Goal: Task Accomplishment & Management: Manage account settings

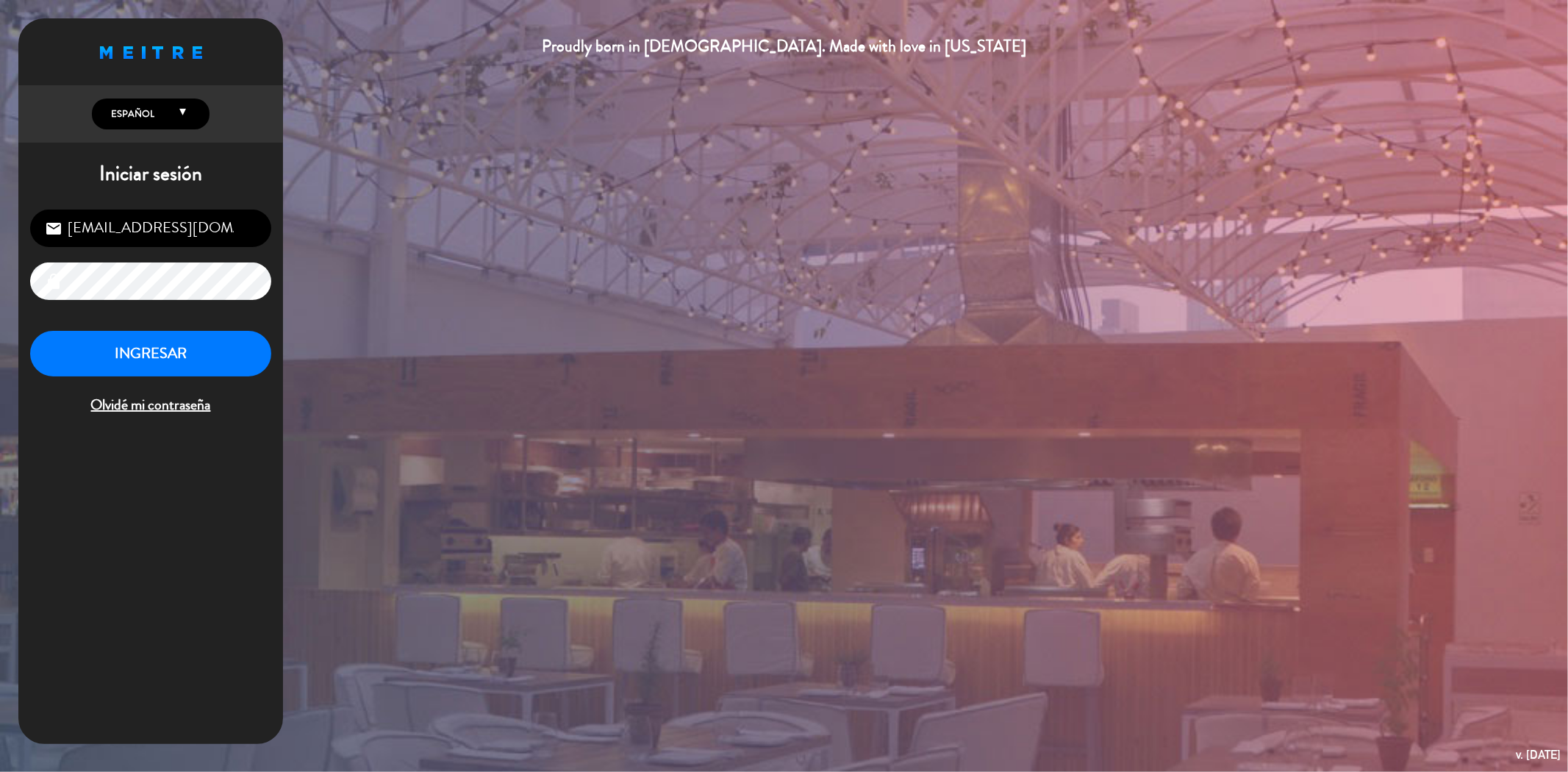
click at [107, 328] on div "[EMAIL_ADDRESS][DOMAIN_NAME] email lock INGRESAR Olvidé mi contraseña" at bounding box center [151, 313] width 264 height 231
click at [121, 366] on button "INGRESAR" at bounding box center [151, 354] width 241 height 46
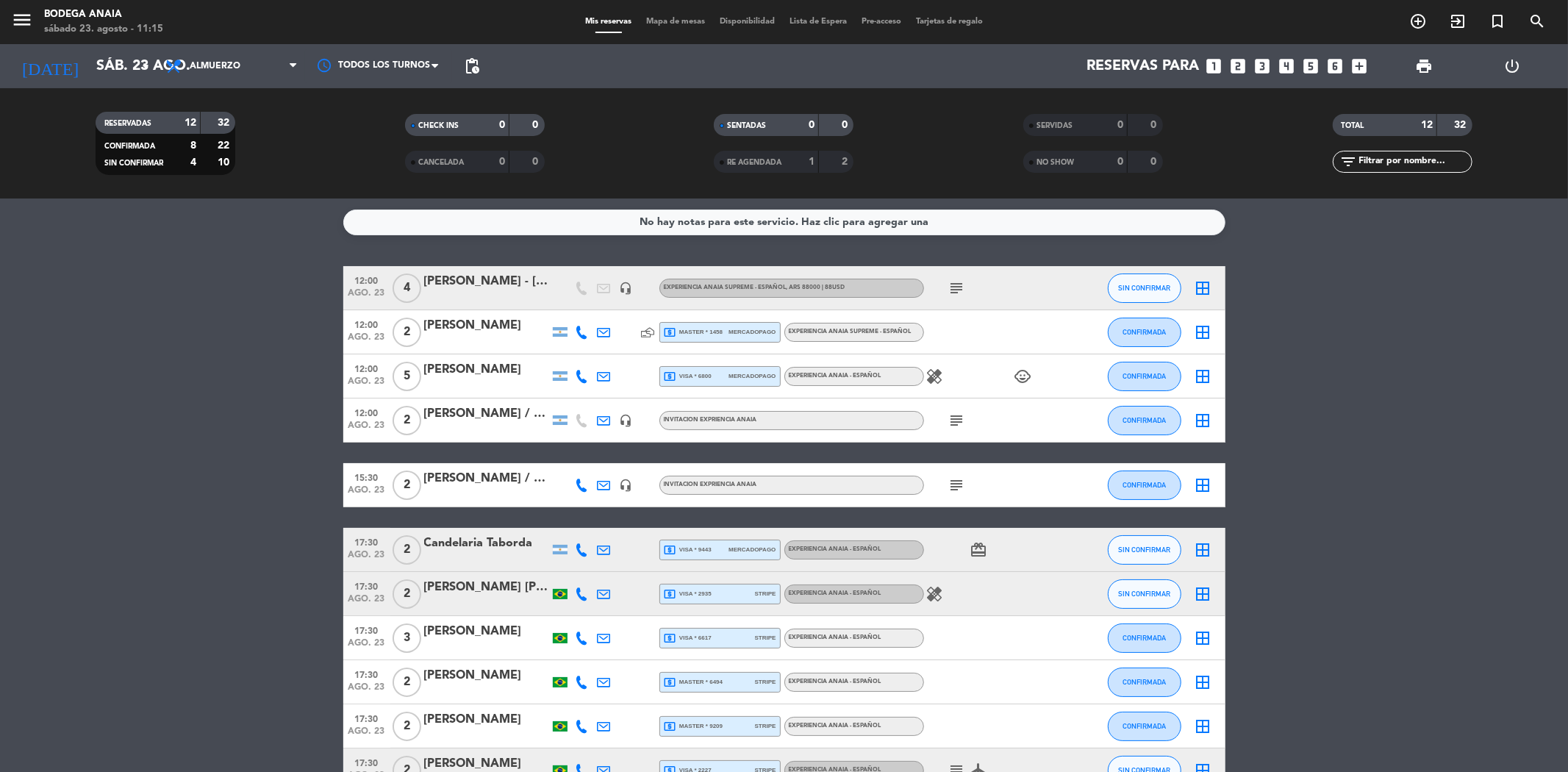
click at [517, 419] on div "[PERSON_NAME] / GIFT [PERSON_NAME]" at bounding box center [487, 414] width 125 height 19
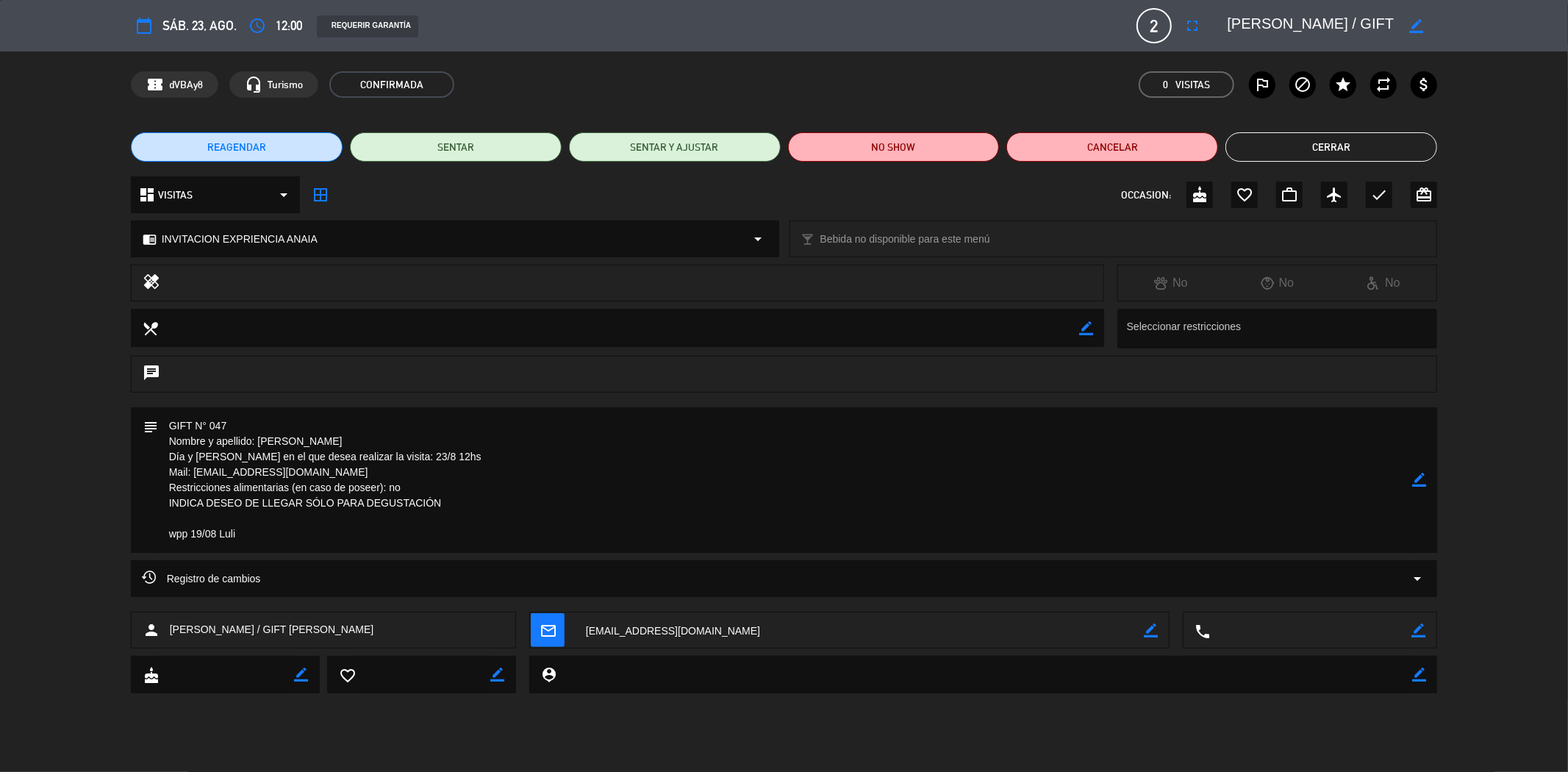
click at [1326, 151] on button "Cerrar" at bounding box center [1331, 147] width 212 height 29
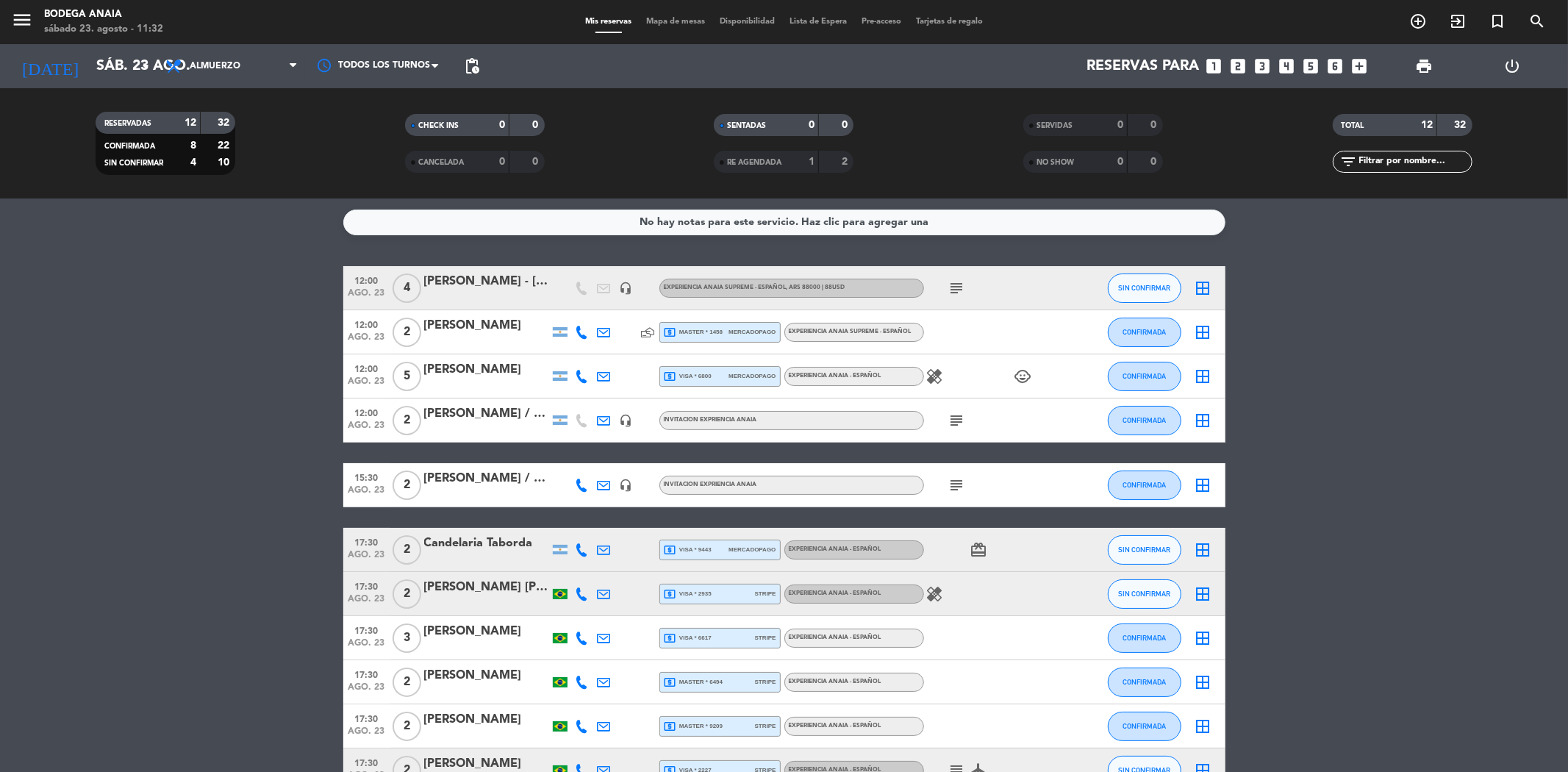
click at [1232, 54] on div "Reservas para looks_one looks_two looks_3 looks_4 looks_5 looks_6 add_box" at bounding box center [930, 66] width 888 height 44
click at [1238, 63] on icon "looks_two" at bounding box center [1239, 66] width 19 height 19
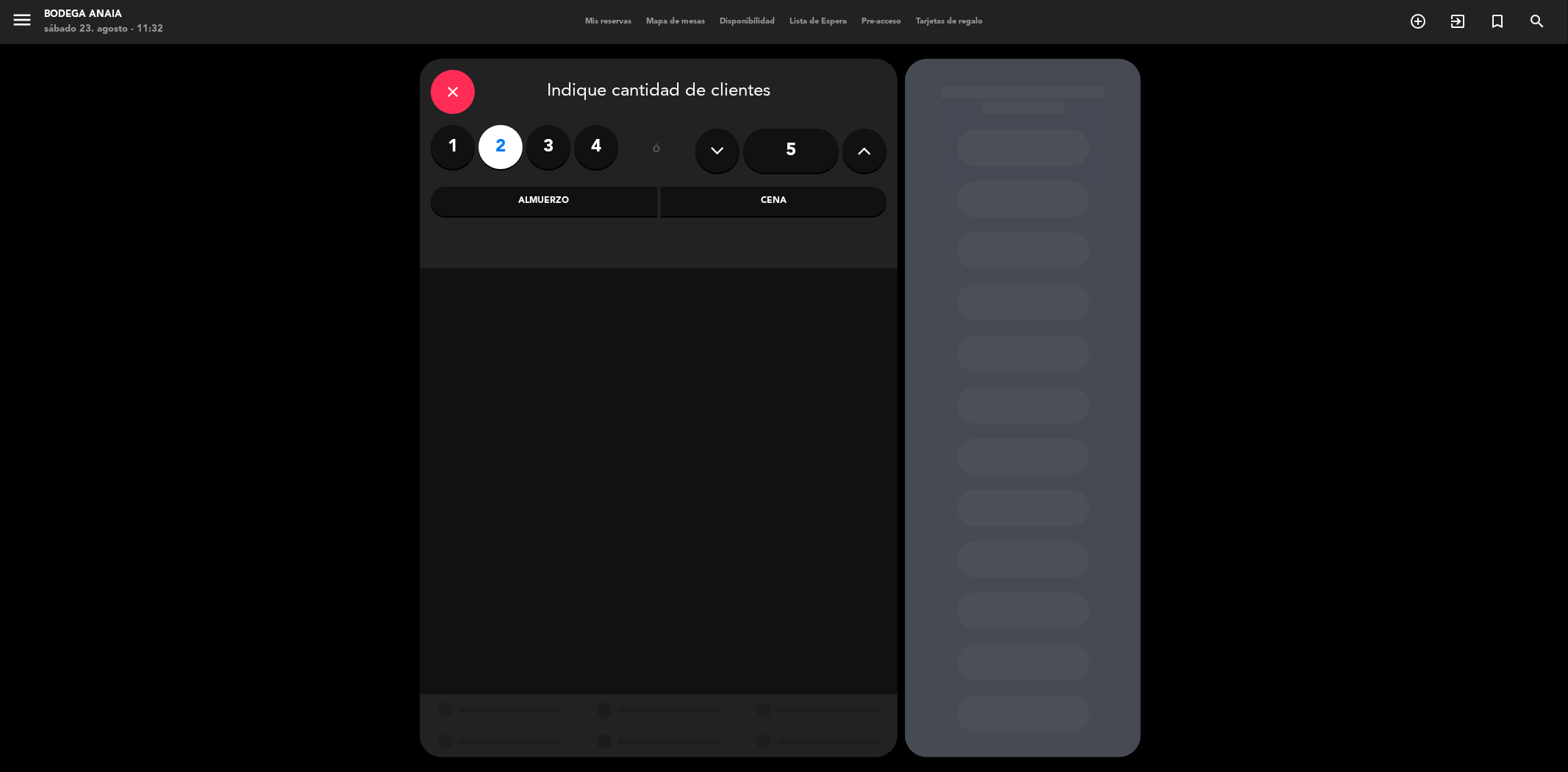
click at [572, 189] on div "Almuerzo" at bounding box center [544, 201] width 227 height 29
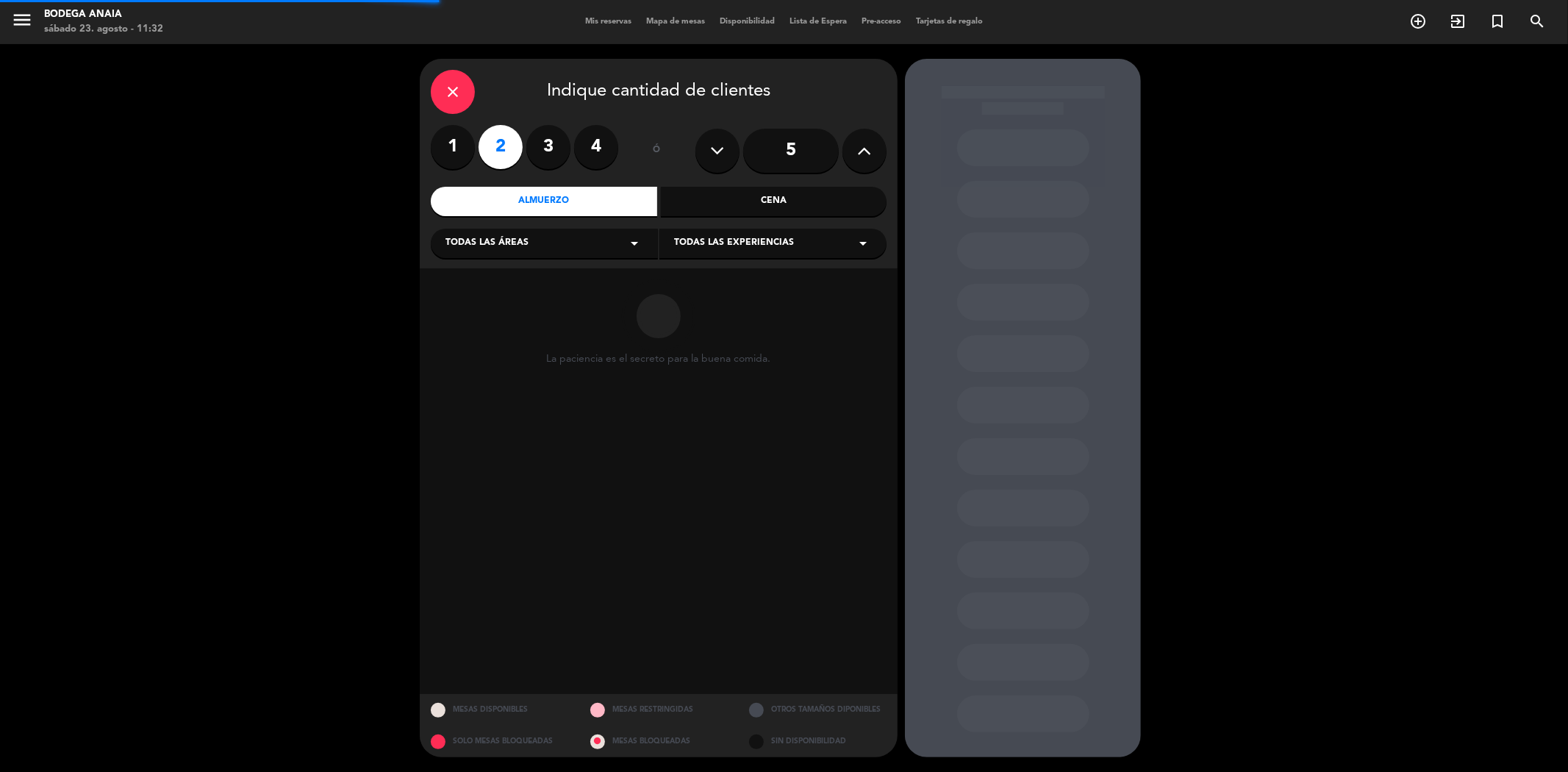
click at [534, 232] on div "Todas las áreas arrow_drop_down" at bounding box center [544, 244] width 227 height 29
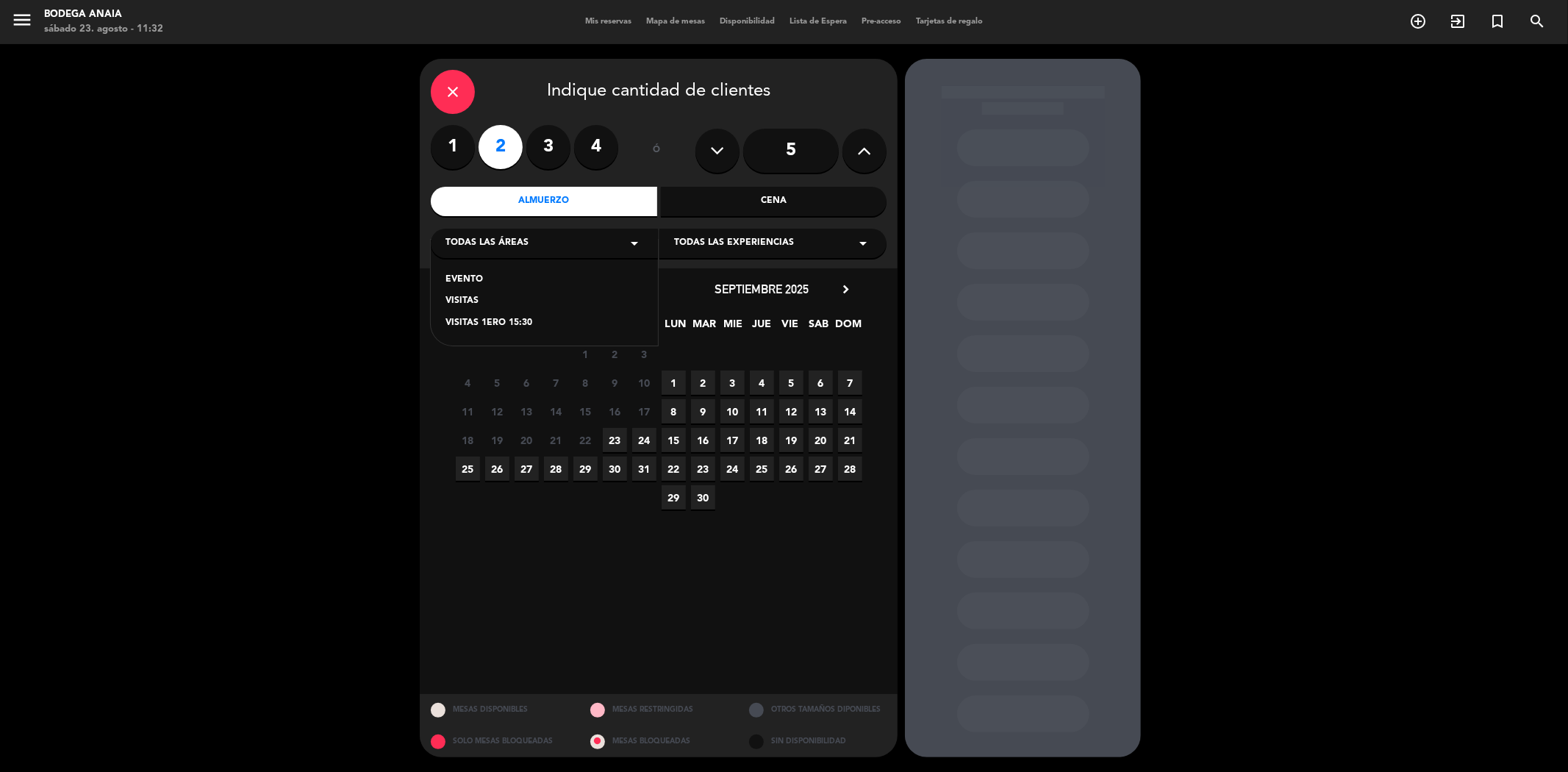
click at [463, 303] on div "VISITAS" at bounding box center [544, 301] width 198 height 15
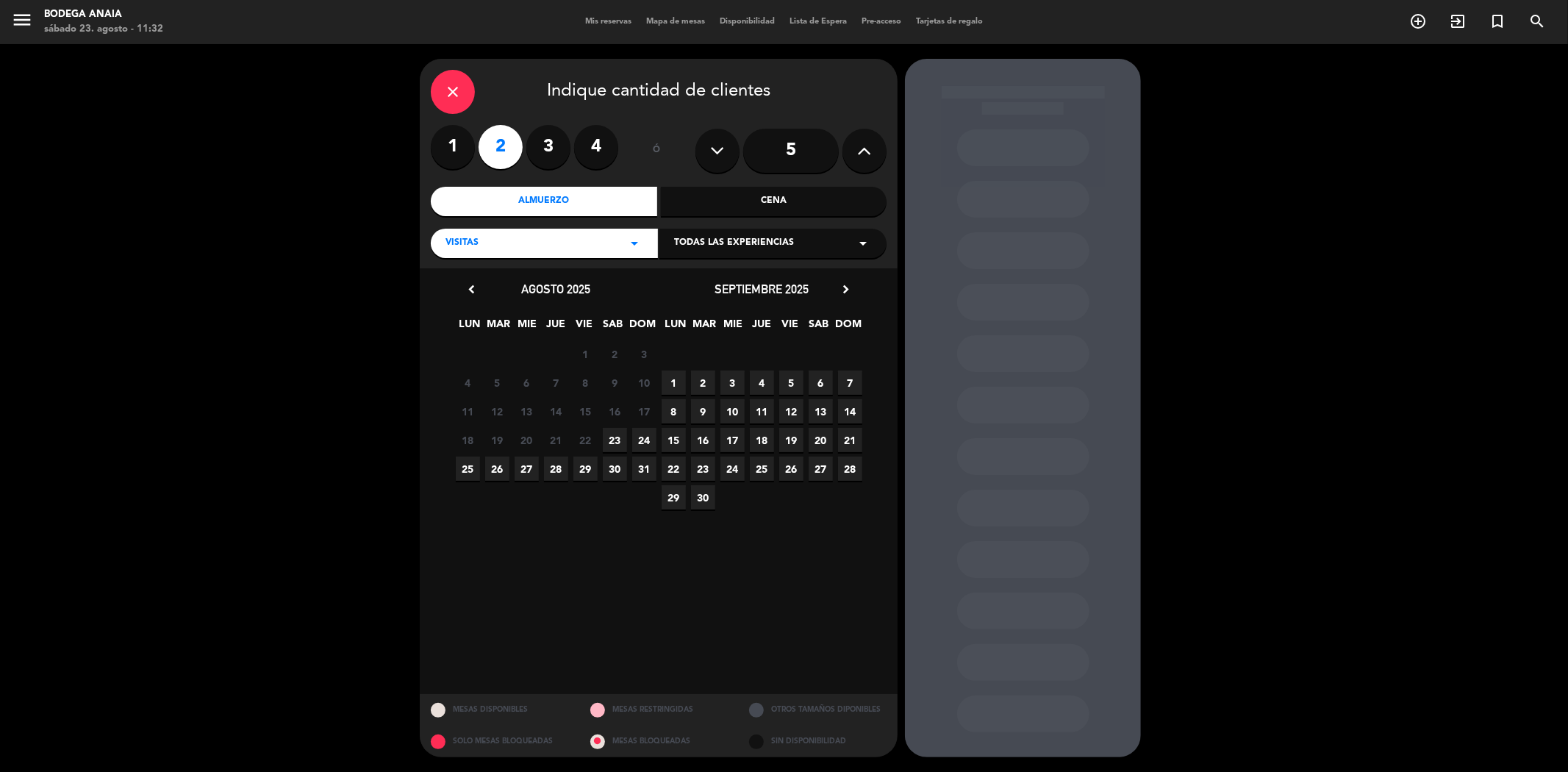
click at [608, 439] on span "23" at bounding box center [615, 439] width 24 height 24
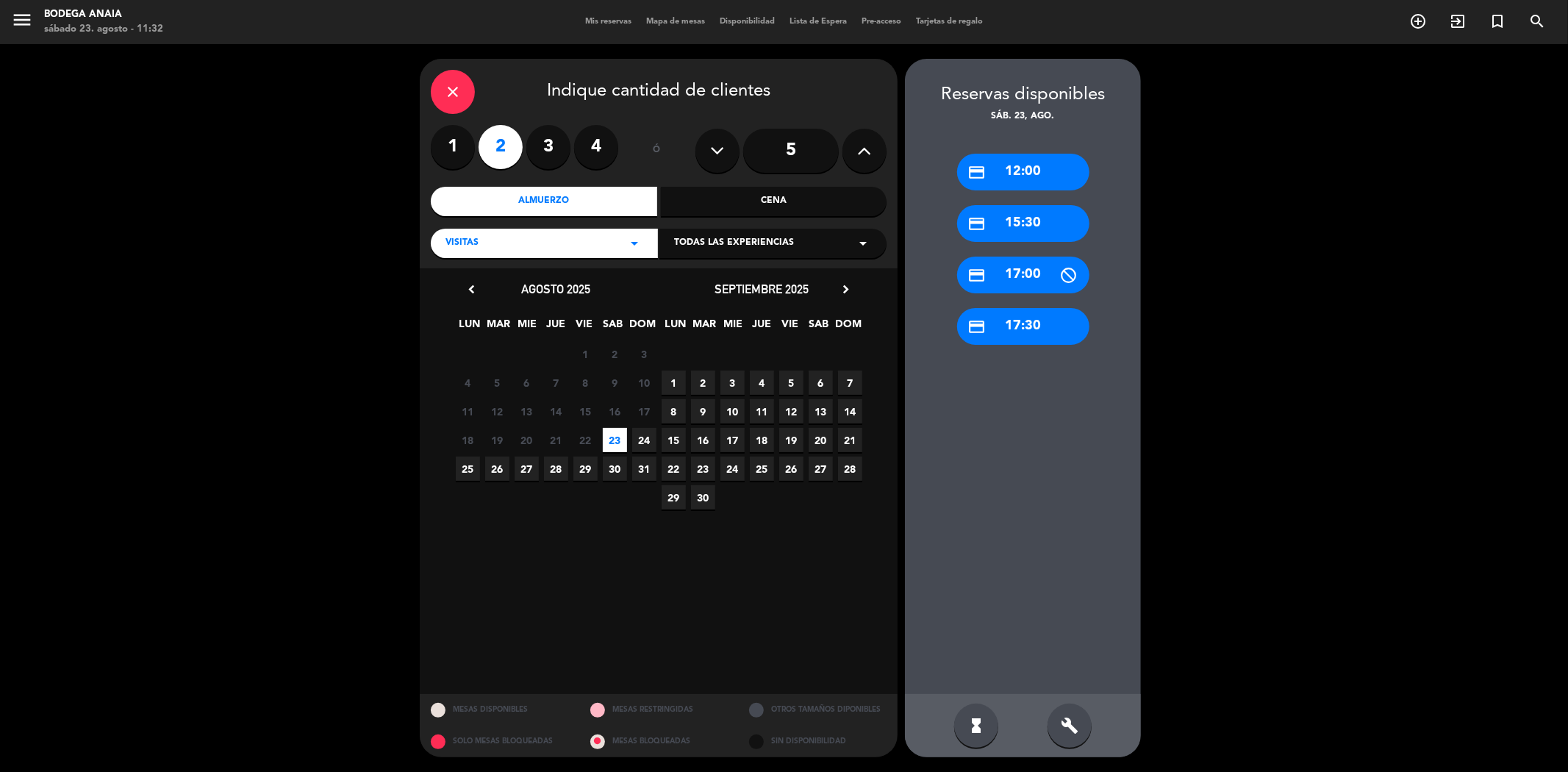
click at [1021, 173] on div "credit_card 12:00" at bounding box center [1023, 173] width 132 height 37
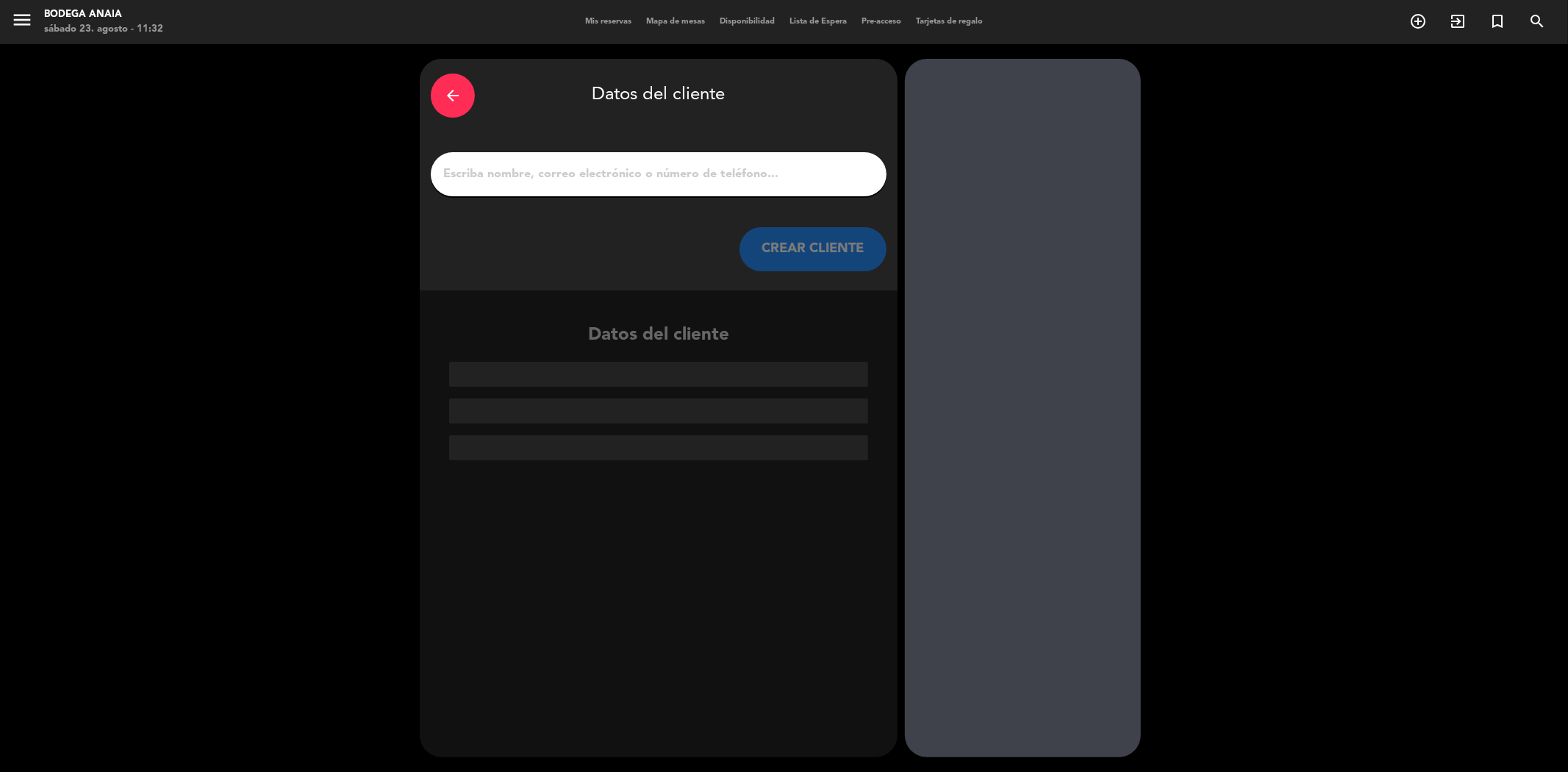
click at [670, 159] on div at bounding box center [658, 174] width 455 height 44
drag, startPoint x: 670, startPoint y: 159, endPoint x: 585, endPoint y: 168, distance: 85.5
click at [585, 168] on input "1" at bounding box center [658, 174] width 434 height 21
paste input "[PERSON_NAME]"
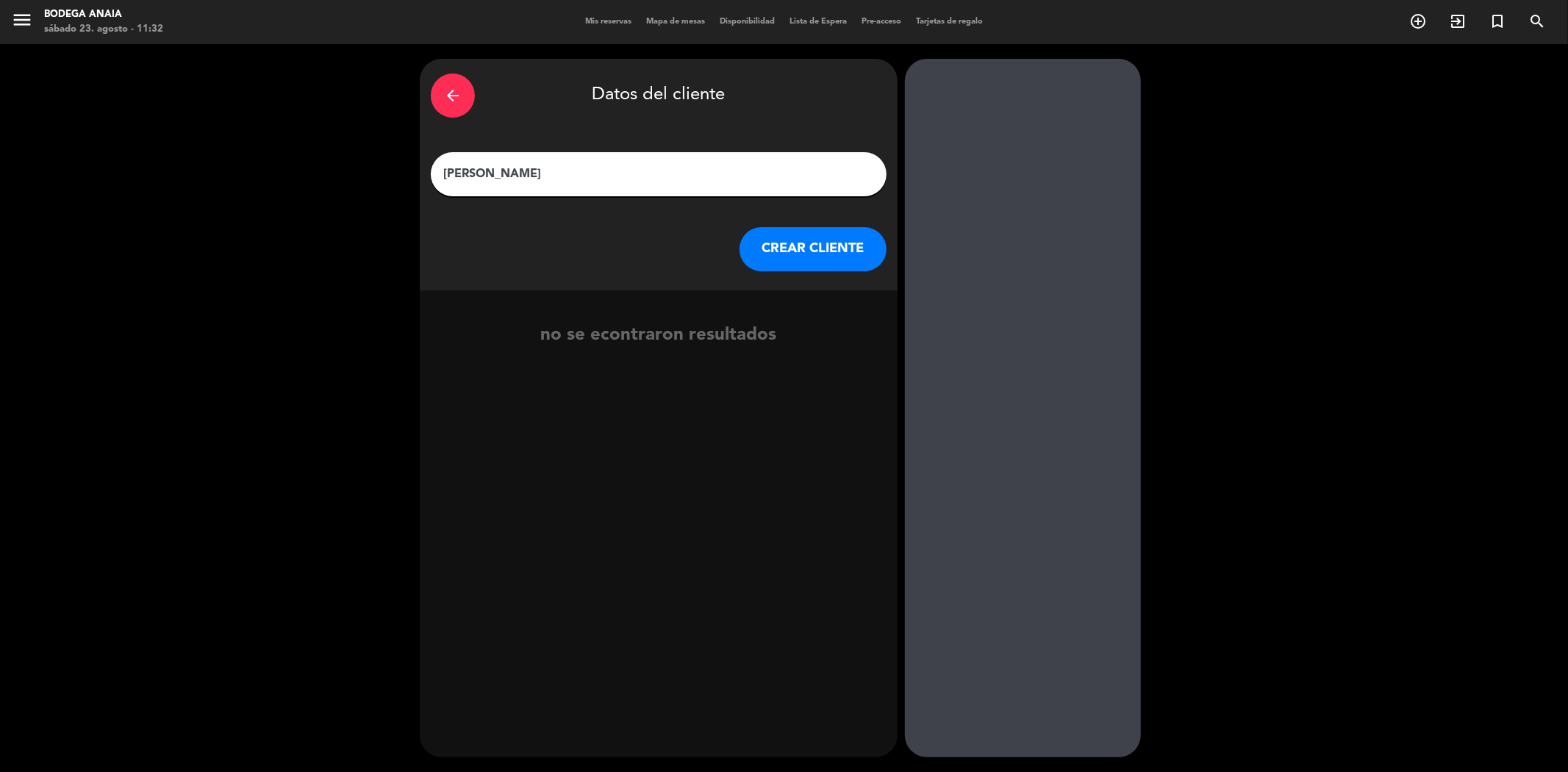
type input "[PERSON_NAME]"
click at [780, 244] on button "CREAR CLIENTE" at bounding box center [813, 249] width 147 height 44
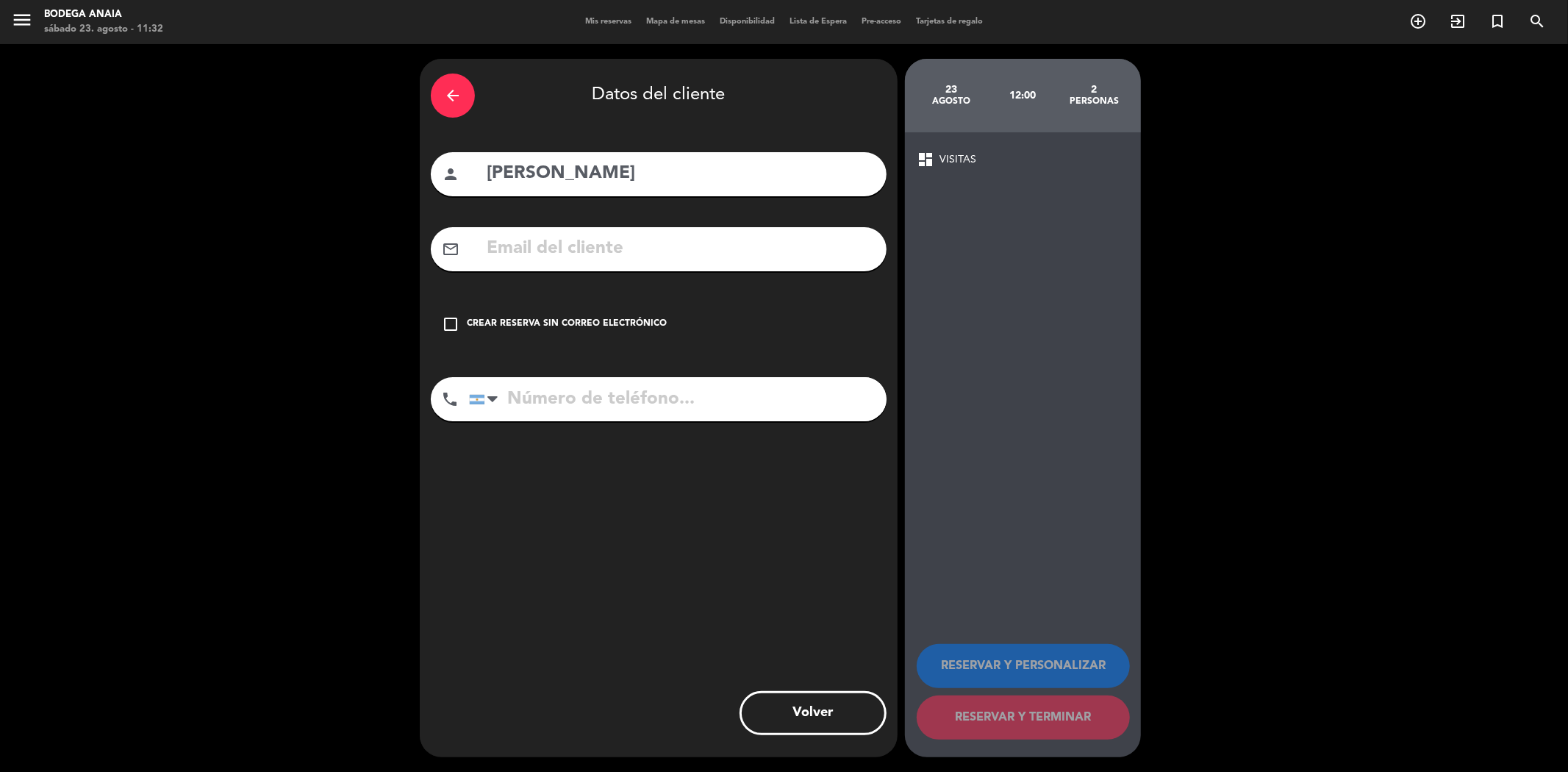
click at [523, 324] on div "Crear reserva sin correo electrónico" at bounding box center [567, 324] width 200 height 15
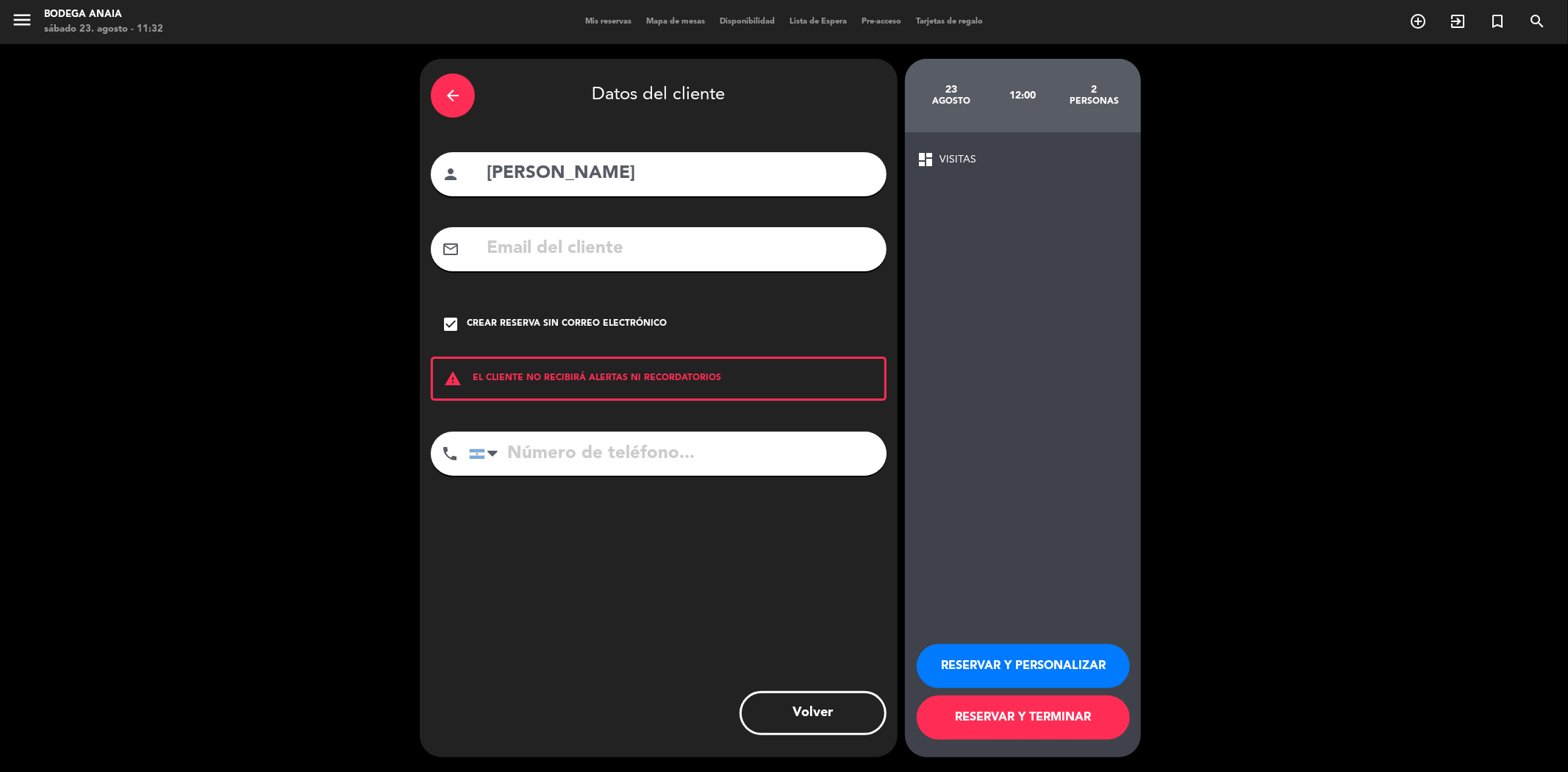
click at [1038, 664] on button "RESERVAR Y PERSONALIZAR" at bounding box center [1024, 666] width 213 height 44
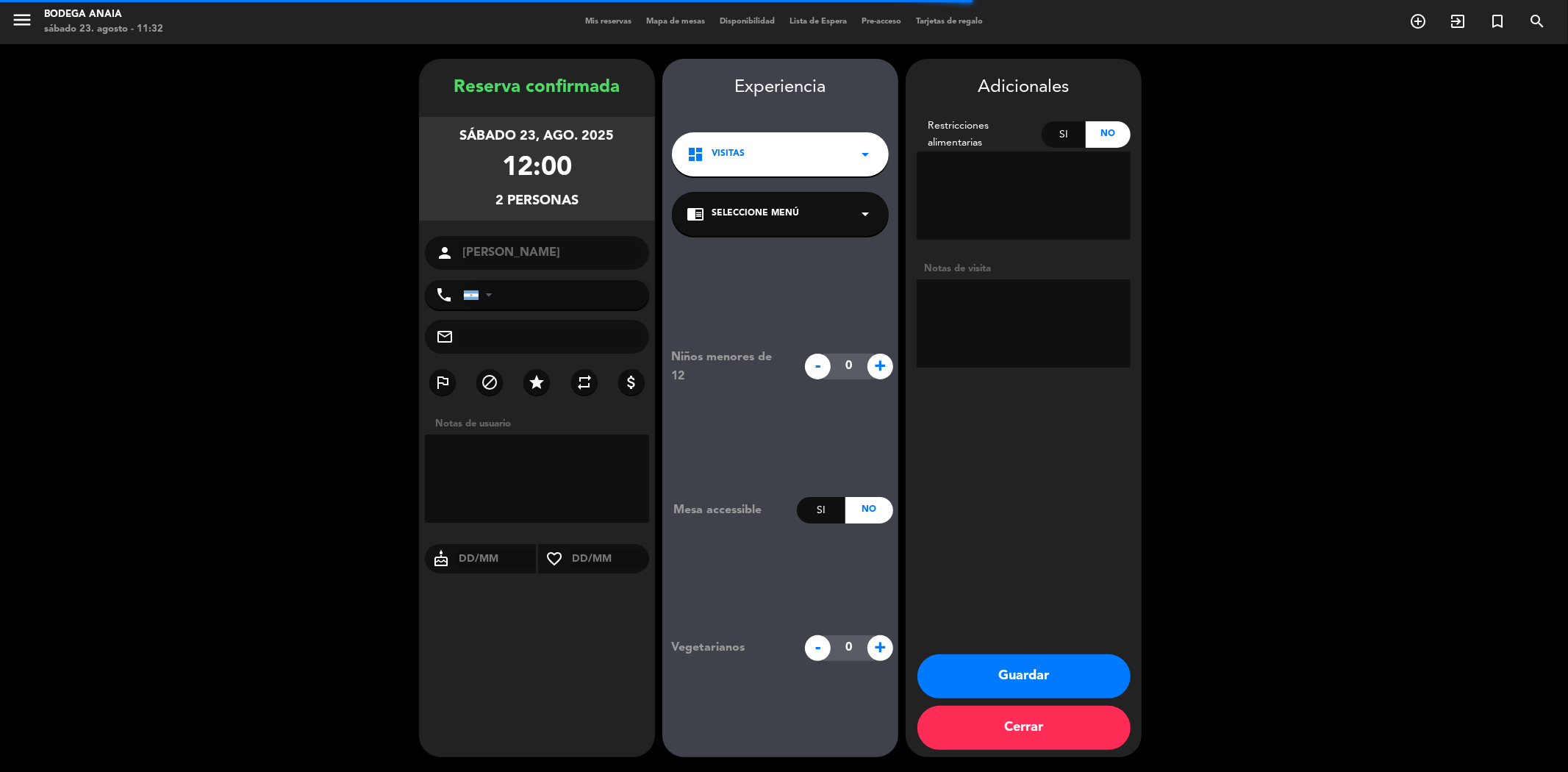
click at [802, 213] on div "chrome_reader_mode Seleccione Menú arrow_drop_down" at bounding box center [780, 213] width 216 height 44
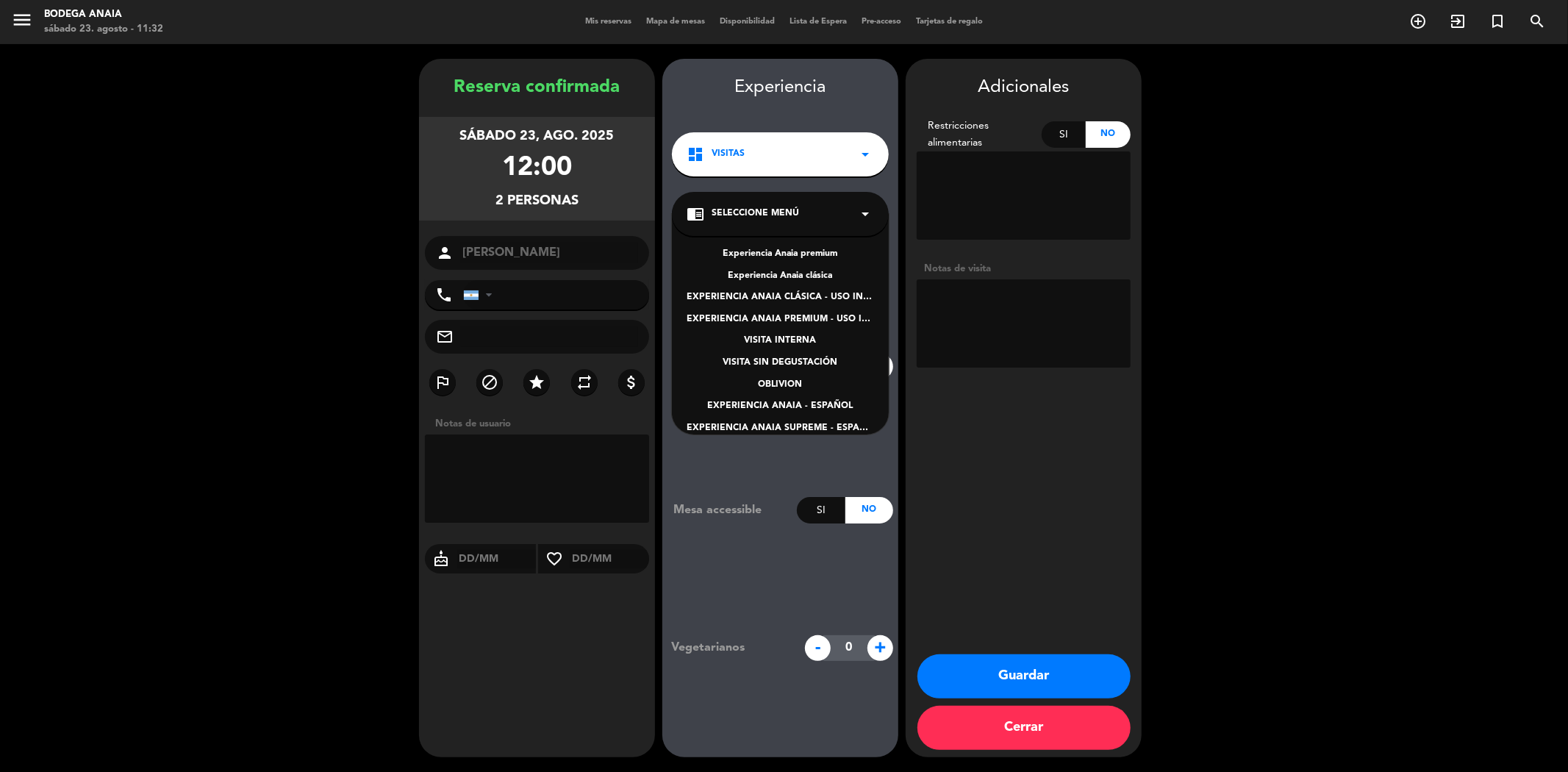
click at [768, 401] on div "EXPERIENCIA ANAIA - ESPAÑOL" at bounding box center [780, 406] width 187 height 15
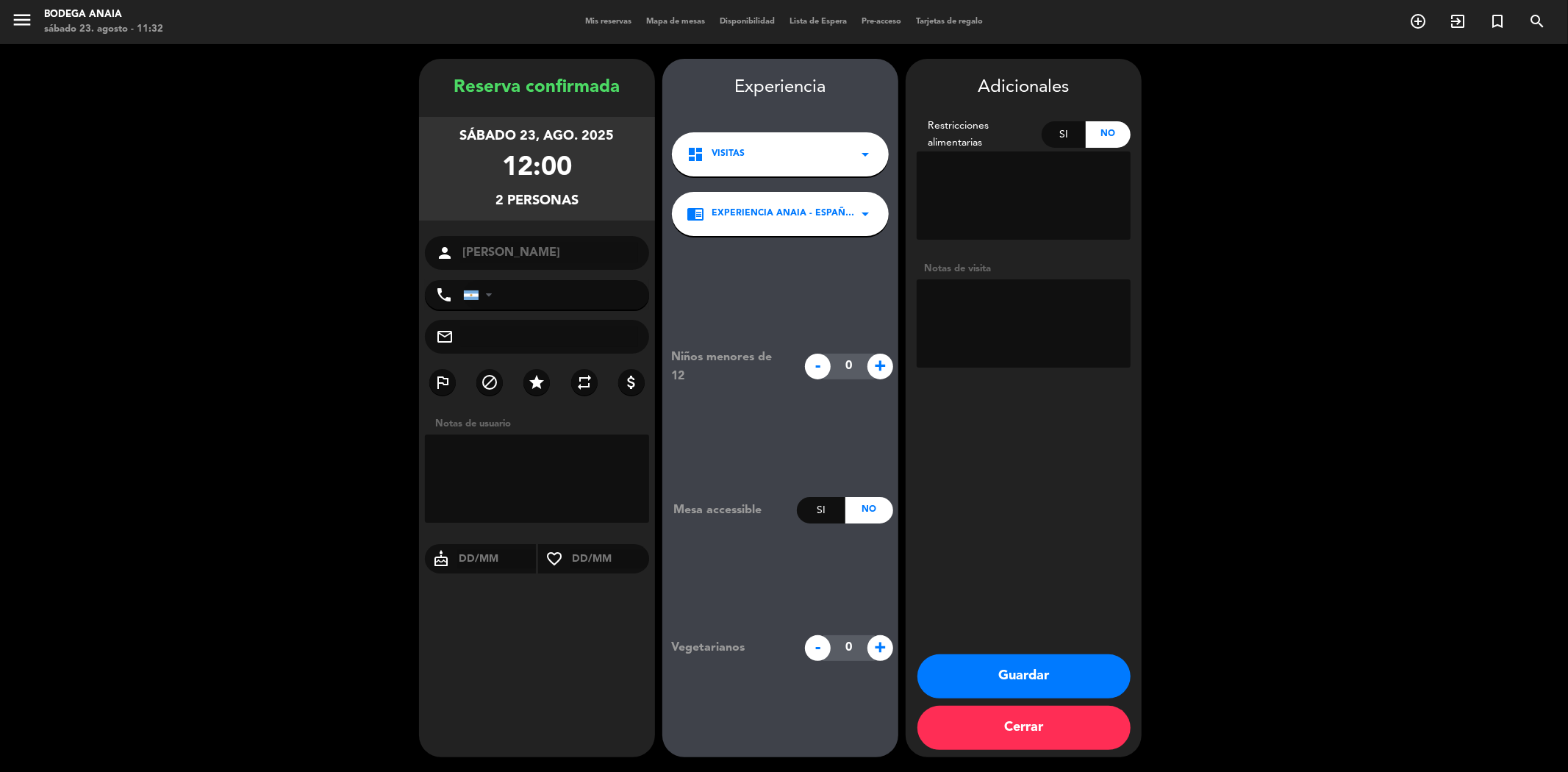
click at [1038, 680] on button "Guardar" at bounding box center [1024, 676] width 213 height 44
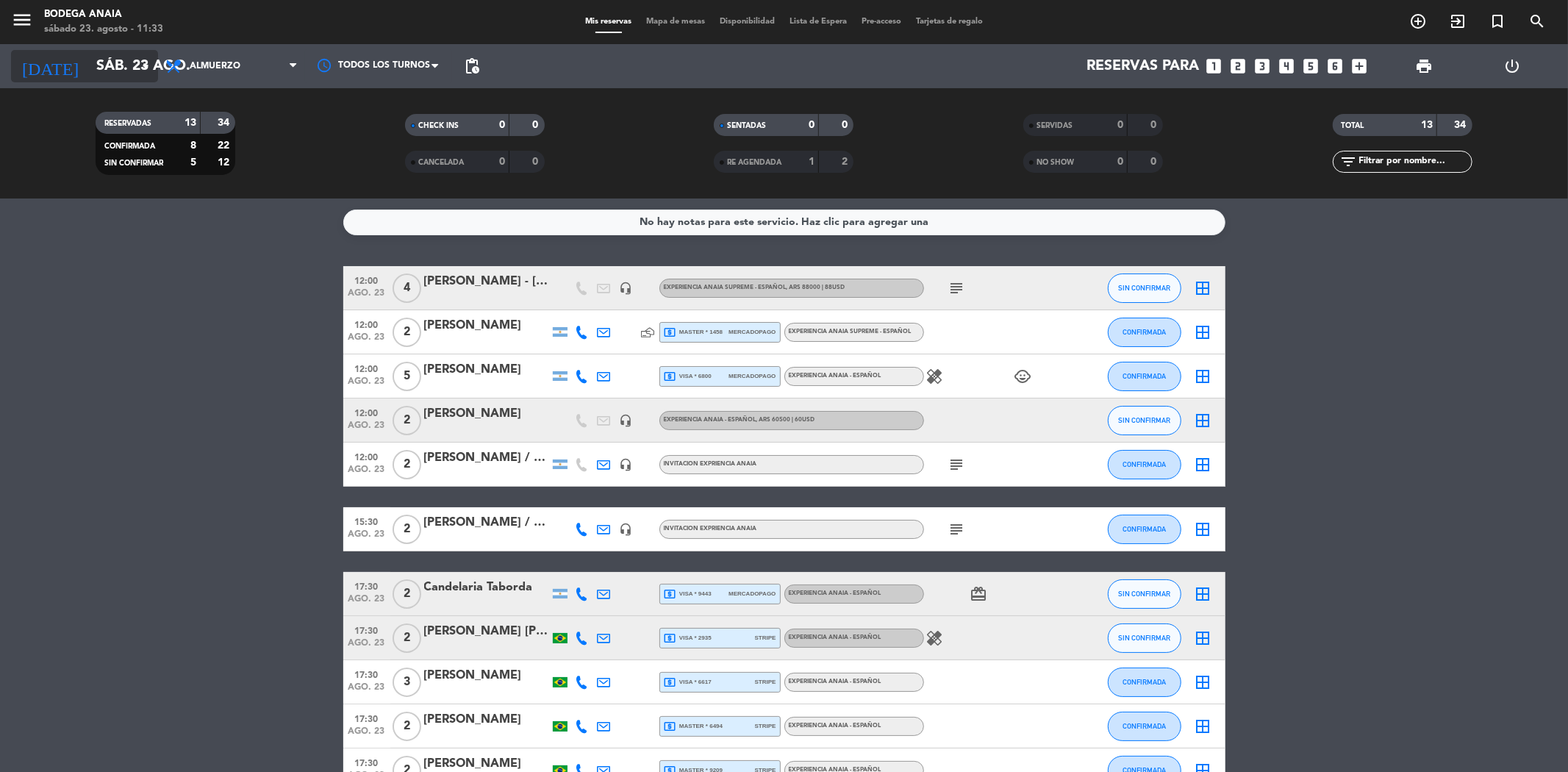
click at [108, 55] on input "sáb. 23 ago." at bounding box center [182, 67] width 186 height 32
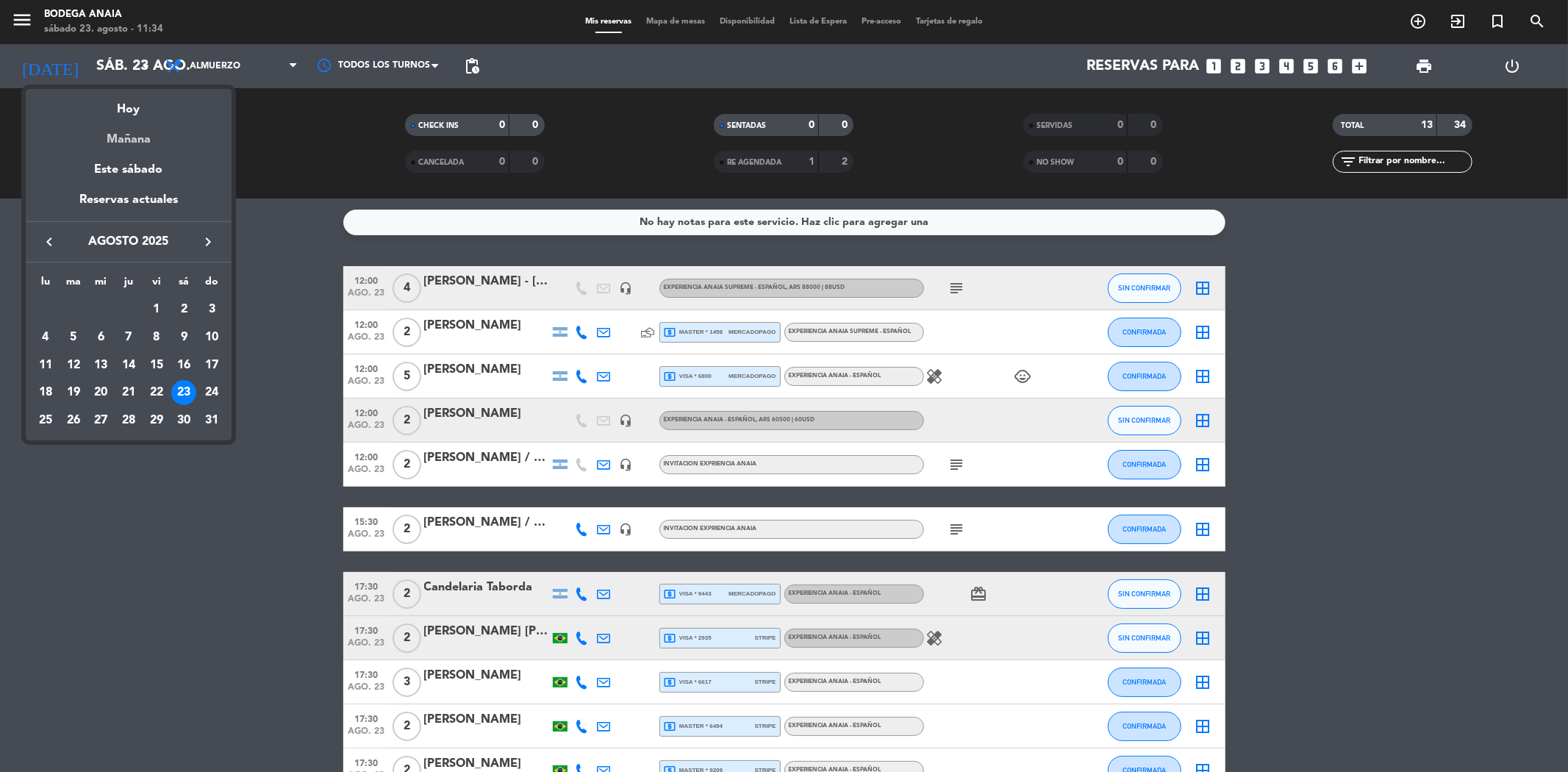
click at [141, 141] on div "Mañana" at bounding box center [128, 134] width 206 height 30
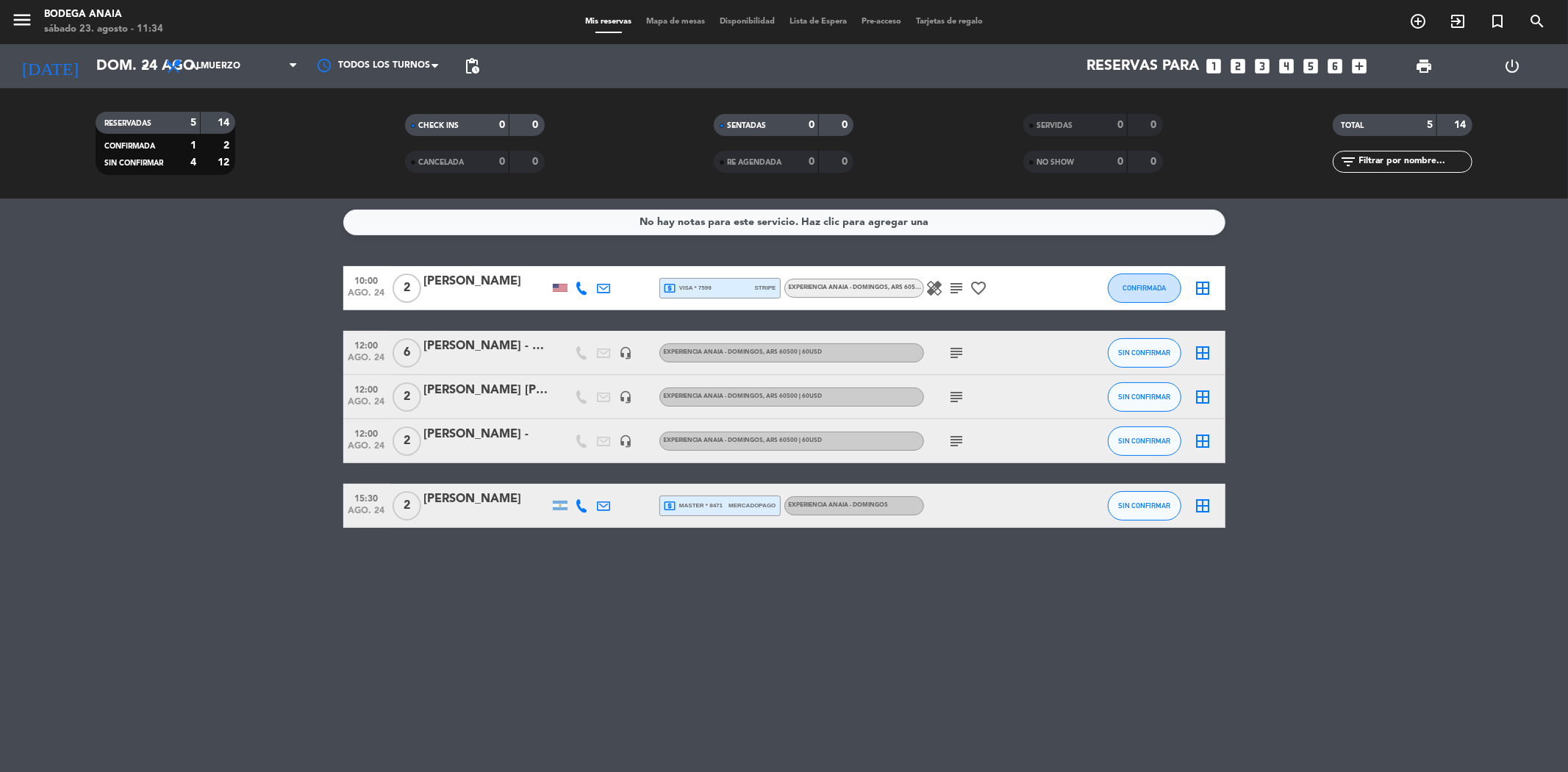
click at [80, 92] on div "RESERVADAS 5 14 CONFIRMADA 1 2 SIN CONFIRMAR 4 12 CHECK INS 0 0 CANCELADA 0 0 S…" at bounding box center [784, 143] width 1568 height 111
click at [93, 82] on div "[DATE] dom. 24 ago. arrow_drop_down" at bounding box center [84, 66] width 147 height 44
click at [141, 60] on icon "arrow_drop_down" at bounding box center [145, 66] width 18 height 18
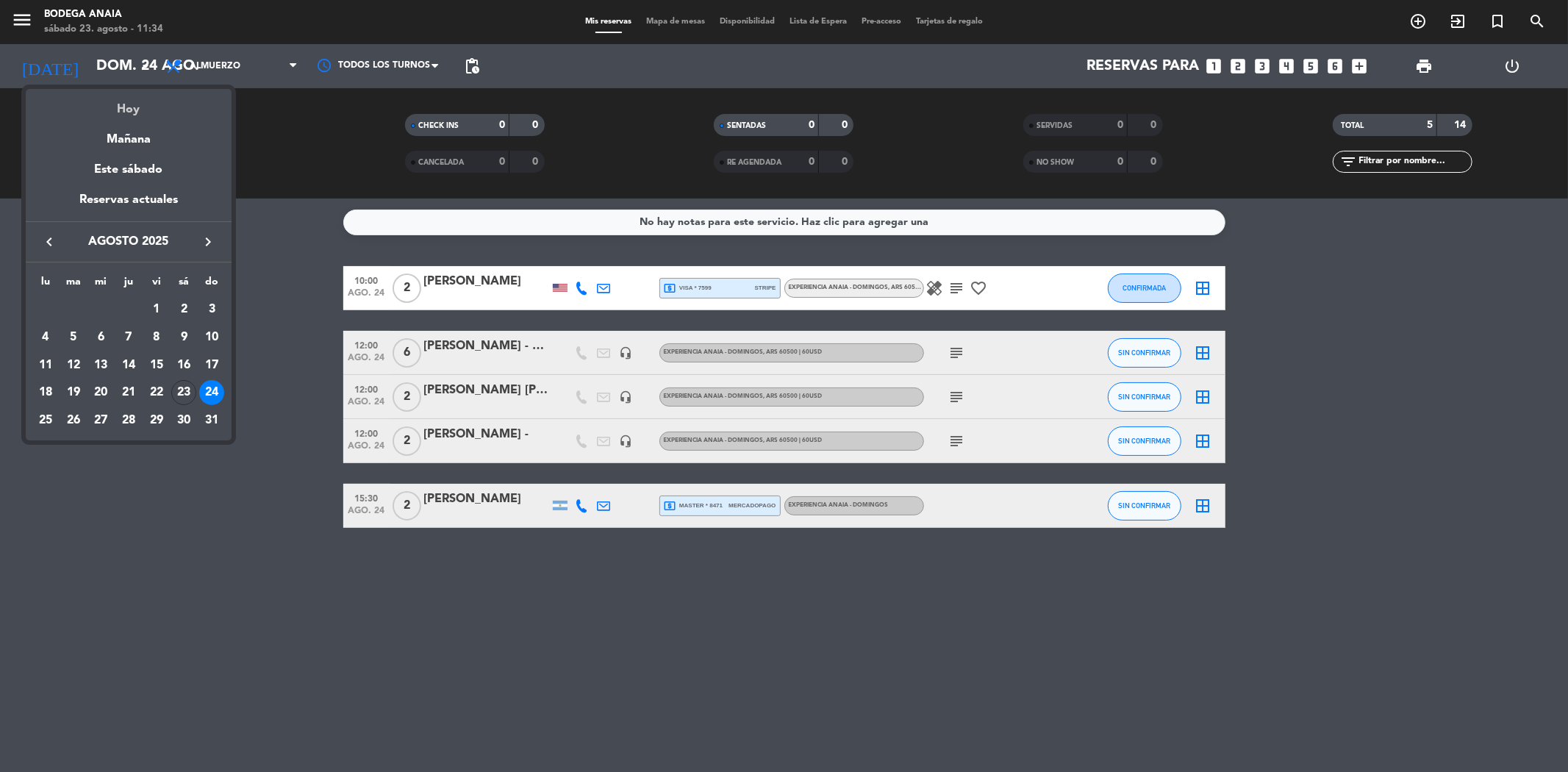
click at [141, 112] on div "Hoy" at bounding box center [128, 104] width 206 height 30
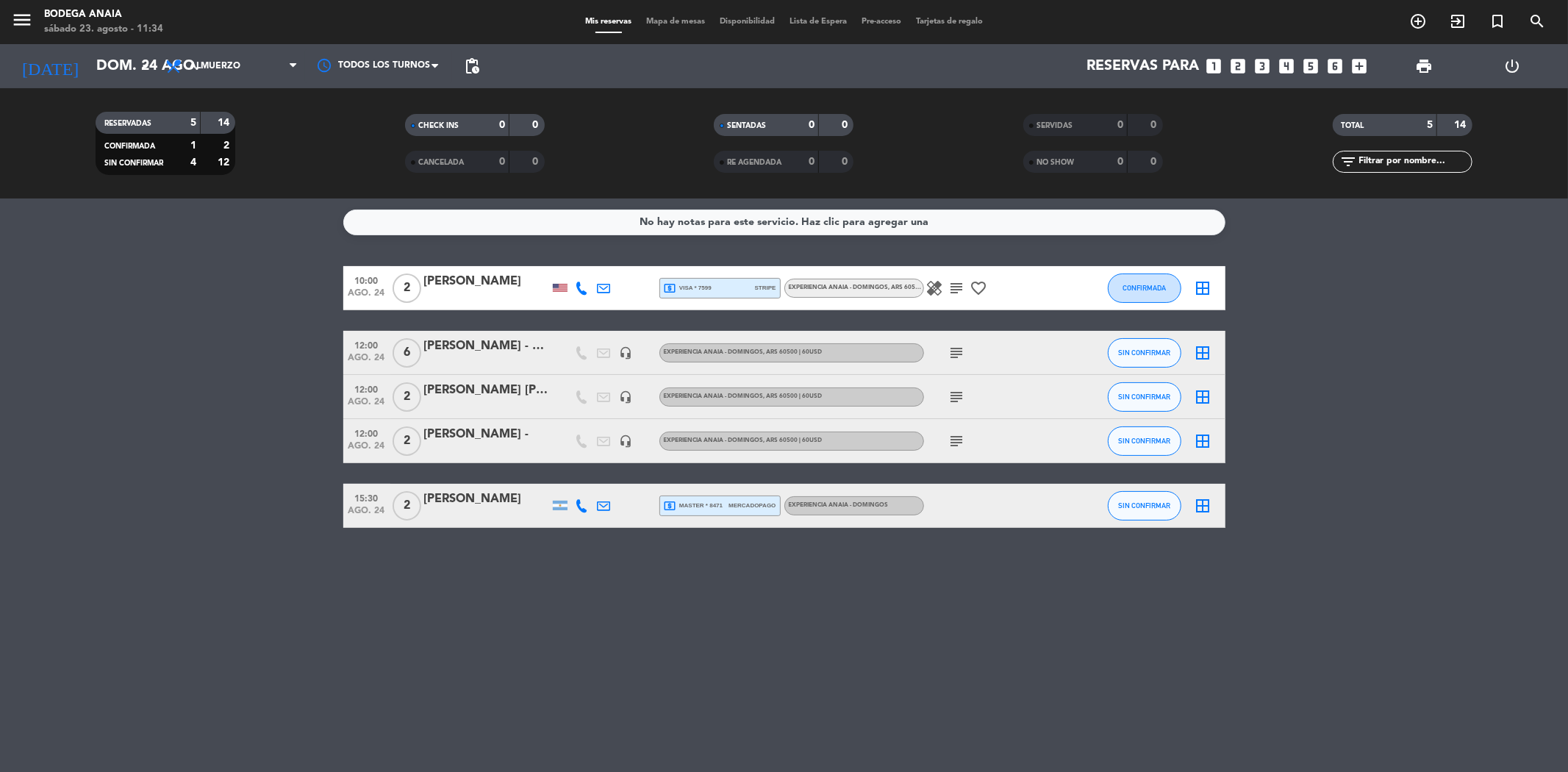
type input "sáb. 23 ago."
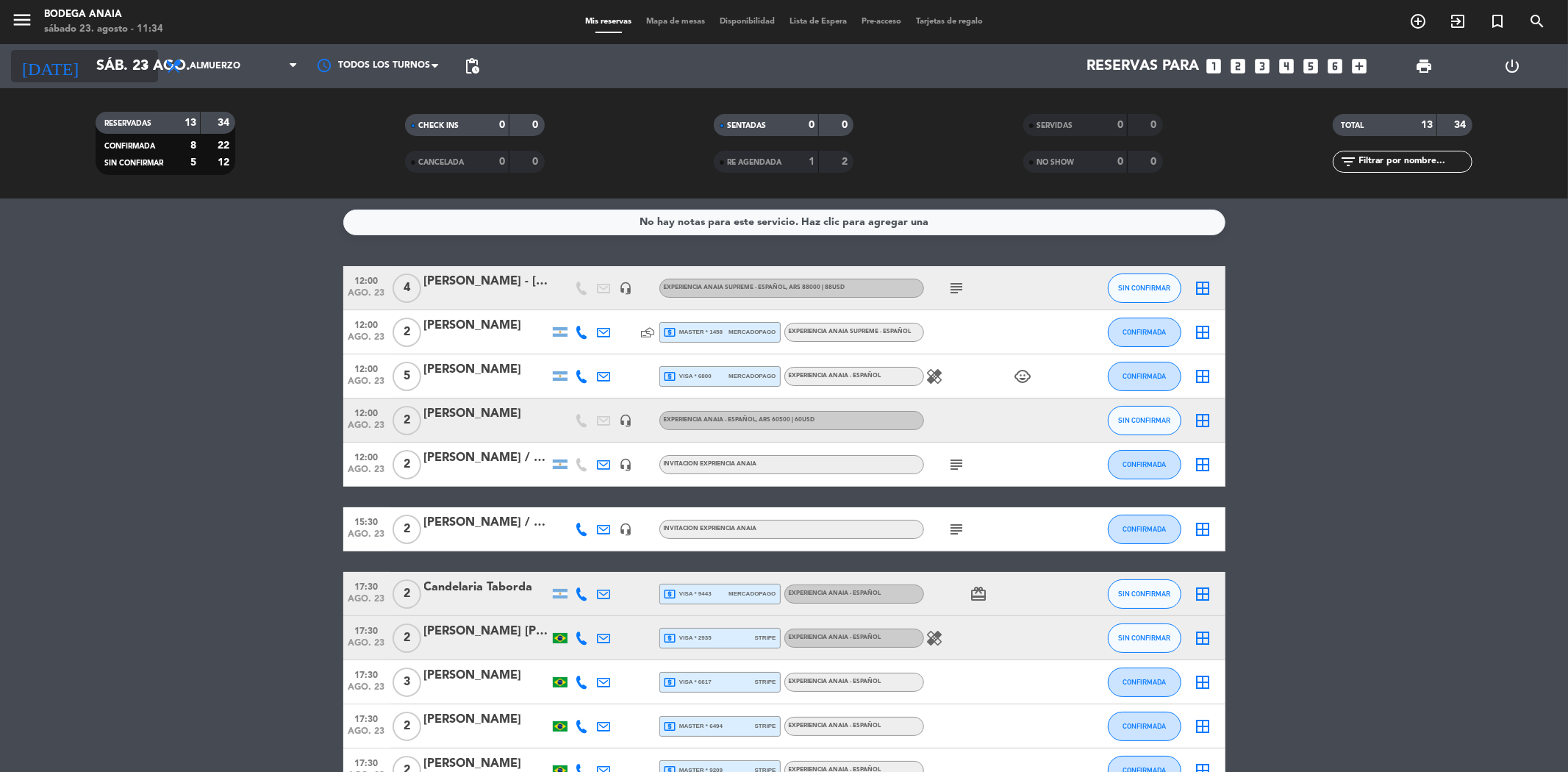
click at [121, 67] on input "sáb. 23 ago." at bounding box center [182, 67] width 186 height 32
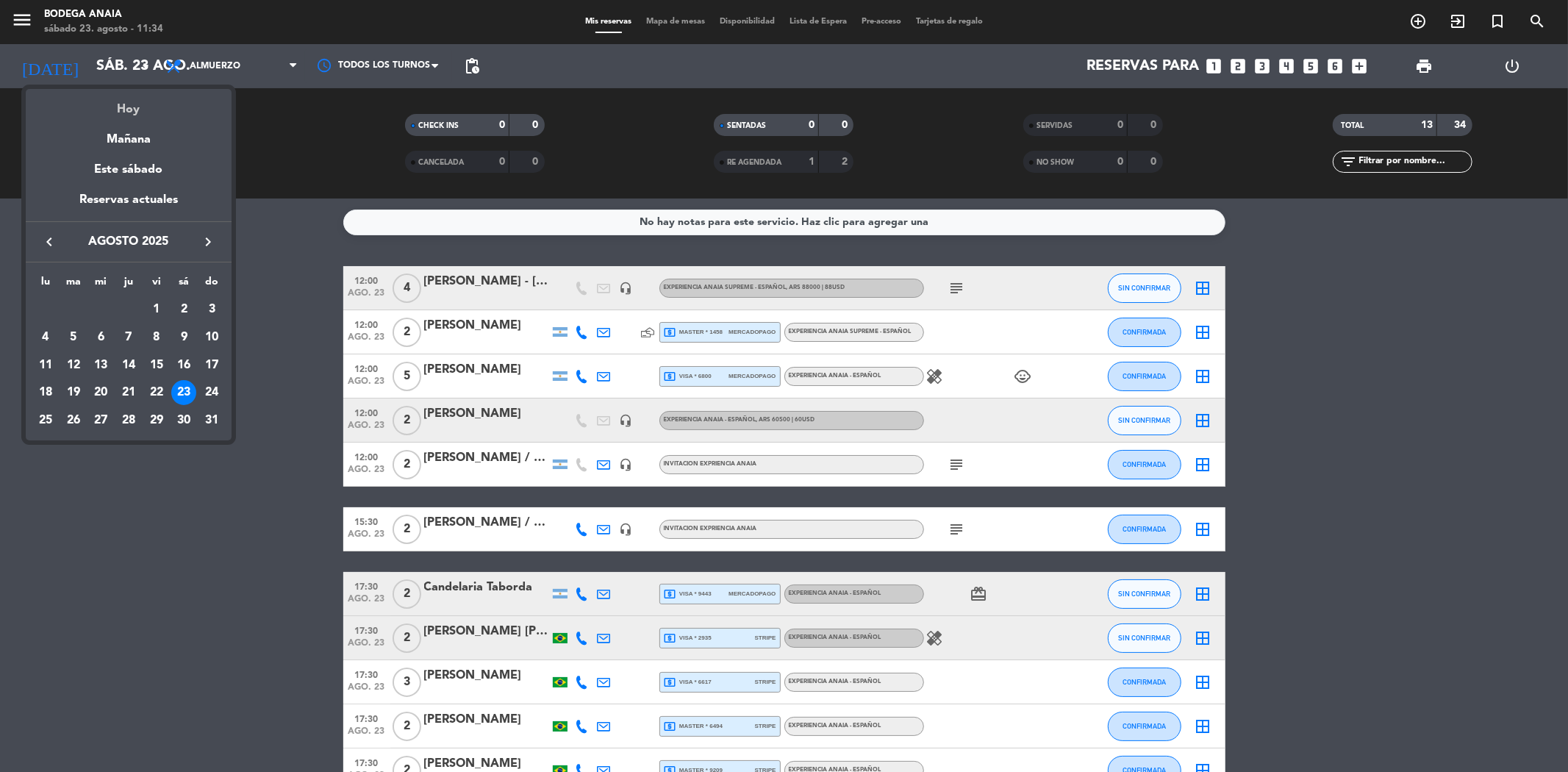
click at [116, 112] on div "Hoy" at bounding box center [128, 104] width 206 height 30
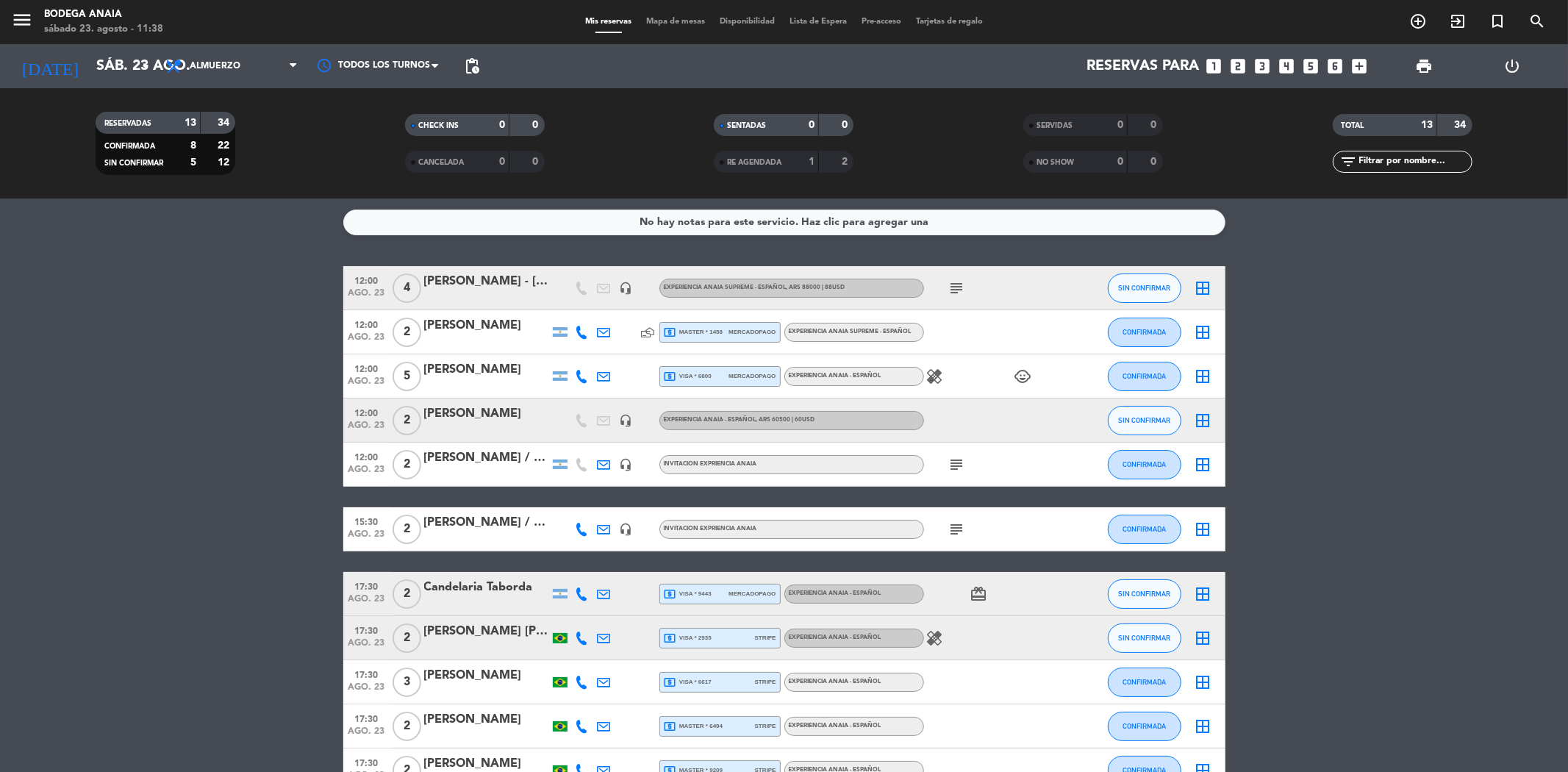
click at [489, 272] on div "[PERSON_NAME] - [GEOGRAPHIC_DATA]" at bounding box center [487, 282] width 125 height 19
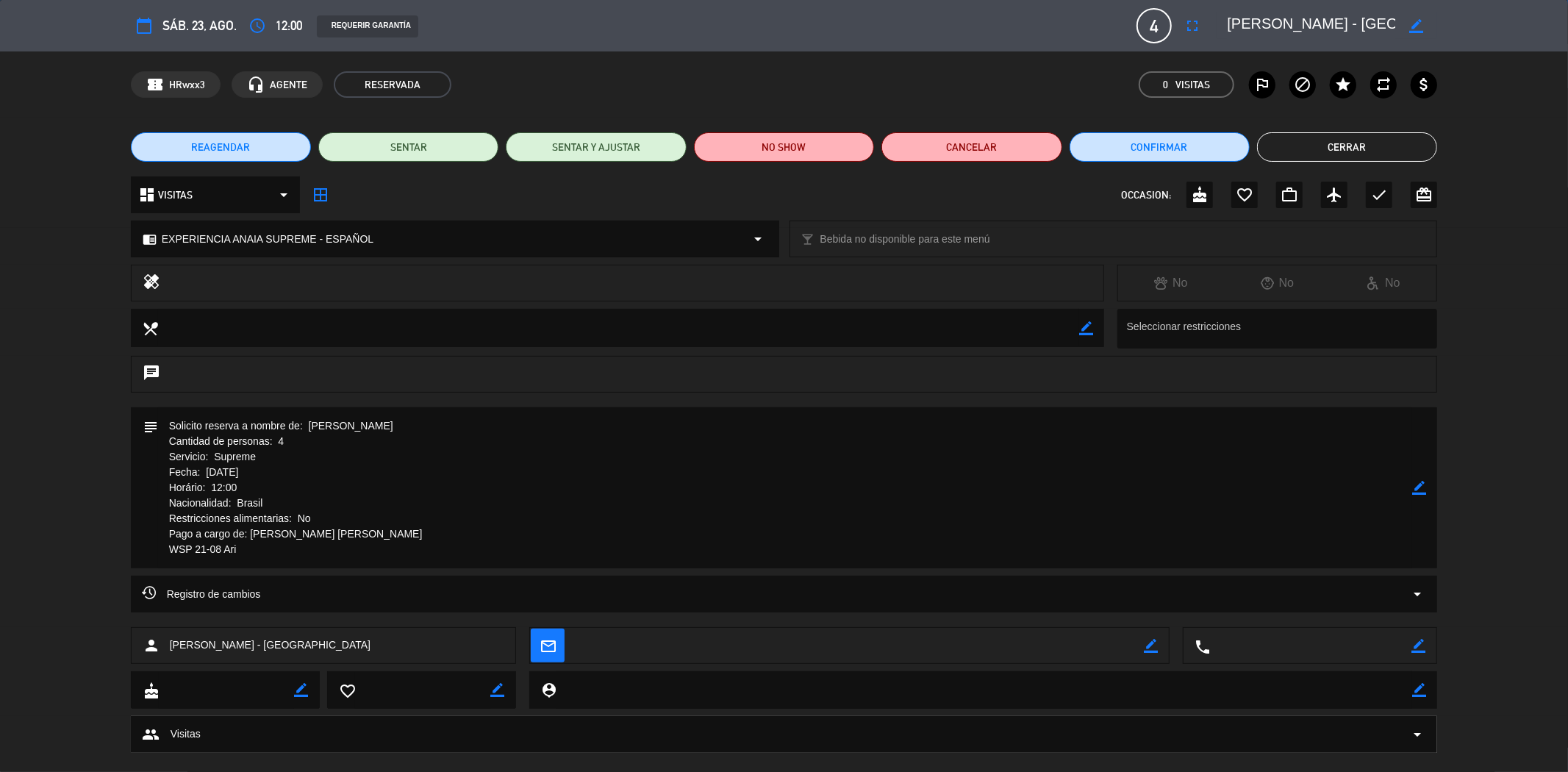
click at [1392, 142] on button "Cerrar" at bounding box center [1347, 147] width 180 height 29
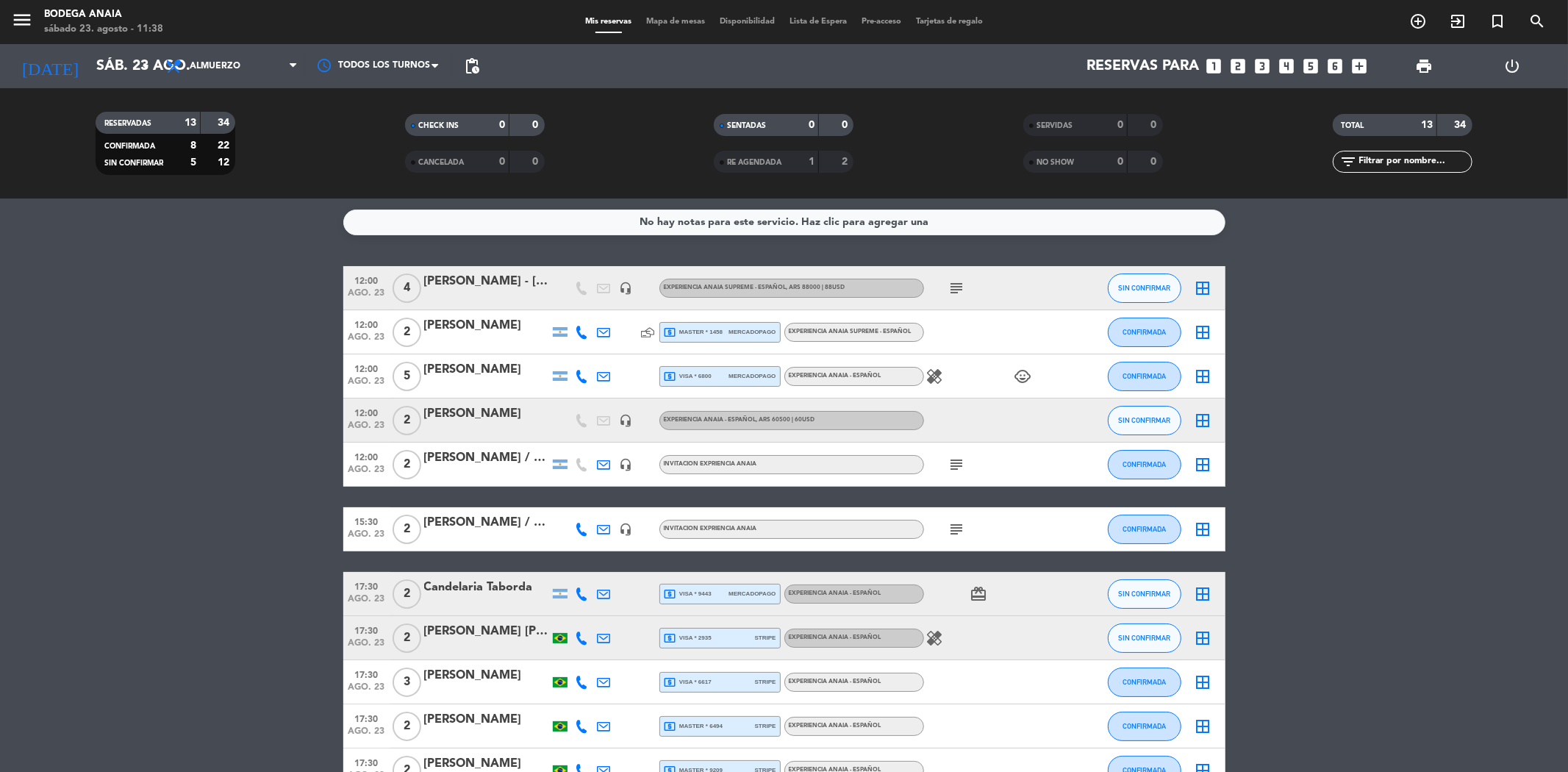
click at [435, 281] on div "[PERSON_NAME] - [GEOGRAPHIC_DATA]" at bounding box center [487, 282] width 125 height 19
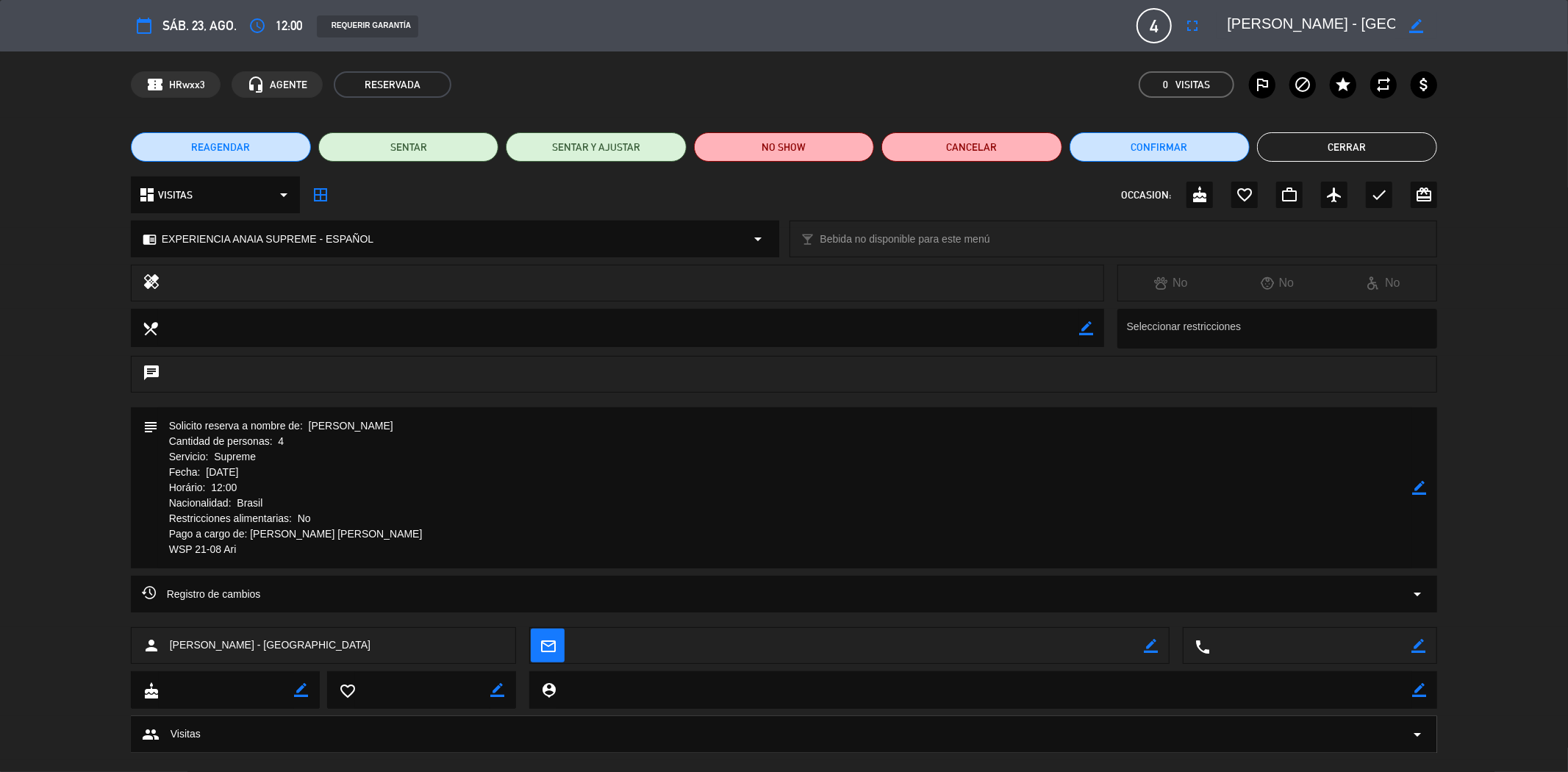
drag, startPoint x: 1232, startPoint y: 32, endPoint x: 1308, endPoint y: 40, distance: 76.4
click at [1308, 40] on div "calendar_today sáb. 23, ago. access_time 12:00 REQUERIR GARANTÍA 4 [PERSON_NAME…" at bounding box center [784, 26] width 1307 height 36
drag, startPoint x: 1229, startPoint y: 24, endPoint x: 1423, endPoint y: 46, distance: 195.2
click at [1423, 46] on div "calendar_today sáb. 23, ago. access_time 12:00 REQUERIR GARANTÍA 4 [PERSON_NAME…" at bounding box center [784, 26] width 1568 height 52
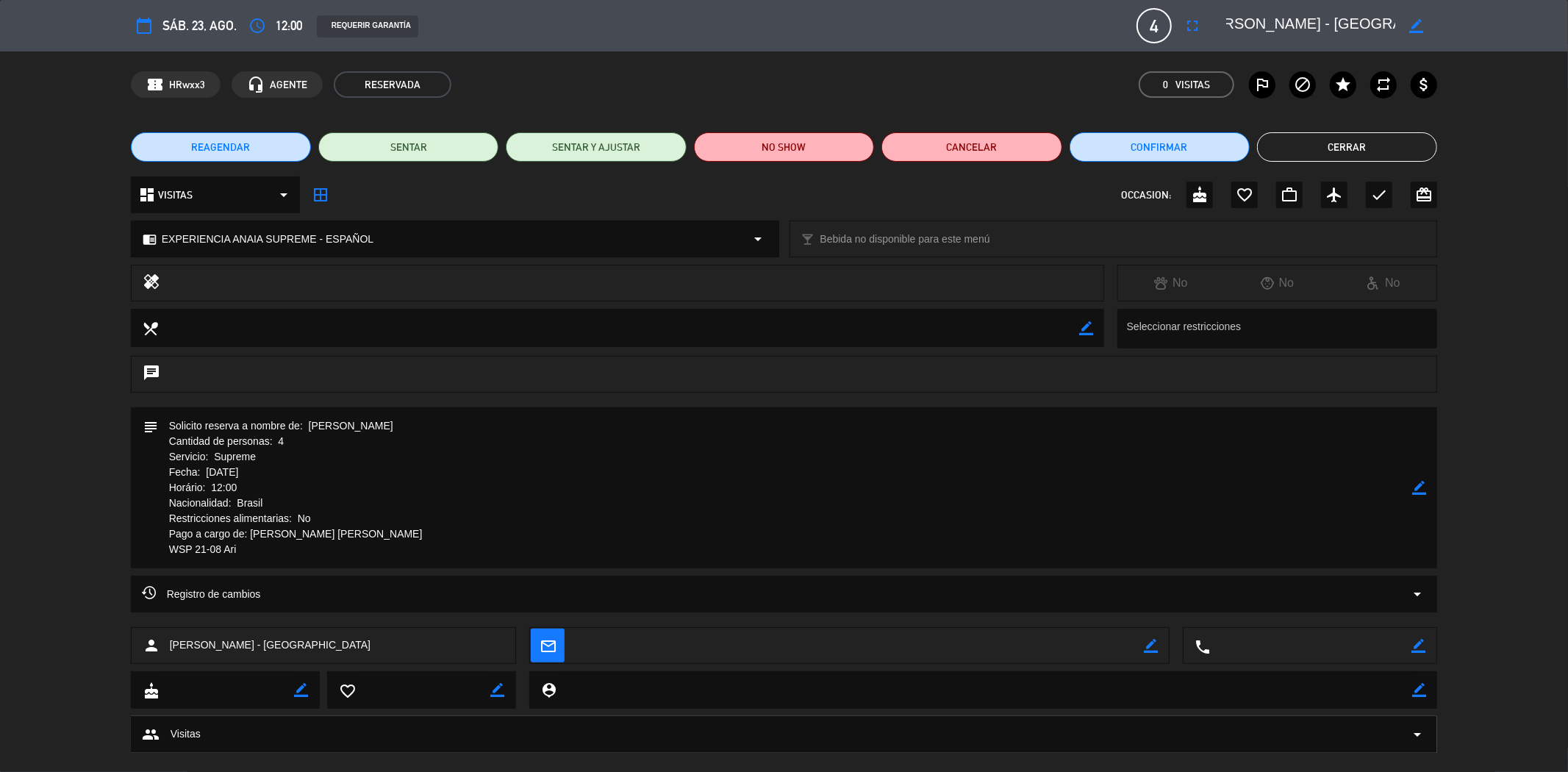
click at [1312, 149] on button "Cerrar" at bounding box center [1347, 147] width 180 height 29
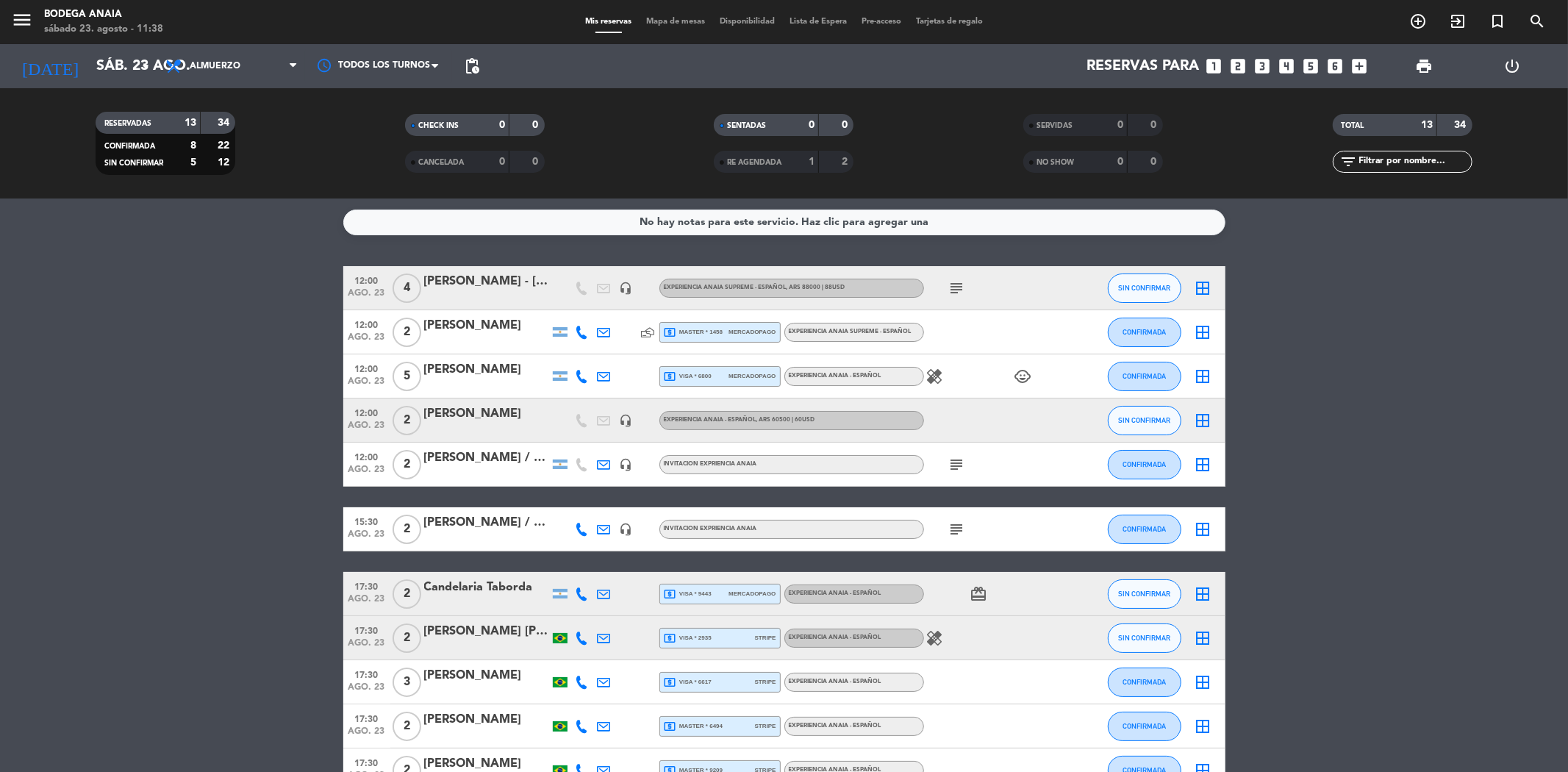
click at [498, 284] on div "[PERSON_NAME] - [GEOGRAPHIC_DATA]" at bounding box center [487, 282] width 125 height 19
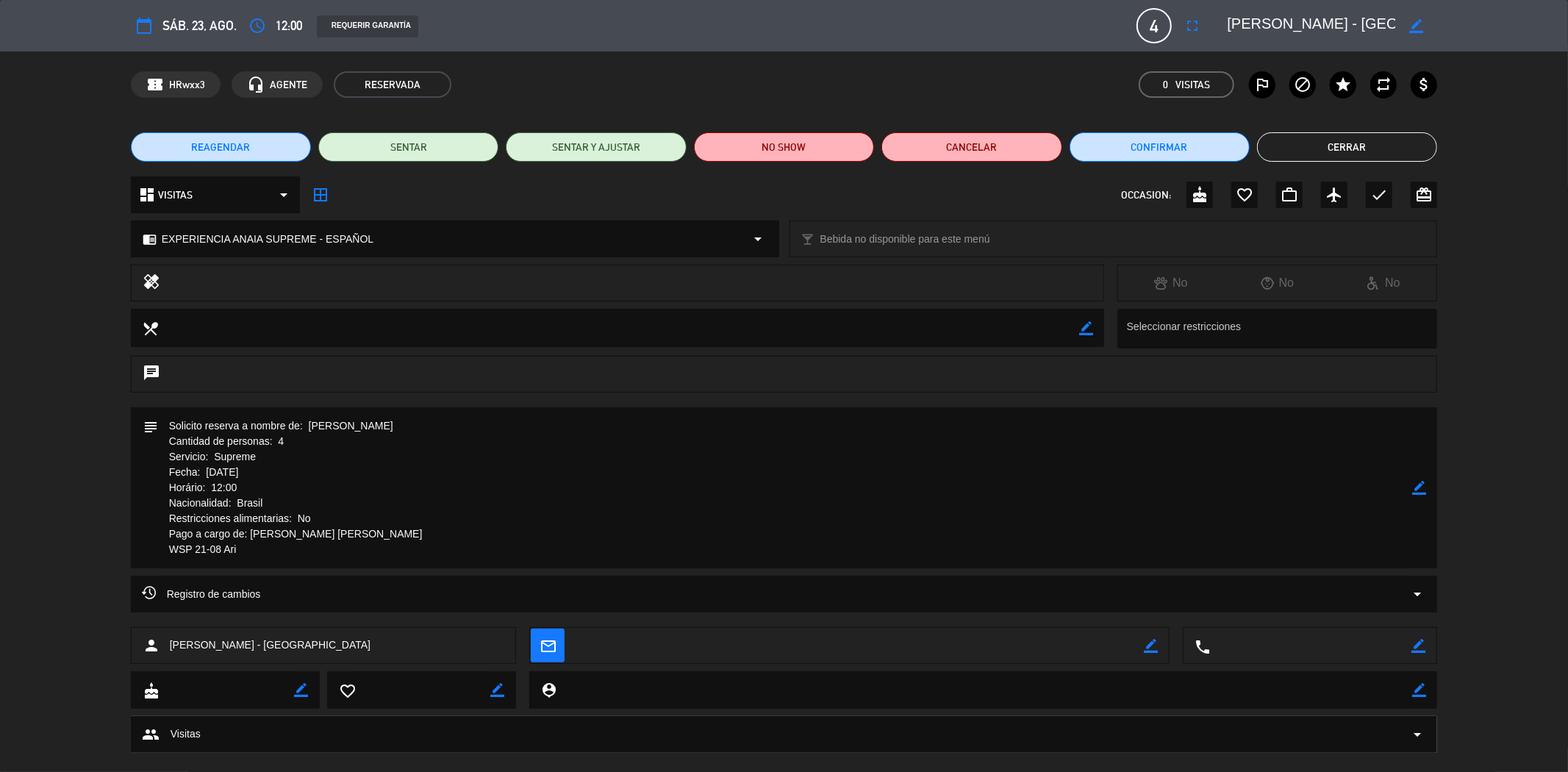
click at [1236, 16] on textarea at bounding box center [1311, 26] width 169 height 26
click at [1229, 16] on textarea at bounding box center [1311, 26] width 169 height 26
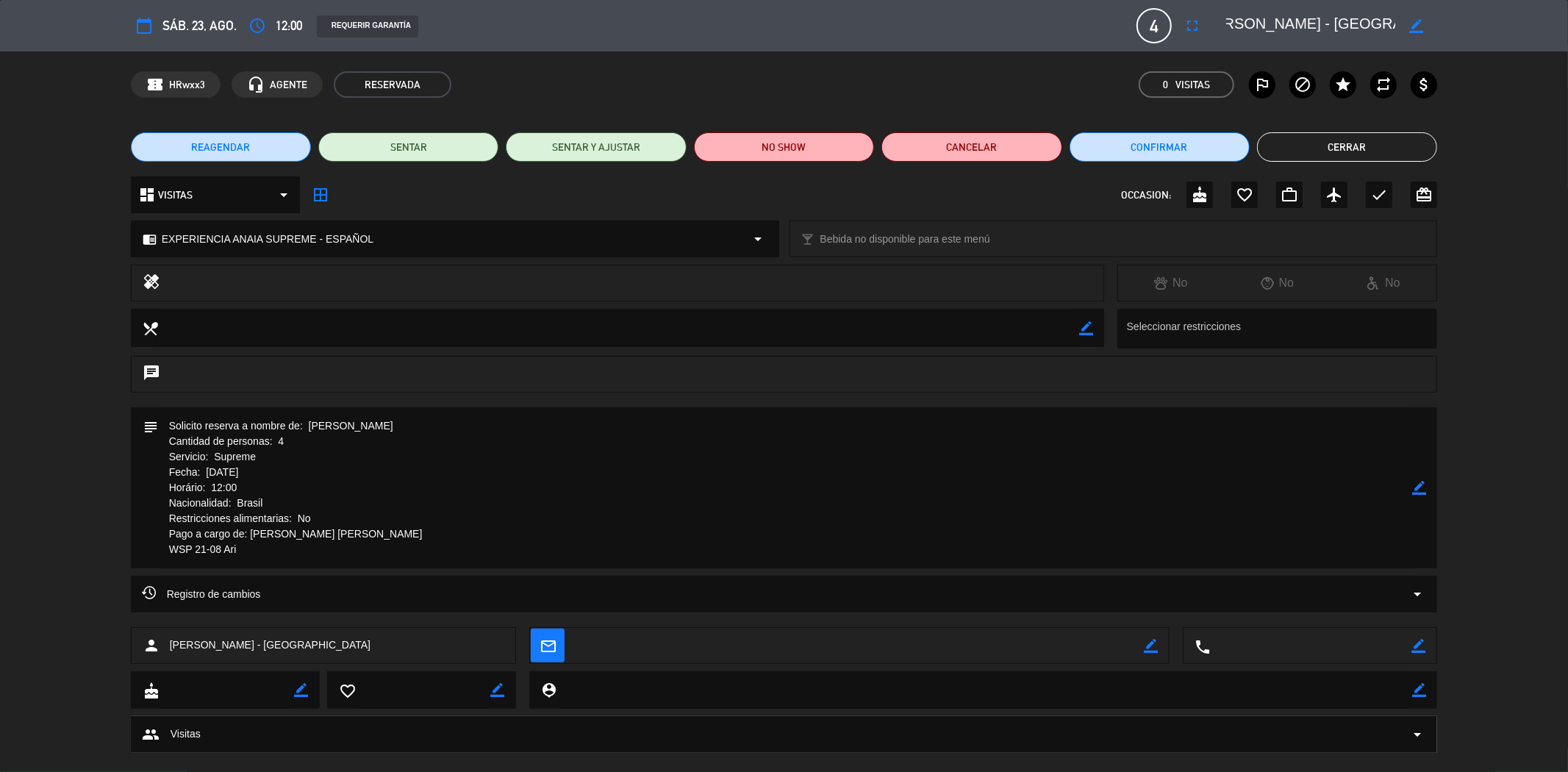
drag, startPoint x: 1226, startPoint y: 26, endPoint x: 1400, endPoint y: 19, distance: 174.1
click at [1400, 19] on div "border_color" at bounding box center [1327, 26] width 220 height 26
click at [1386, 153] on button "Cerrar" at bounding box center [1347, 147] width 180 height 29
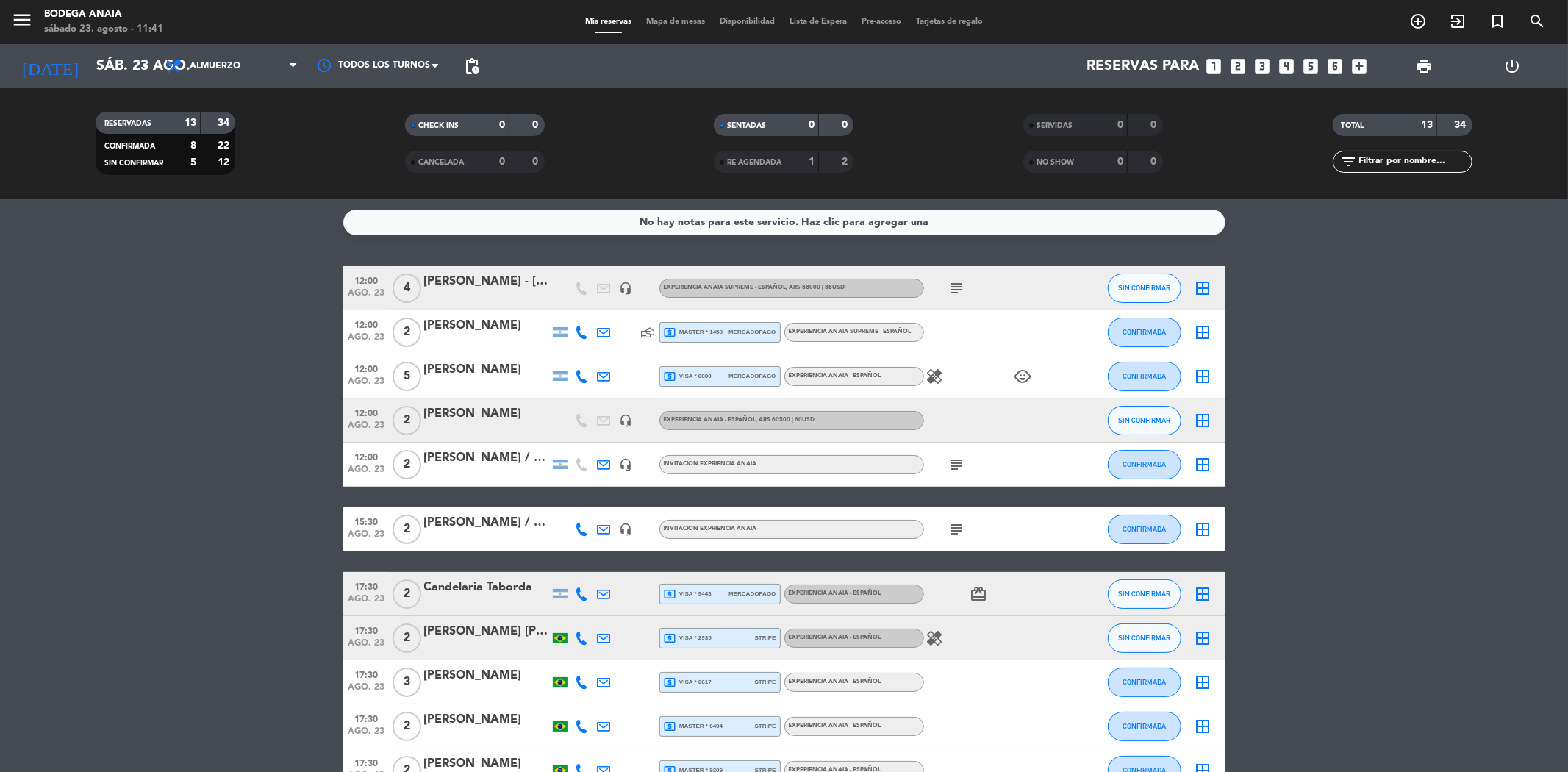
drag, startPoint x: 515, startPoint y: 331, endPoint x: 423, endPoint y: 333, distance: 92.0
click at [423, 333] on div "12:00 ago. 23 2 [PERSON_NAME] local_atm master * 1458 mercadopago EXPERIENCIA A…" at bounding box center [784, 332] width 882 height 44
copy div "[PERSON_NAME]"
drag, startPoint x: 503, startPoint y: 369, endPoint x: 425, endPoint y: 368, distance: 78.0
click at [425, 368] on div "[PERSON_NAME]" at bounding box center [487, 370] width 125 height 19
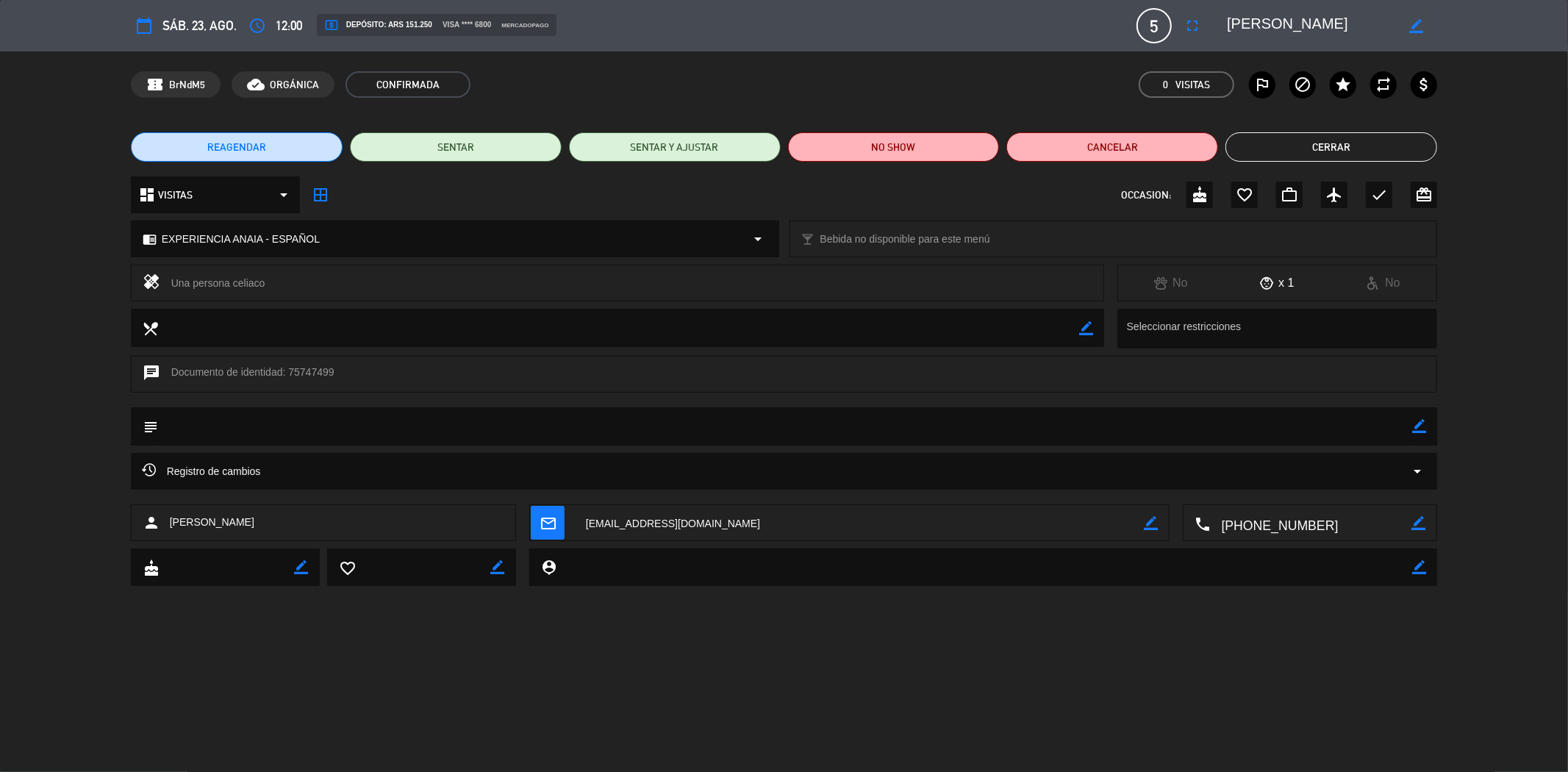
drag, startPoint x: 1304, startPoint y: 20, endPoint x: 1208, endPoint y: 33, distance: 96.9
click at [1208, 33] on div "calendar_today sáb. 23, ago. access_time 12:00 local_atm Depósito: ARS 151.250 …" at bounding box center [784, 26] width 1307 height 36
click at [1283, 155] on button "Cerrar" at bounding box center [1331, 147] width 212 height 29
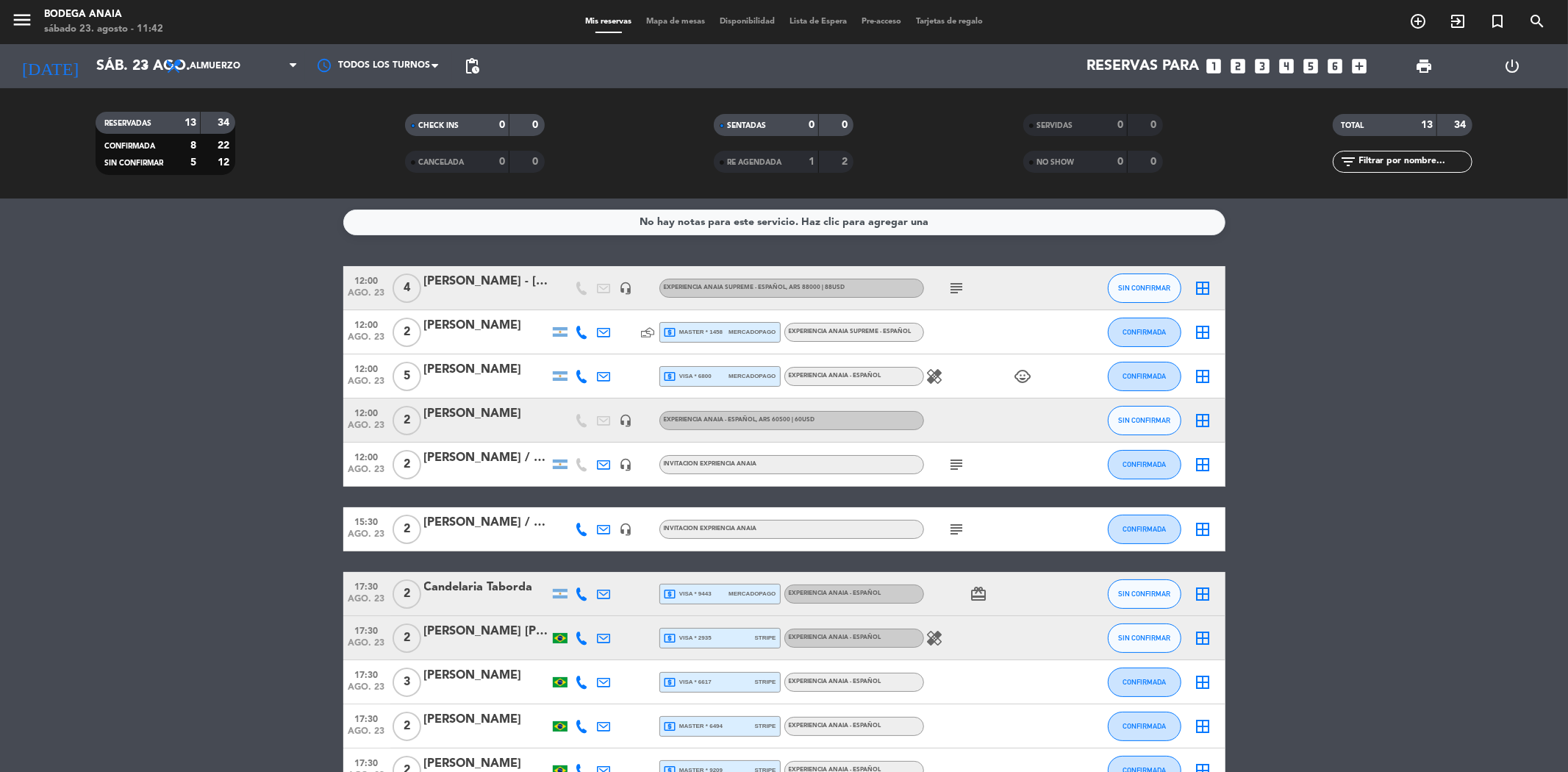
click at [467, 415] on div "[PERSON_NAME]" at bounding box center [487, 414] width 125 height 19
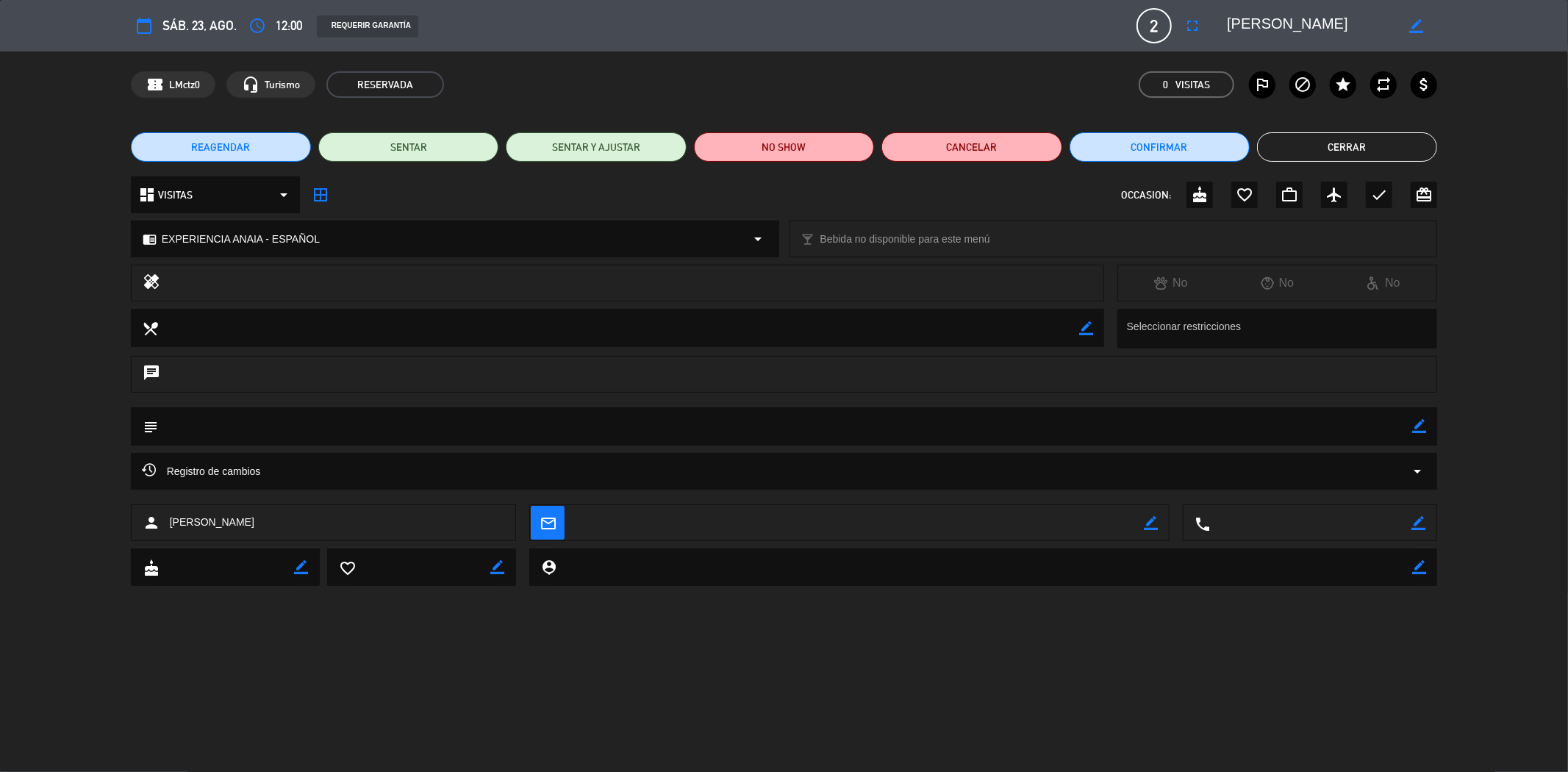
drag, startPoint x: 1333, startPoint y: 26, endPoint x: 1216, endPoint y: 19, distance: 117.2
click at [1216, 19] on editable-input "border_color" at bounding box center [1323, 26] width 228 height 26
click at [1273, 144] on button "Cerrar" at bounding box center [1347, 147] width 180 height 29
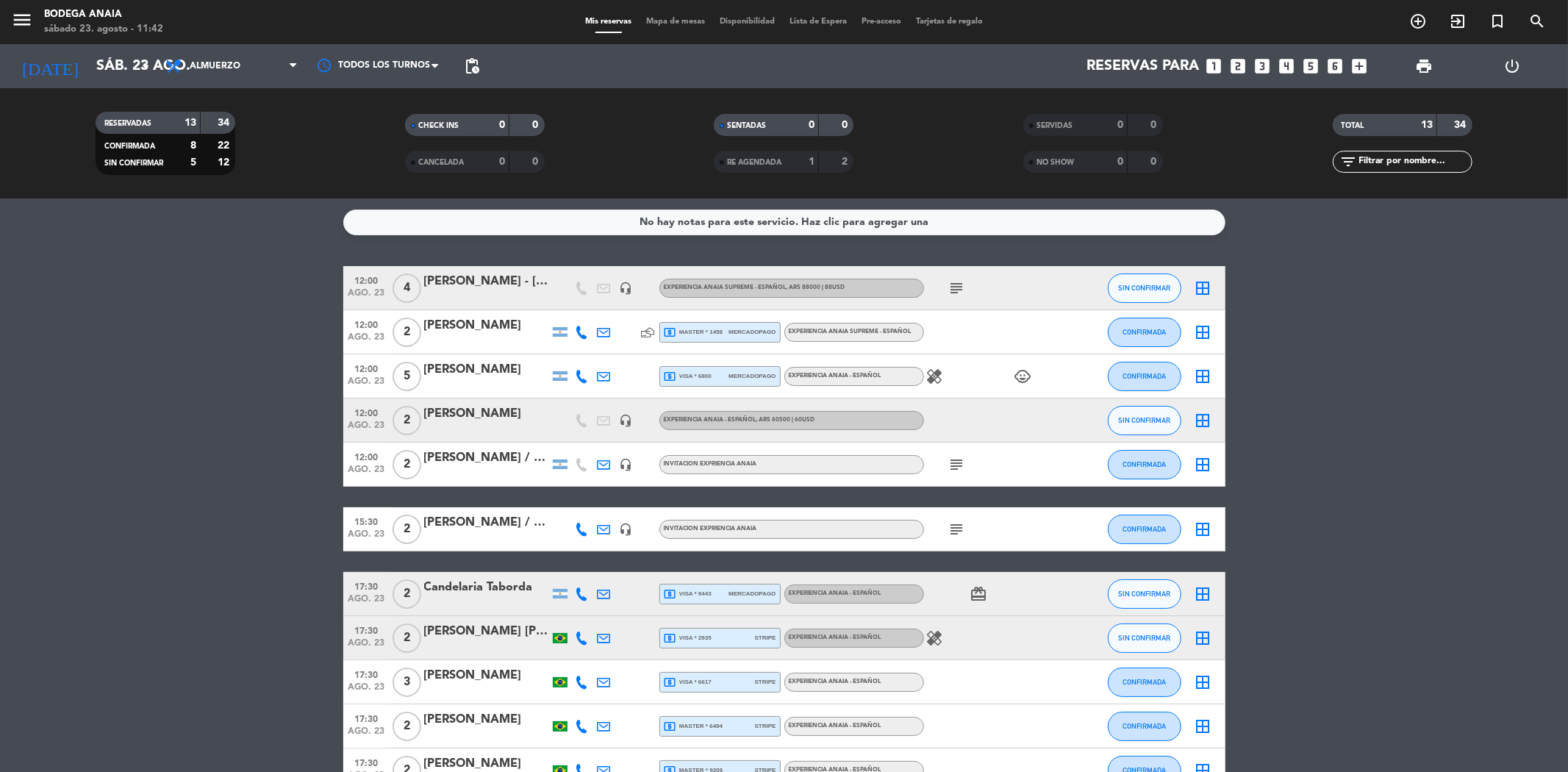
click at [494, 459] on div "[PERSON_NAME] / GIFT [PERSON_NAME]" at bounding box center [487, 458] width 125 height 19
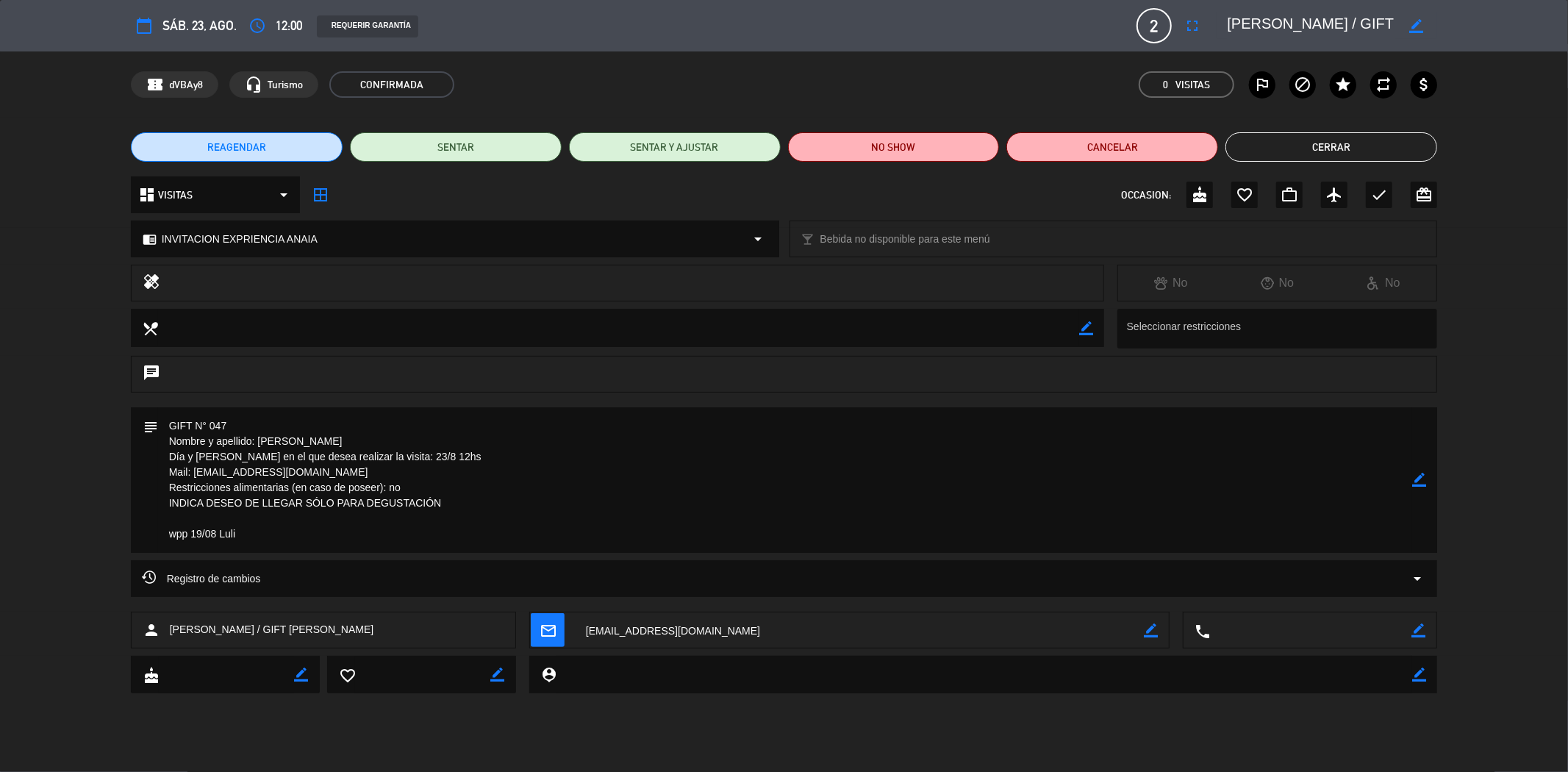
drag, startPoint x: 1355, startPoint y: 19, endPoint x: 1229, endPoint y: 23, distance: 126.1
click at [1229, 23] on textarea at bounding box center [1311, 26] width 169 height 26
drag, startPoint x: 1372, startPoint y: 23, endPoint x: 1428, endPoint y: 26, distance: 56.1
click at [1428, 26] on div "border_color" at bounding box center [1327, 26] width 220 height 26
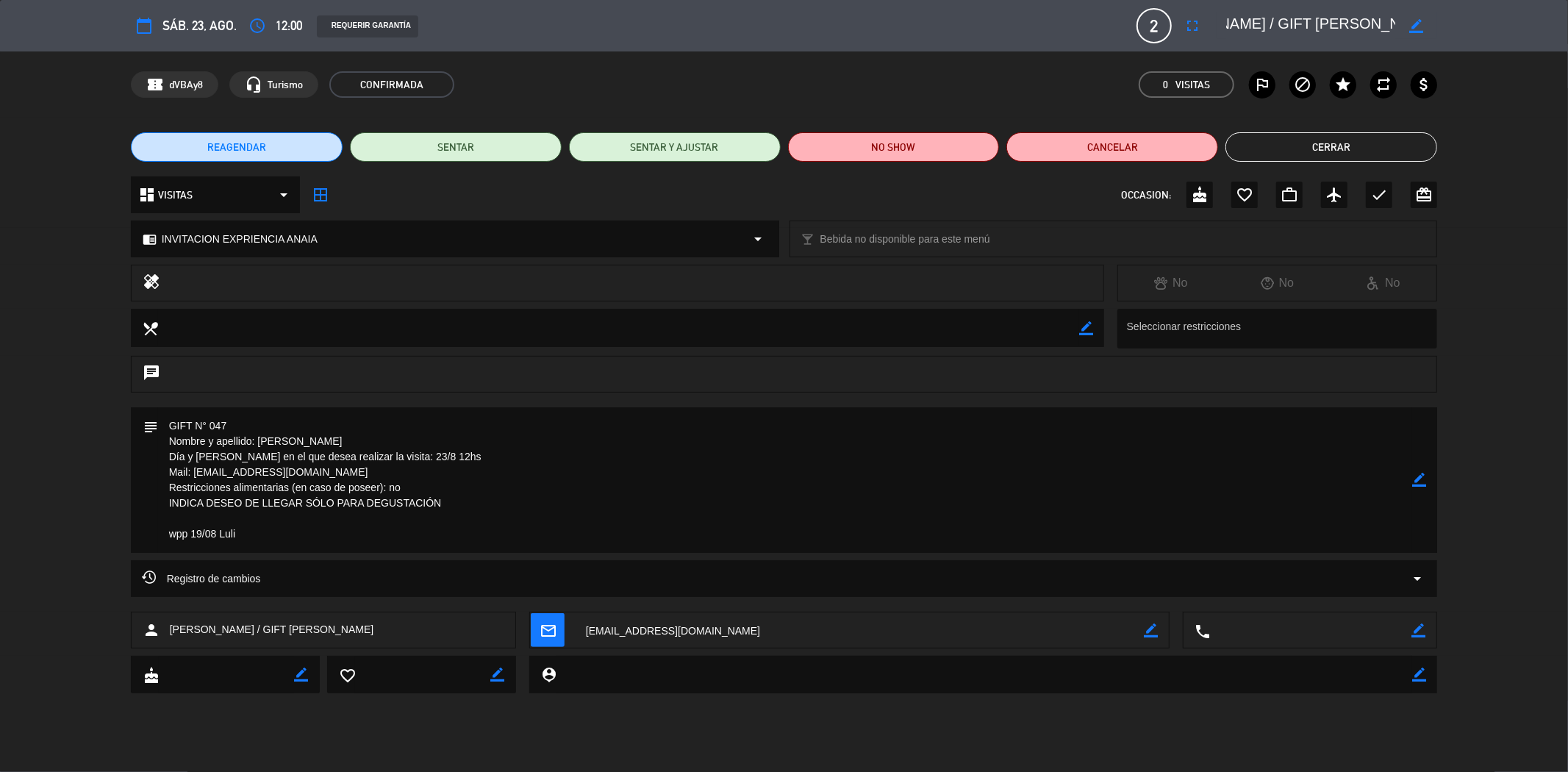
click at [1298, 145] on button "Cerrar" at bounding box center [1331, 147] width 212 height 29
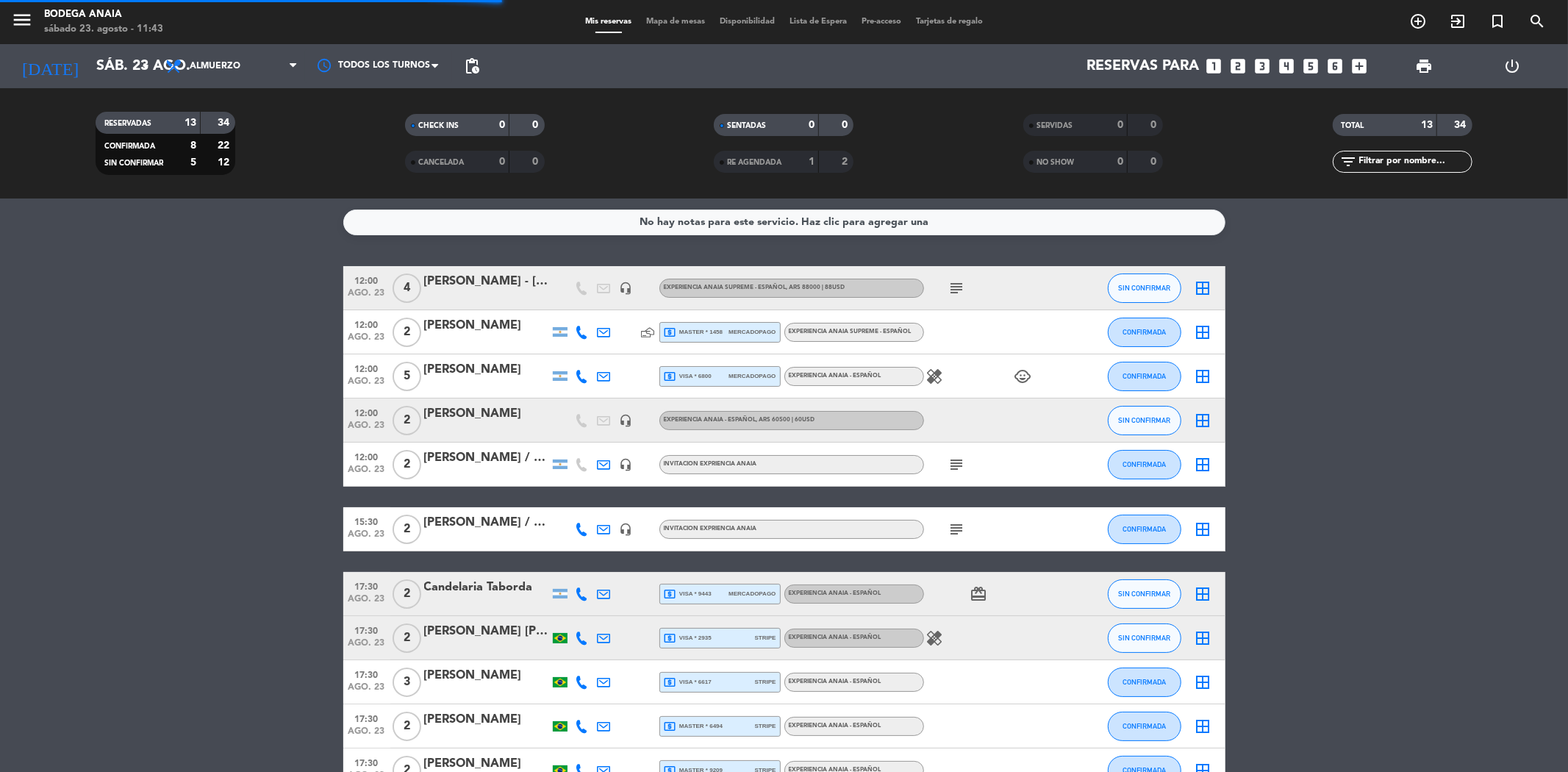
click at [486, 362] on div "[PERSON_NAME]" at bounding box center [487, 370] width 125 height 19
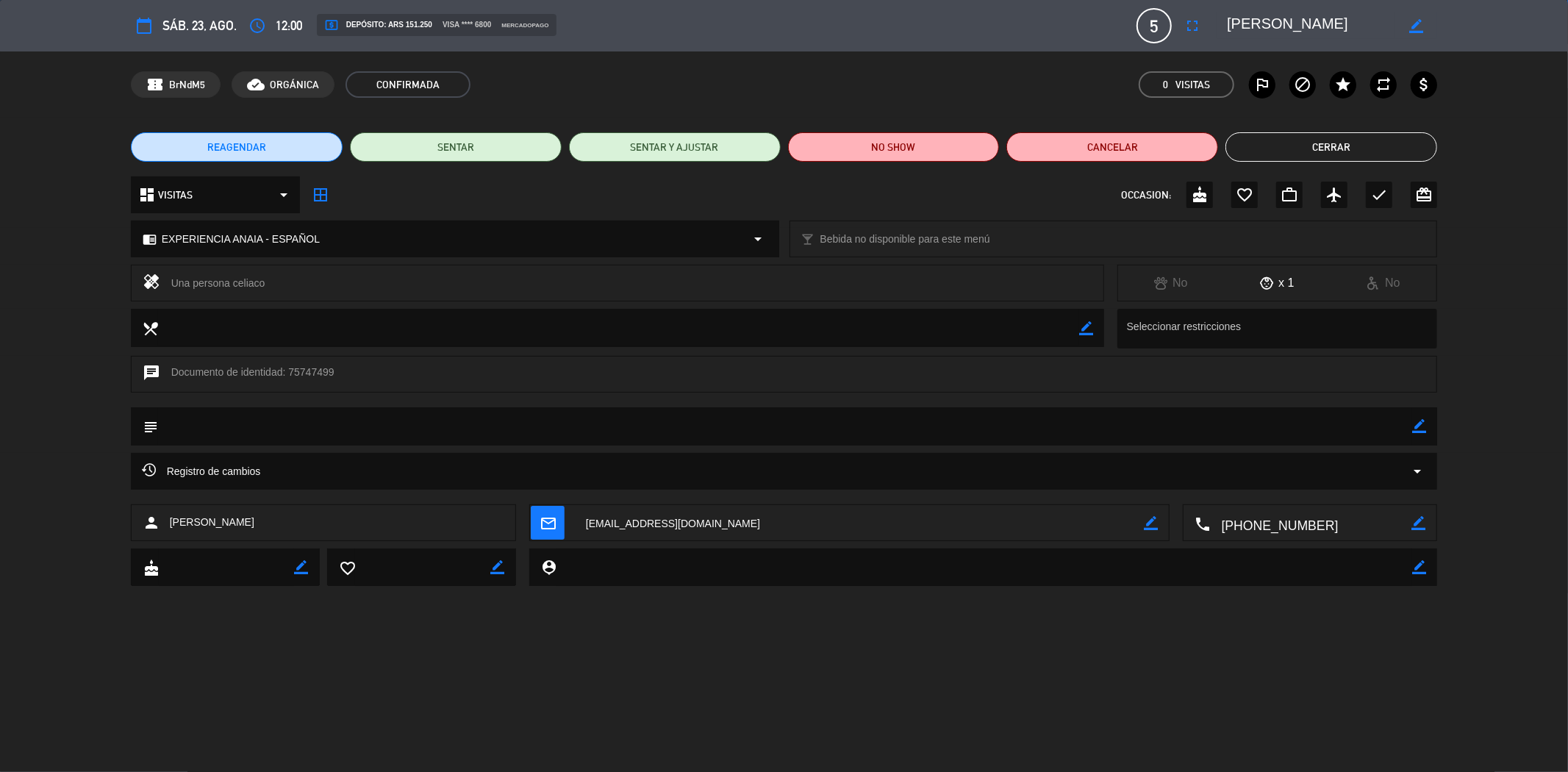
click at [1335, 157] on button "Cerrar" at bounding box center [1331, 147] width 212 height 29
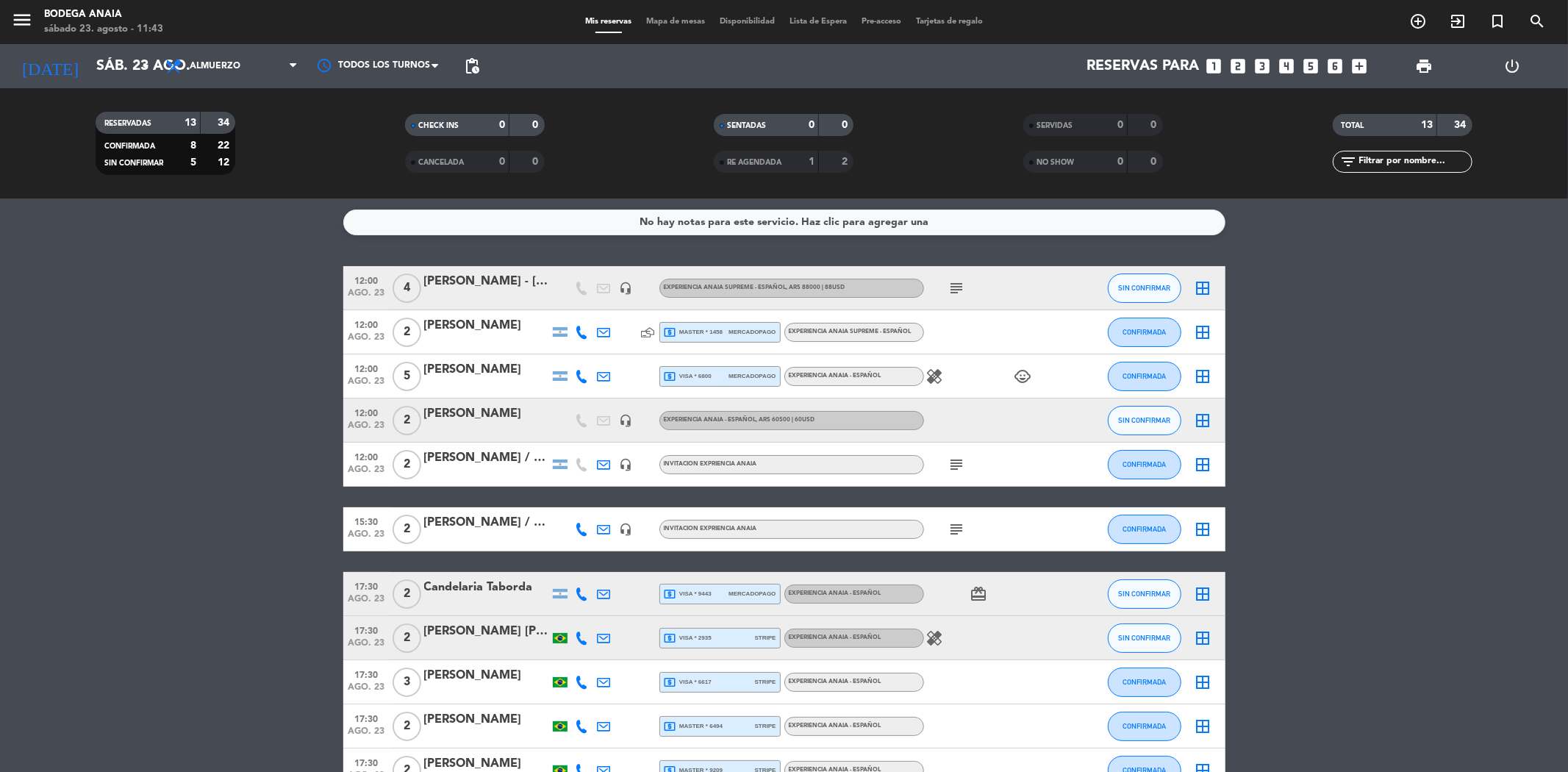
click at [479, 417] on div "[PERSON_NAME]" at bounding box center [487, 414] width 125 height 19
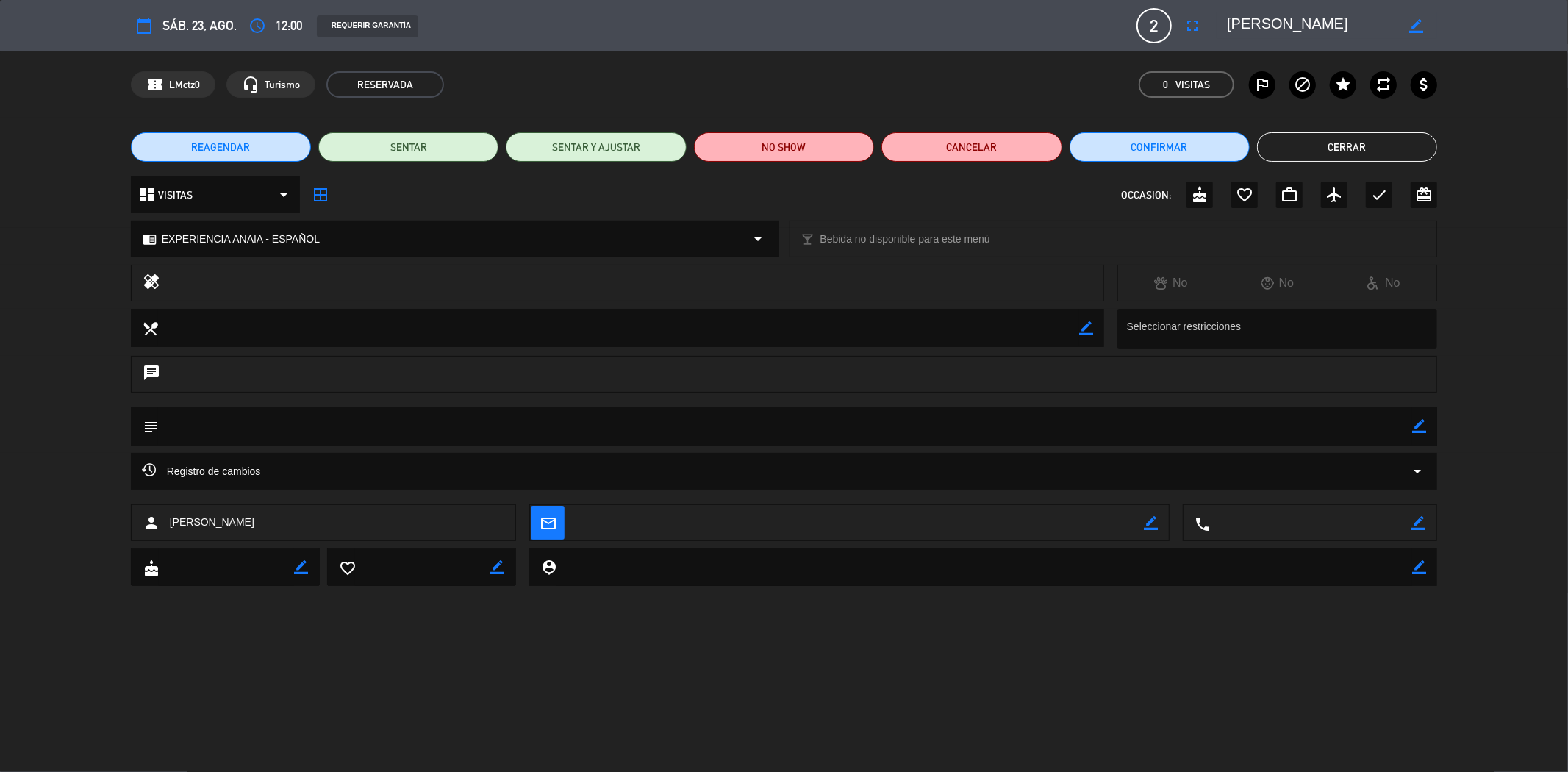
drag, startPoint x: 1425, startPoint y: 24, endPoint x: 1412, endPoint y: 24, distance: 13.0
click at [1424, 24] on div "border_color" at bounding box center [1416, 26] width 42 height 26
click at [1424, 27] on div "border_color" at bounding box center [1416, 26] width 42 height 26
click at [1416, 27] on icon "border_color" at bounding box center [1416, 26] width 14 height 14
click at [1348, 21] on textarea at bounding box center [1311, 26] width 169 height 26
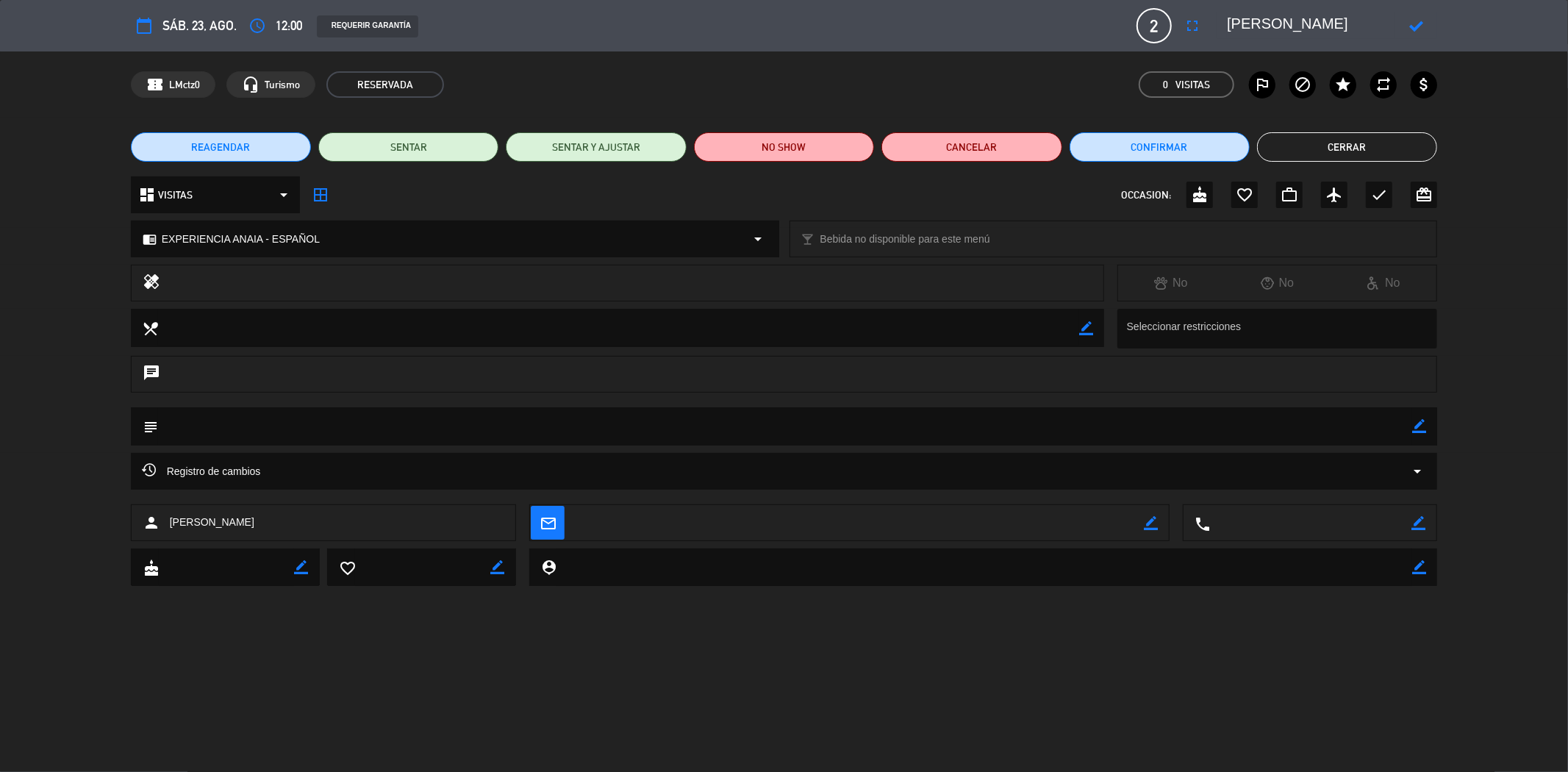
paste textarea "GIFT [PERSON_NAME]"
click at [1290, 18] on textarea at bounding box center [1311, 26] width 169 height 26
type textarea "[PERSON_NAME] / GIFT [PERSON_NAME]"
click at [1420, 13] on div at bounding box center [1416, 26] width 42 height 26
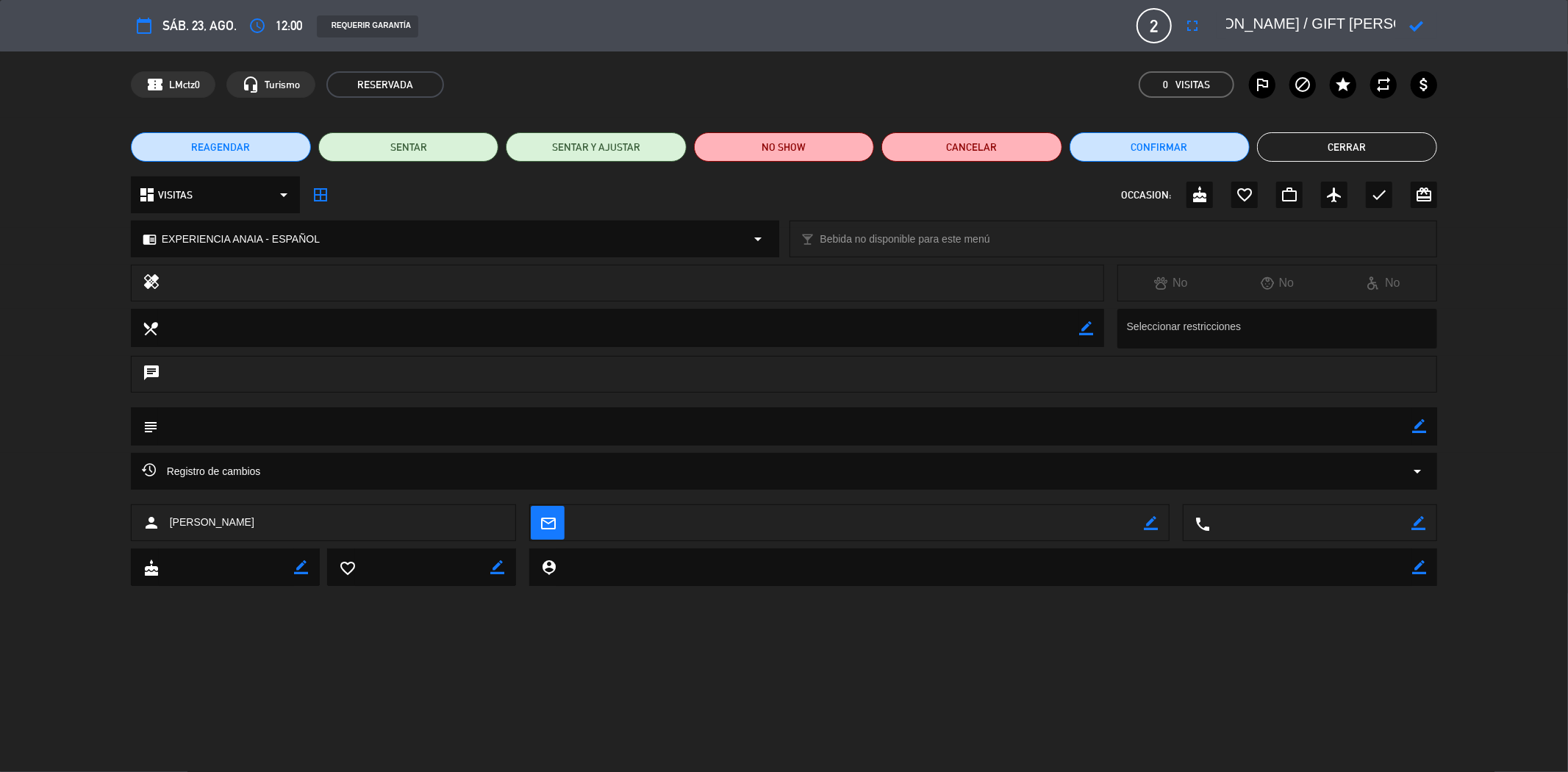
click at [1416, 19] on icon at bounding box center [1416, 26] width 14 height 14
click at [1335, 155] on button "Cerrar" at bounding box center [1347, 147] width 180 height 29
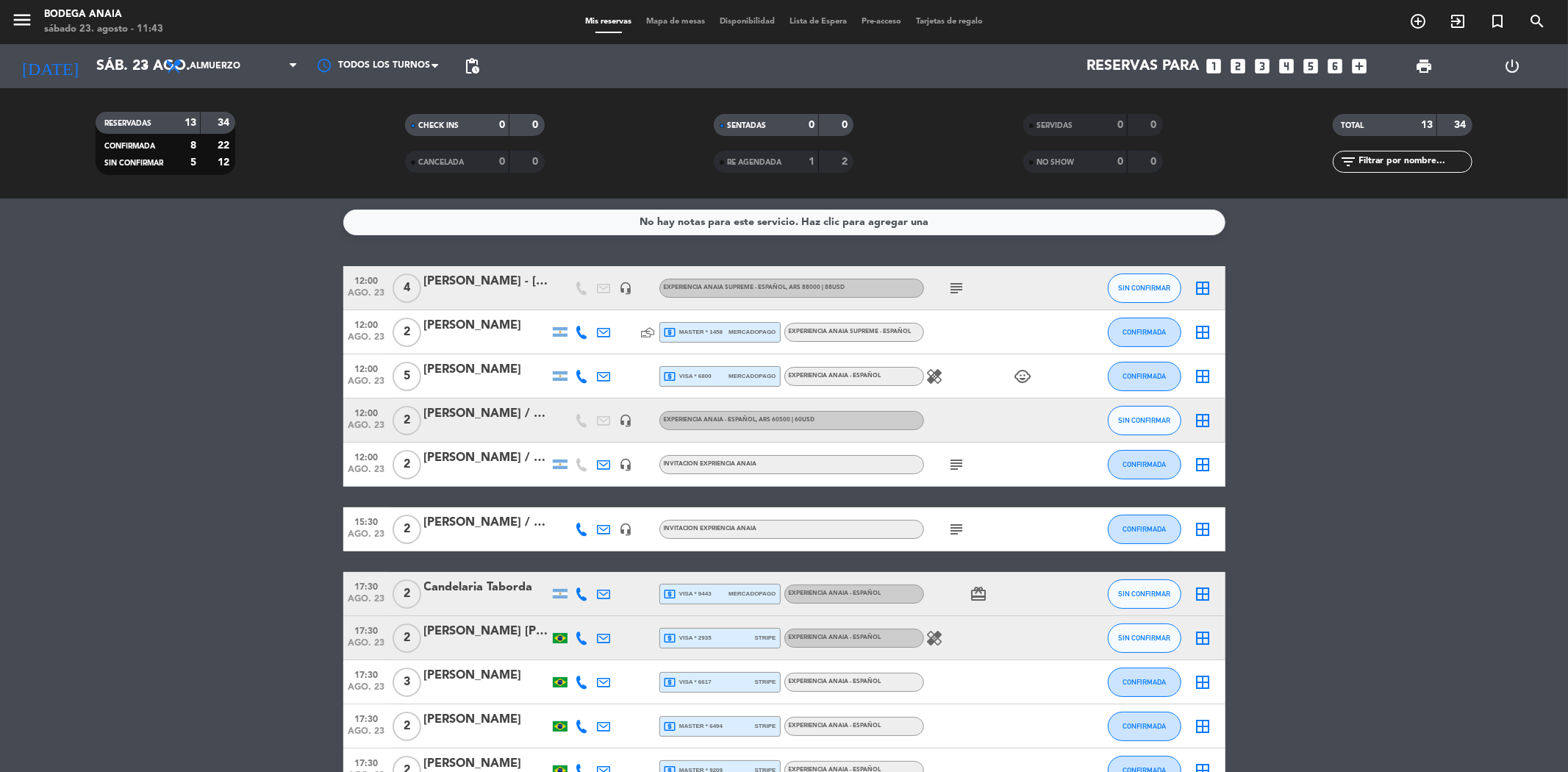
drag, startPoint x: 503, startPoint y: 524, endPoint x: 430, endPoint y: 530, distance: 73.2
click at [419, 519] on div "15:30 ago. 23 2 [PERSON_NAME] / GIFT [PERSON_NAME] headset_mic INVITACION EXPRI…" at bounding box center [784, 529] width 882 height 44
drag, startPoint x: 431, startPoint y: 524, endPoint x: 465, endPoint y: 533, distance: 35.2
click at [465, 533] on div at bounding box center [487, 538] width 125 height 12
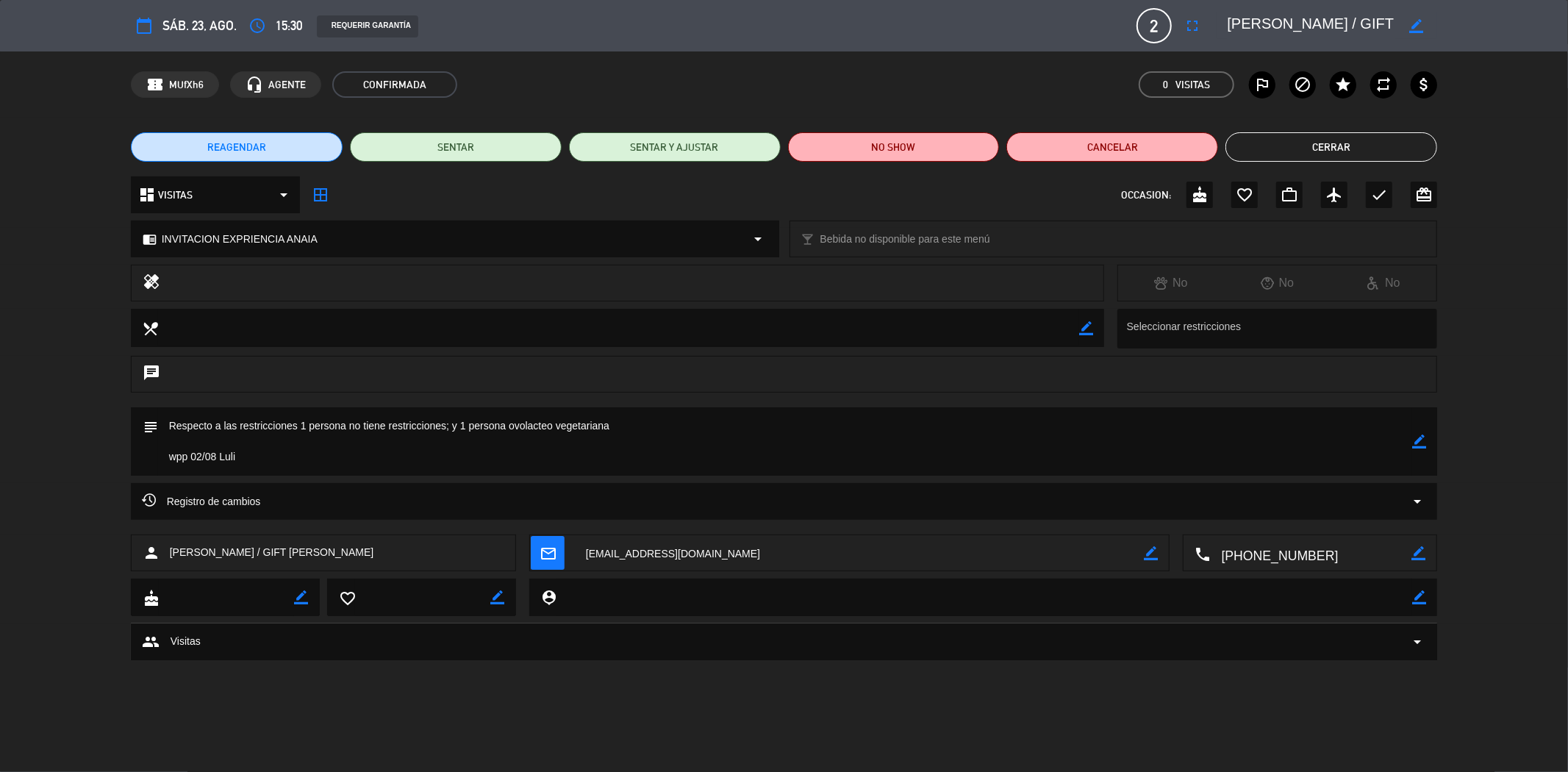
drag, startPoint x: 1319, startPoint y: 15, endPoint x: 1217, endPoint y: 24, distance: 102.4
click at [1217, 24] on div "border_color" at bounding box center [1327, 26] width 220 height 26
drag, startPoint x: 1336, startPoint y: 19, endPoint x: 1410, endPoint y: 21, distance: 74.0
click at [1410, 21] on div "border_color" at bounding box center [1327, 26] width 220 height 26
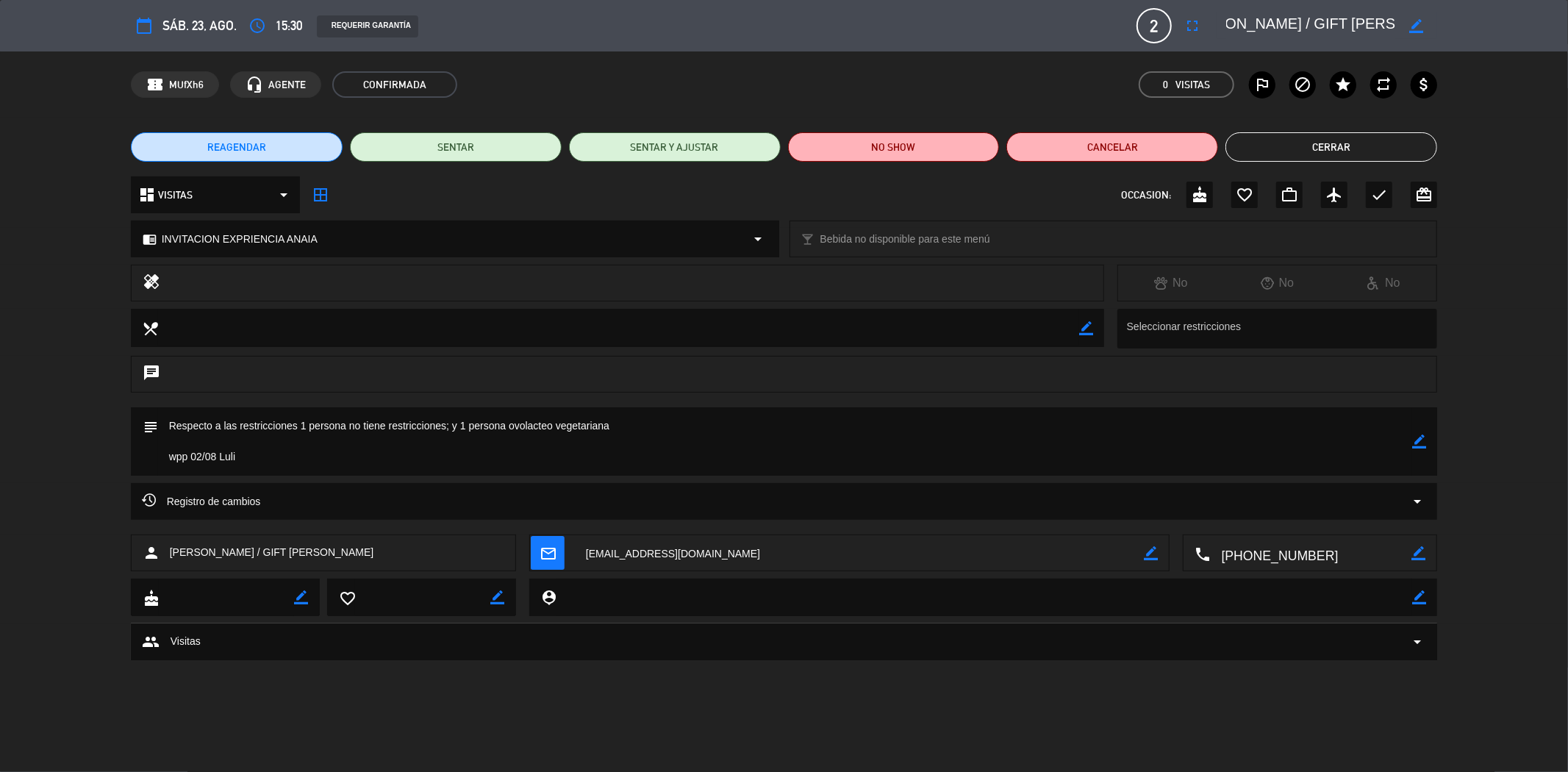
drag, startPoint x: 1366, startPoint y: 10, endPoint x: 1377, endPoint y: 28, distance: 21.1
click at [1377, 28] on textarea at bounding box center [1311, 26] width 169 height 26
drag, startPoint x: 1289, startPoint y: 22, endPoint x: 1392, endPoint y: 22, distance: 103.0
click at [1392, 22] on textarea at bounding box center [1311, 26] width 169 height 26
click at [1290, 135] on button "Cerrar" at bounding box center [1331, 147] width 212 height 29
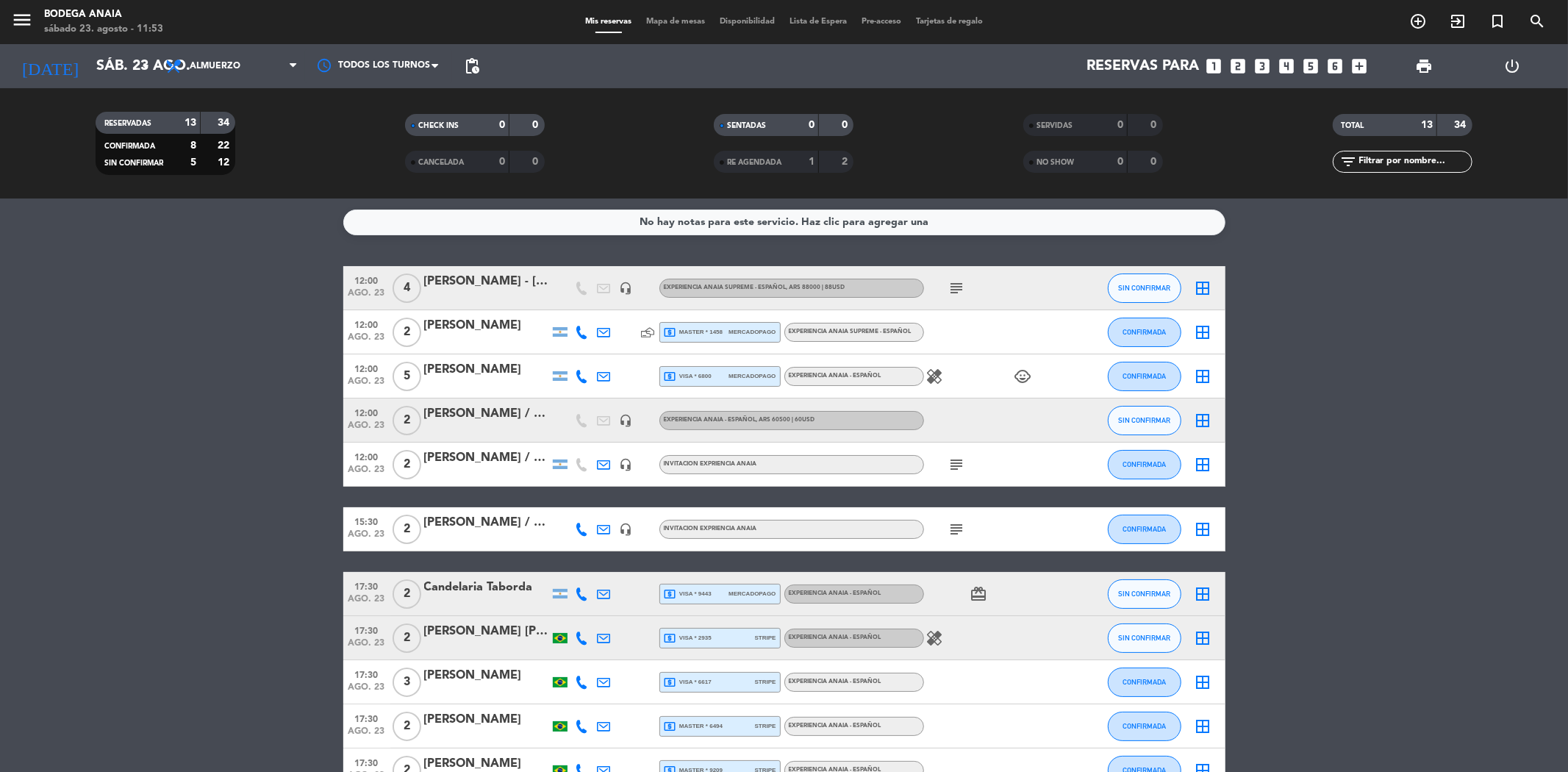
click at [933, 371] on icon "healing" at bounding box center [935, 376] width 18 height 18
click at [515, 287] on div "[PERSON_NAME] - [GEOGRAPHIC_DATA]" at bounding box center [487, 282] width 125 height 19
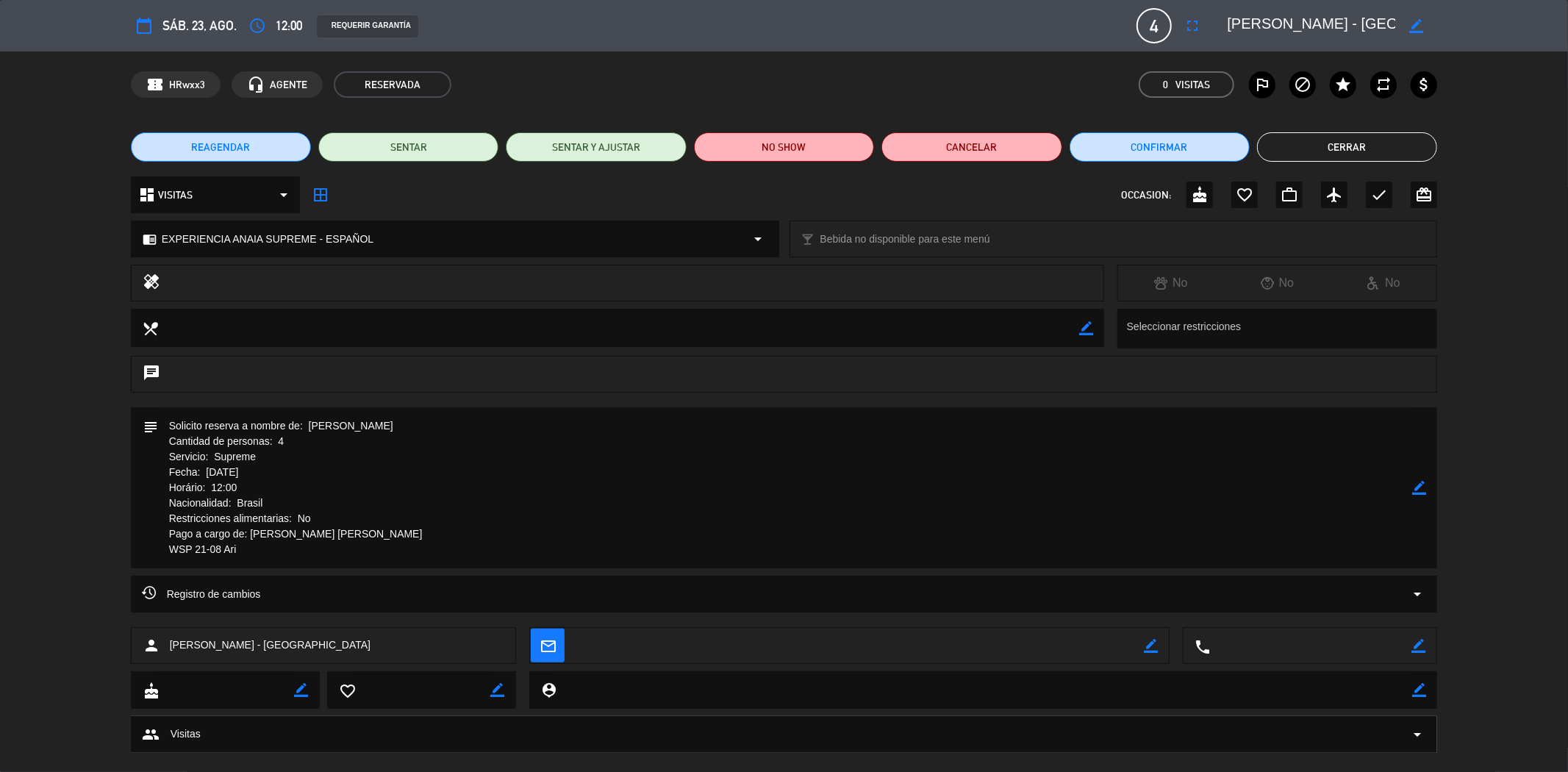
click at [1336, 148] on button "Cerrar" at bounding box center [1347, 147] width 180 height 29
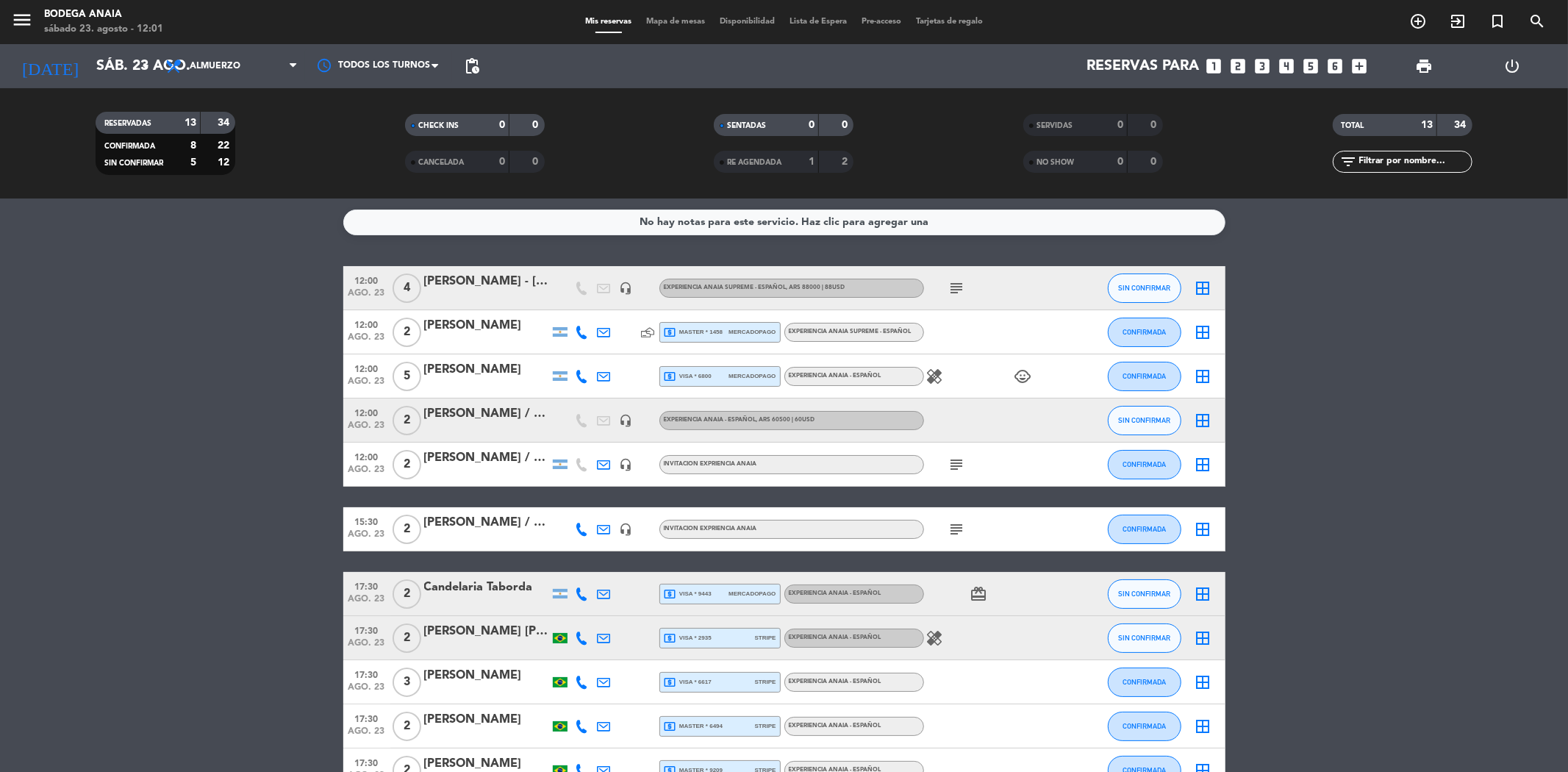
click at [463, 326] on div "[PERSON_NAME]" at bounding box center [487, 326] width 125 height 19
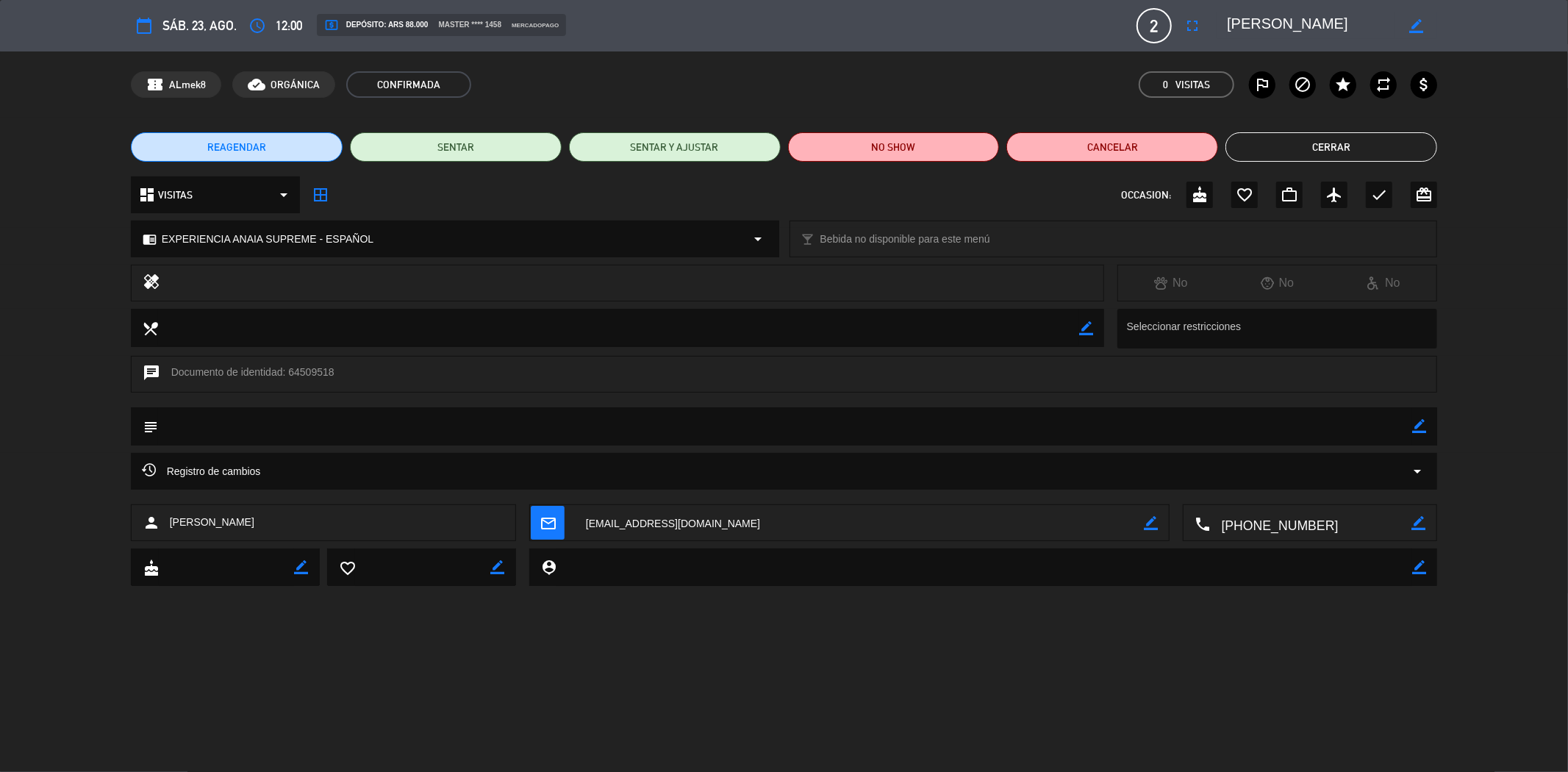
drag, startPoint x: 1302, startPoint y: 528, endPoint x: 1222, endPoint y: 528, distance: 80.0
click at [1222, 528] on textarea at bounding box center [1311, 524] width 202 height 37
click at [1336, 118] on div "REAGENDAR SENTAR SENTAR Y AJUSTAR NO SHOW Cancelar Cerrar" at bounding box center [784, 147] width 1568 height 59
click at [1305, 144] on button "Cerrar" at bounding box center [1331, 147] width 212 height 29
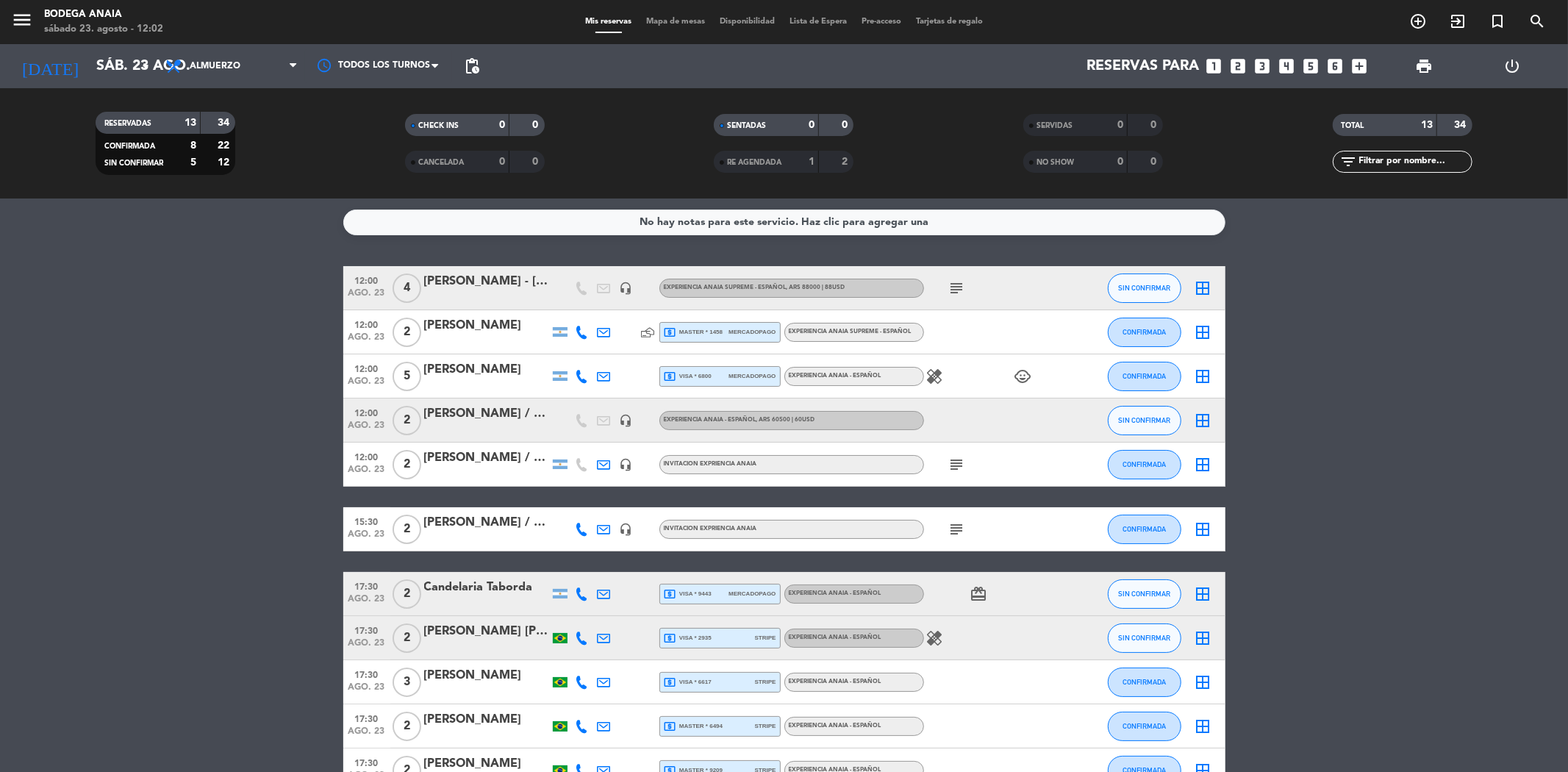
click at [487, 371] on div "[PERSON_NAME]" at bounding box center [487, 370] width 125 height 19
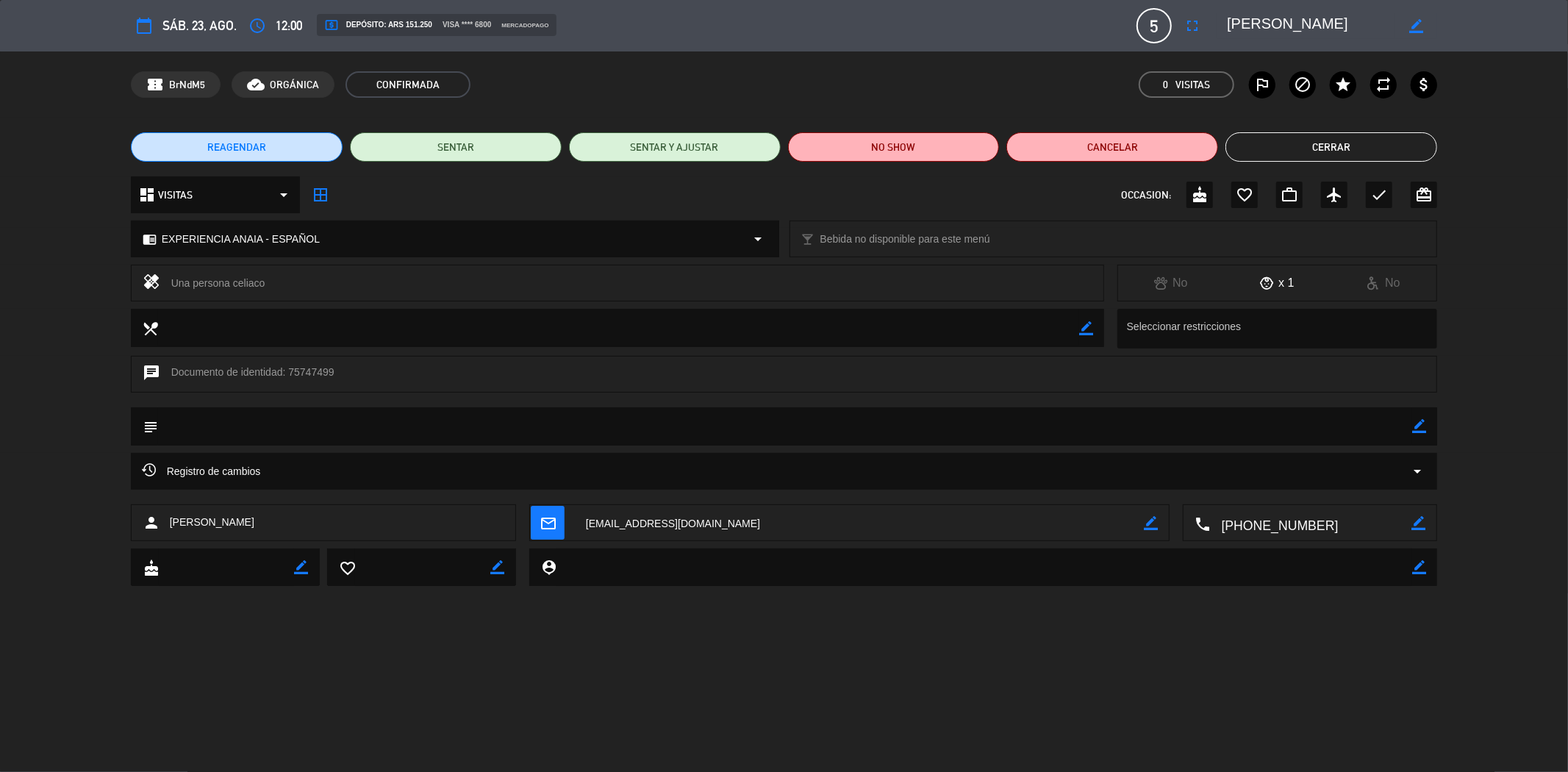
drag, startPoint x: 1335, startPoint y: 527, endPoint x: 1185, endPoint y: 526, distance: 150.0
click at [1185, 526] on div "local_phone border_color" at bounding box center [1311, 524] width 254 height 37
click at [1335, 136] on button "Cerrar" at bounding box center [1331, 147] width 212 height 29
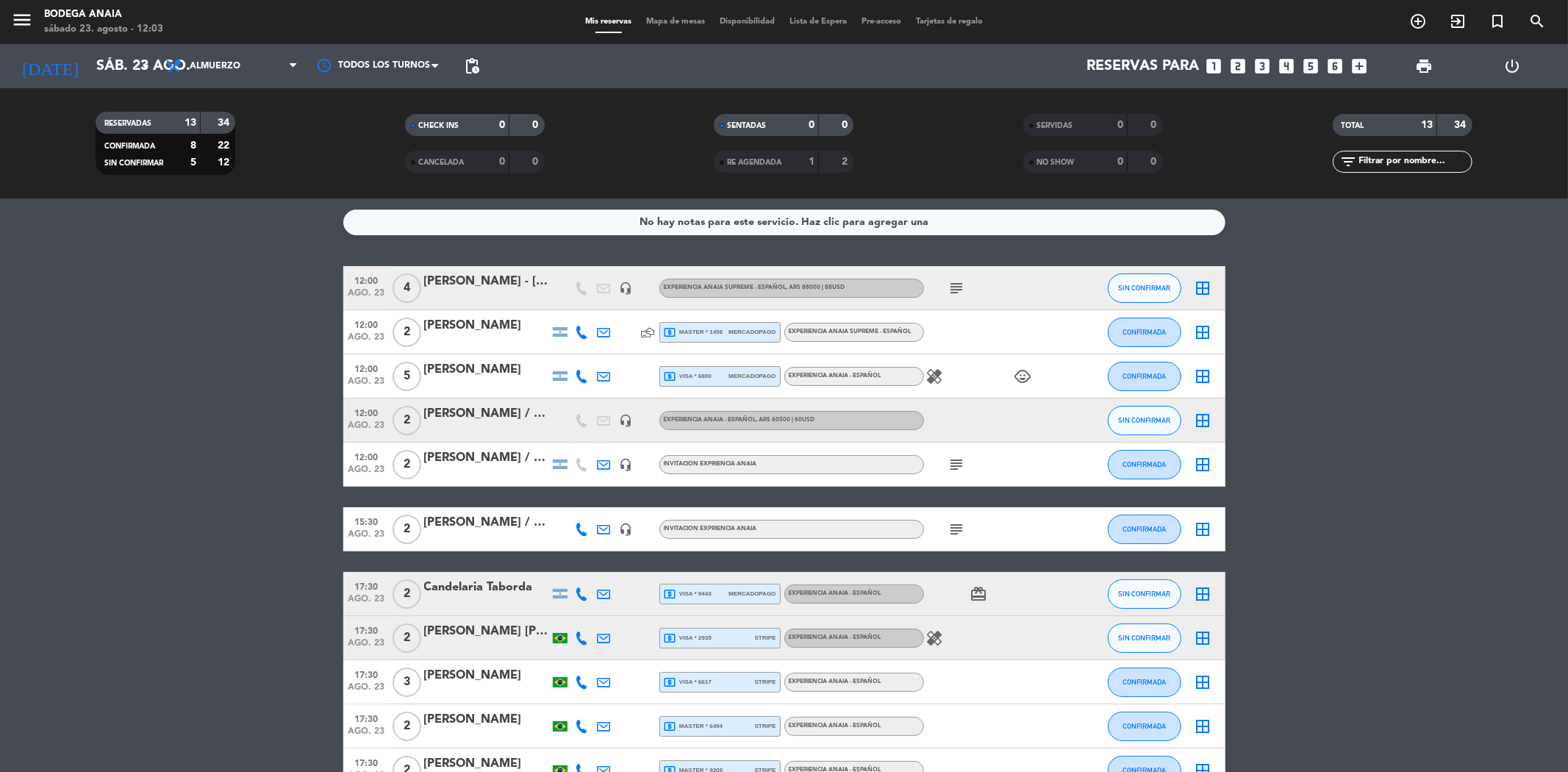
click at [472, 450] on div "[PERSON_NAME] / GIFT [PERSON_NAME]" at bounding box center [487, 458] width 125 height 19
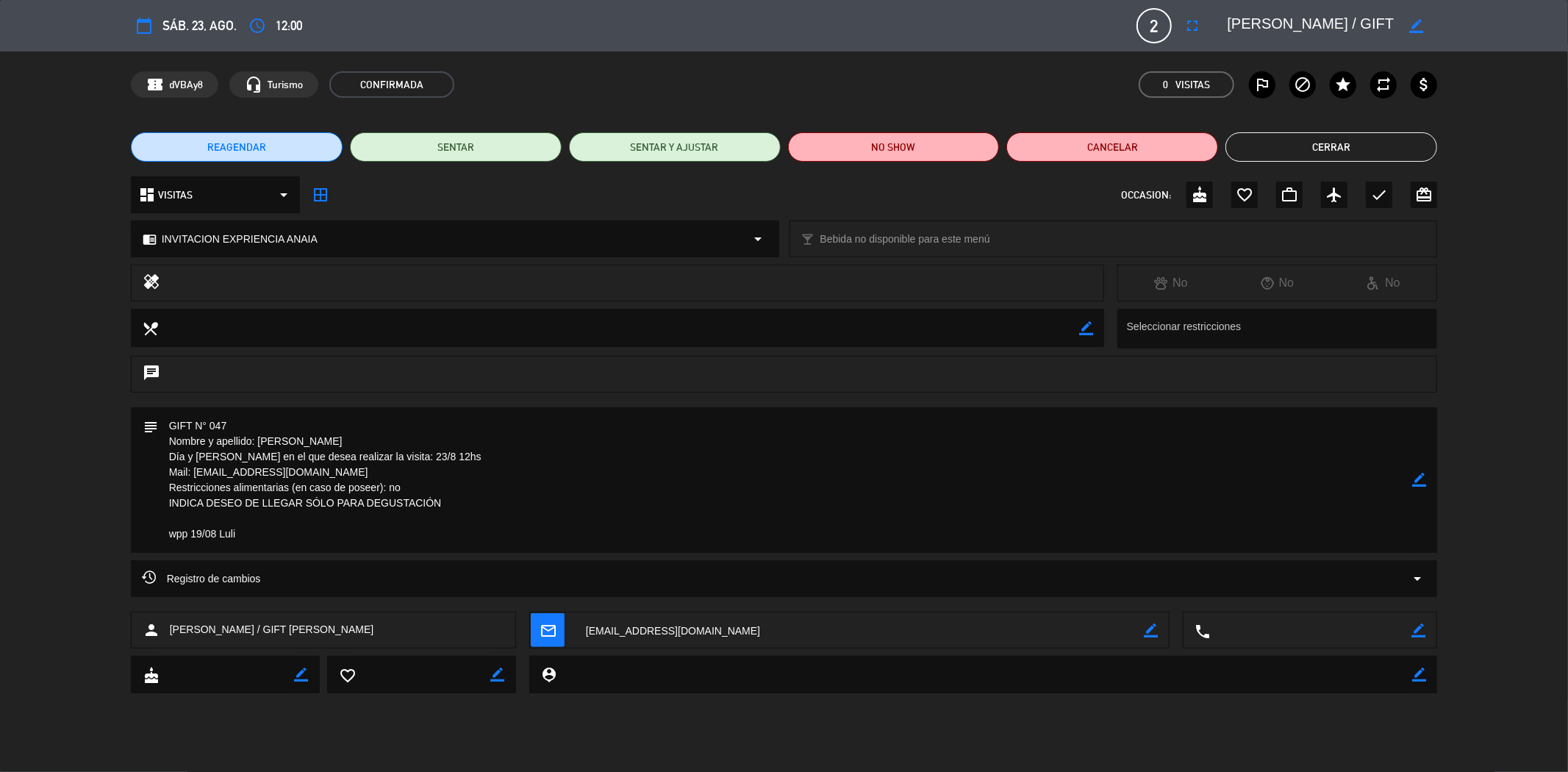
drag, startPoint x: 1355, startPoint y: 22, endPoint x: 1213, endPoint y: 20, distance: 142.0
click at [1203, 12] on div "calendar_today sáb. 23, ago. access_time 12:00 2 [PERSON_NAME] / GIFT BALIARDA …" at bounding box center [784, 26] width 1307 height 36
click at [1324, 141] on button "Cerrar" at bounding box center [1331, 147] width 212 height 29
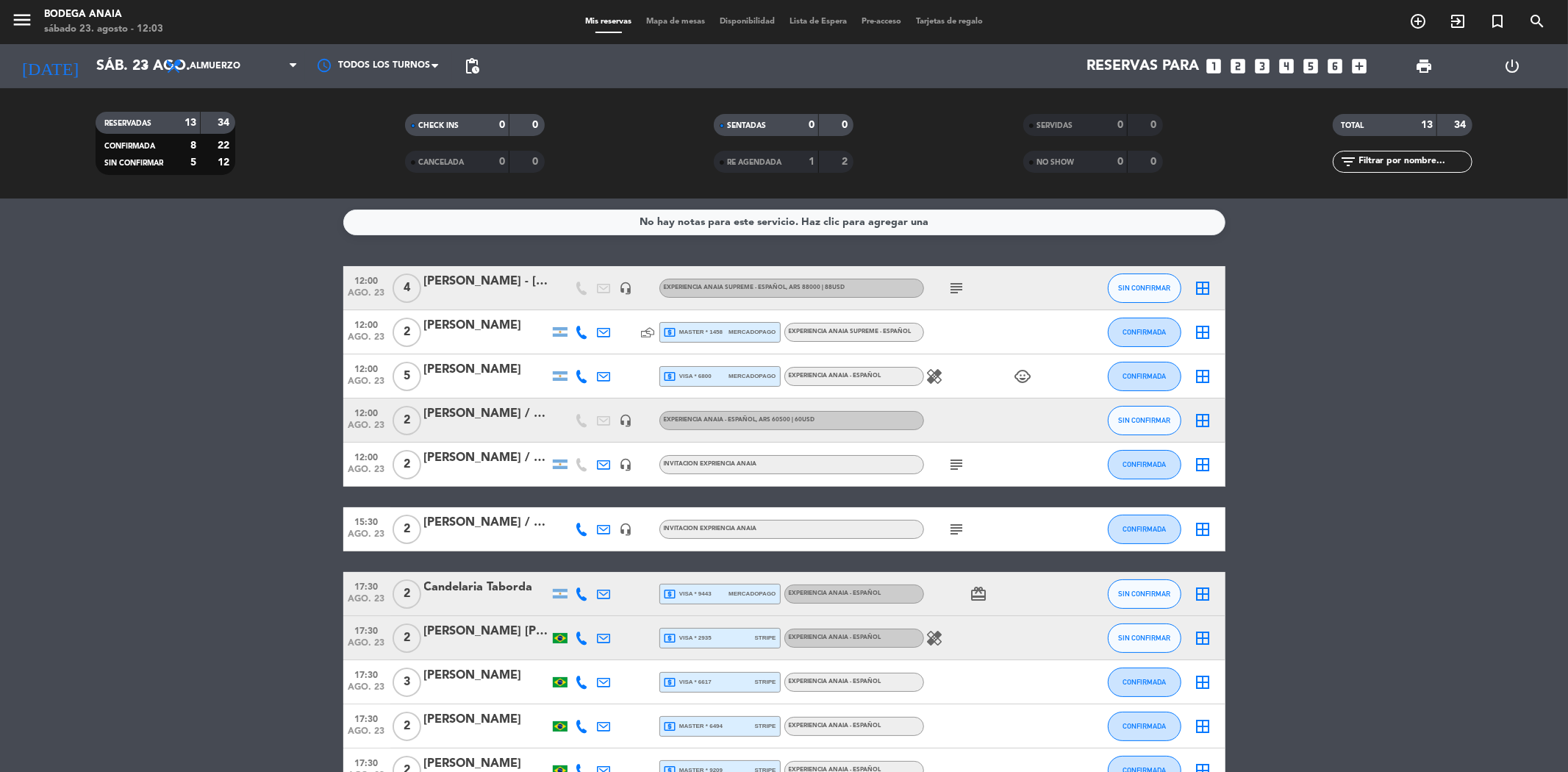
click at [471, 371] on div "[PERSON_NAME]" at bounding box center [487, 370] width 125 height 19
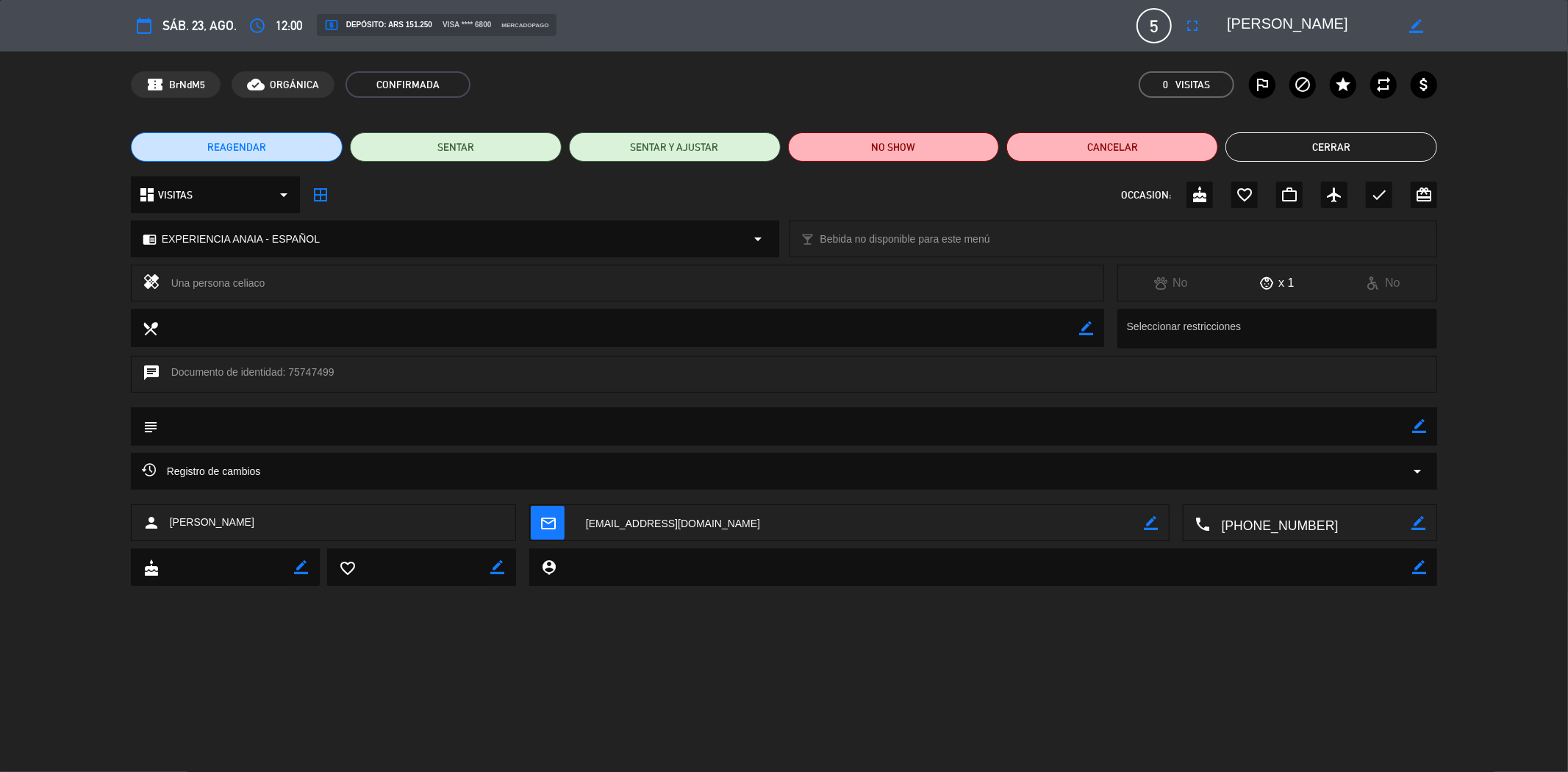
drag, startPoint x: 471, startPoint y: 371, endPoint x: 1307, endPoint y: 143, distance: 866.5
click at [1307, 143] on button "Cerrar" at bounding box center [1331, 147] width 212 height 29
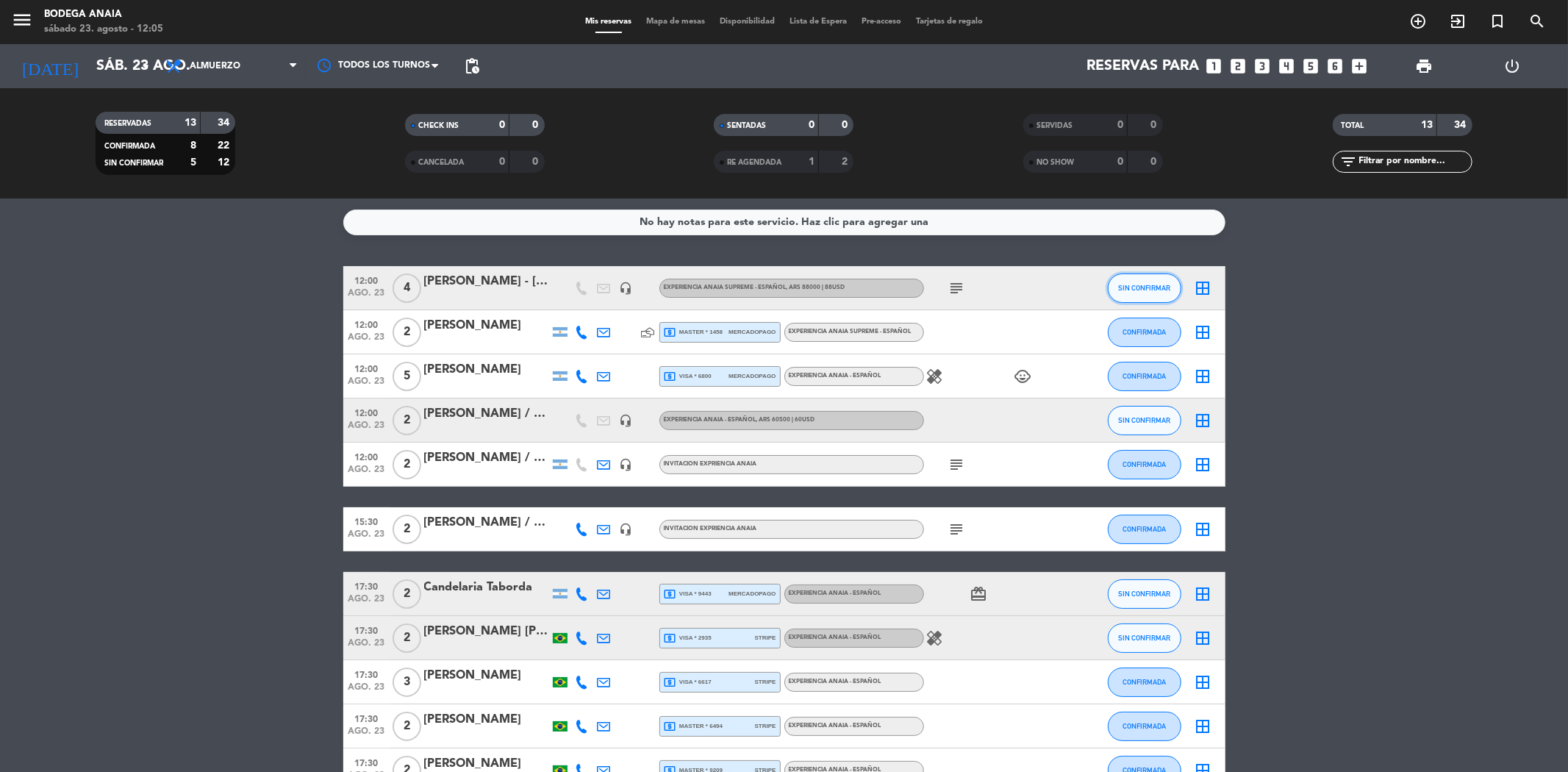
click at [1135, 287] on span "SIN CONFIRMAR" at bounding box center [1144, 288] width 53 height 8
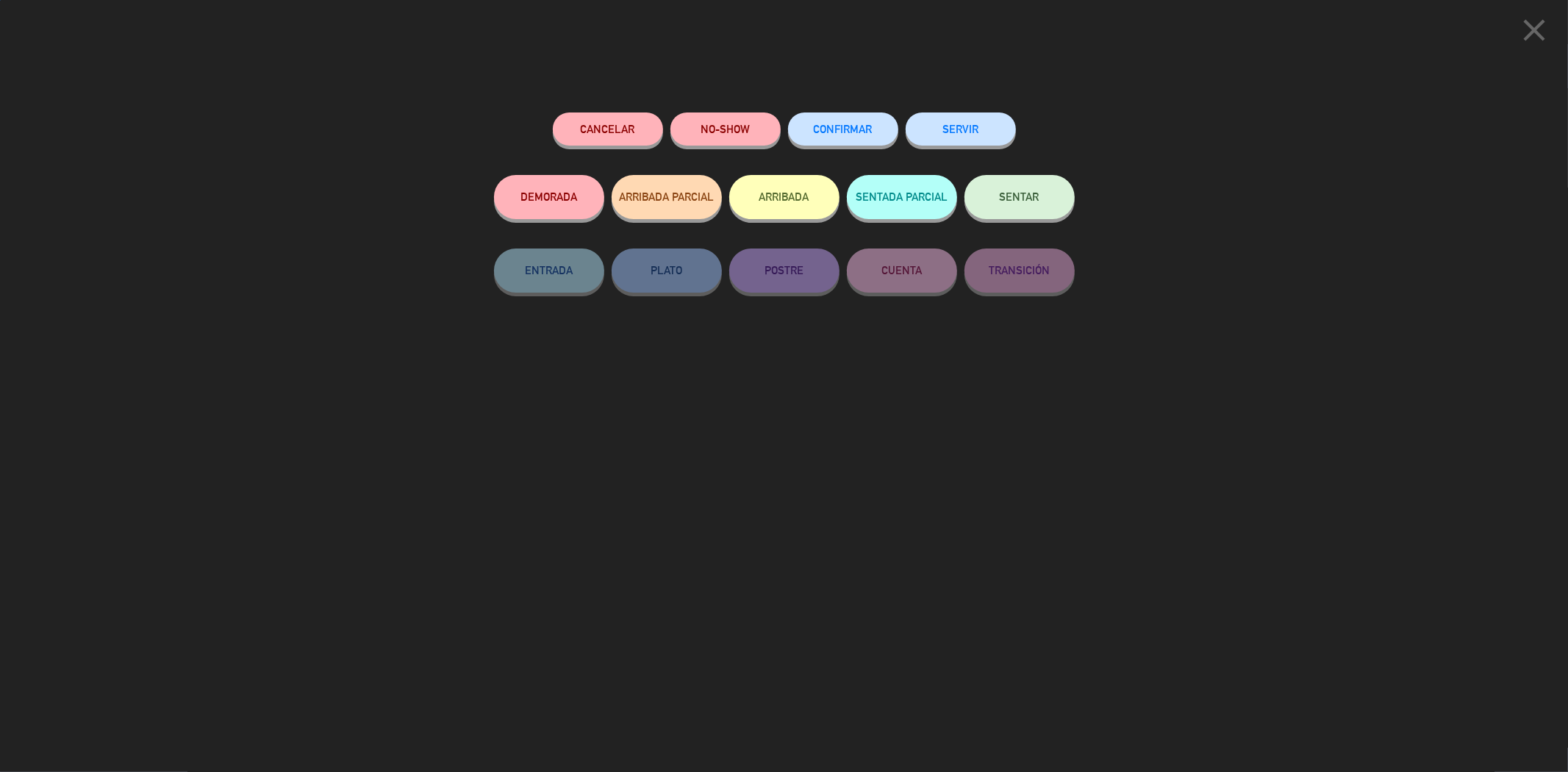
click at [856, 130] on span "CONFIRMAR" at bounding box center [844, 129] width 59 height 12
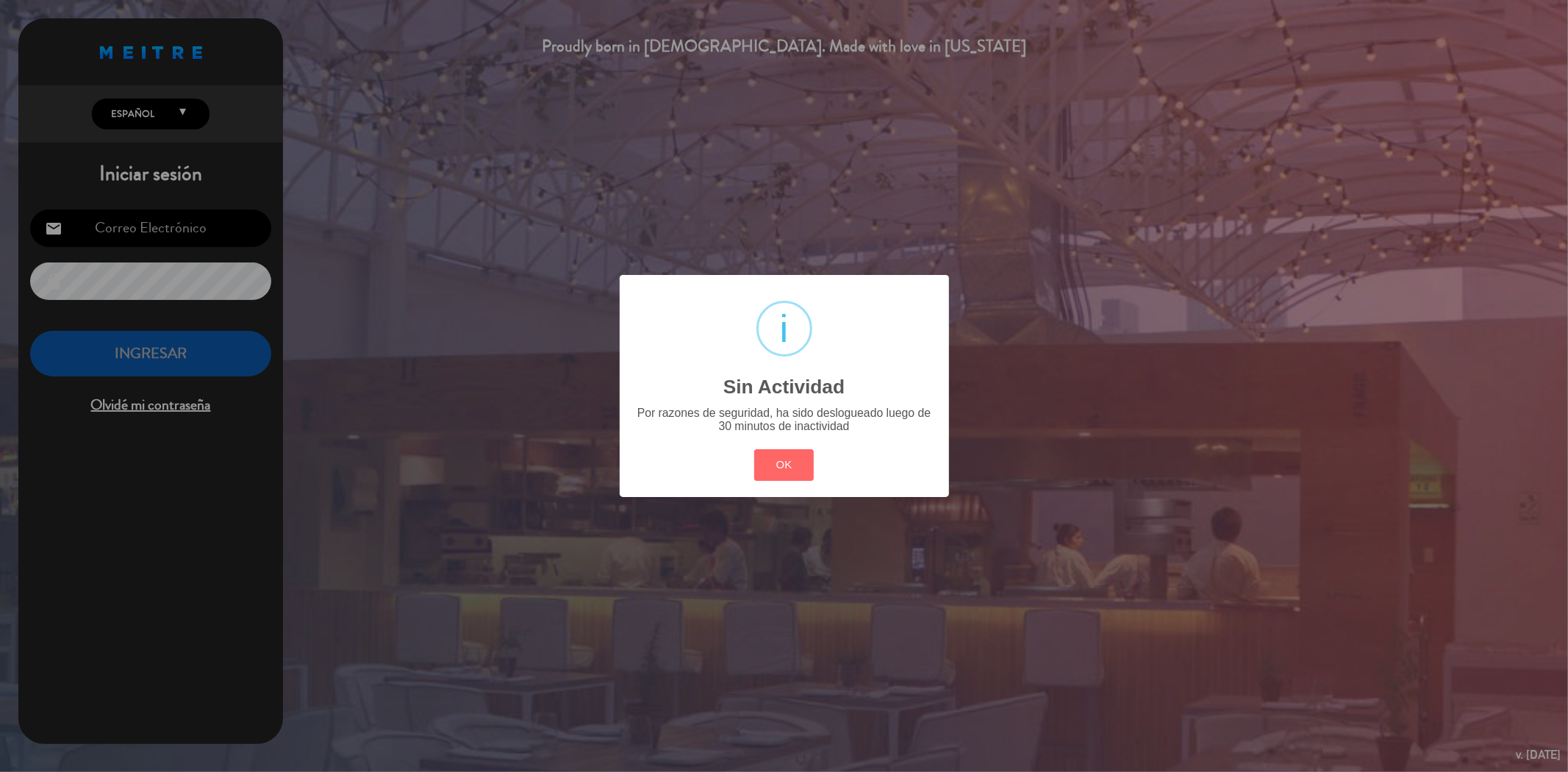
type input "[EMAIL_ADDRESS][DOMAIN_NAME]"
click at [768, 466] on button "OK" at bounding box center [783, 465] width 60 height 32
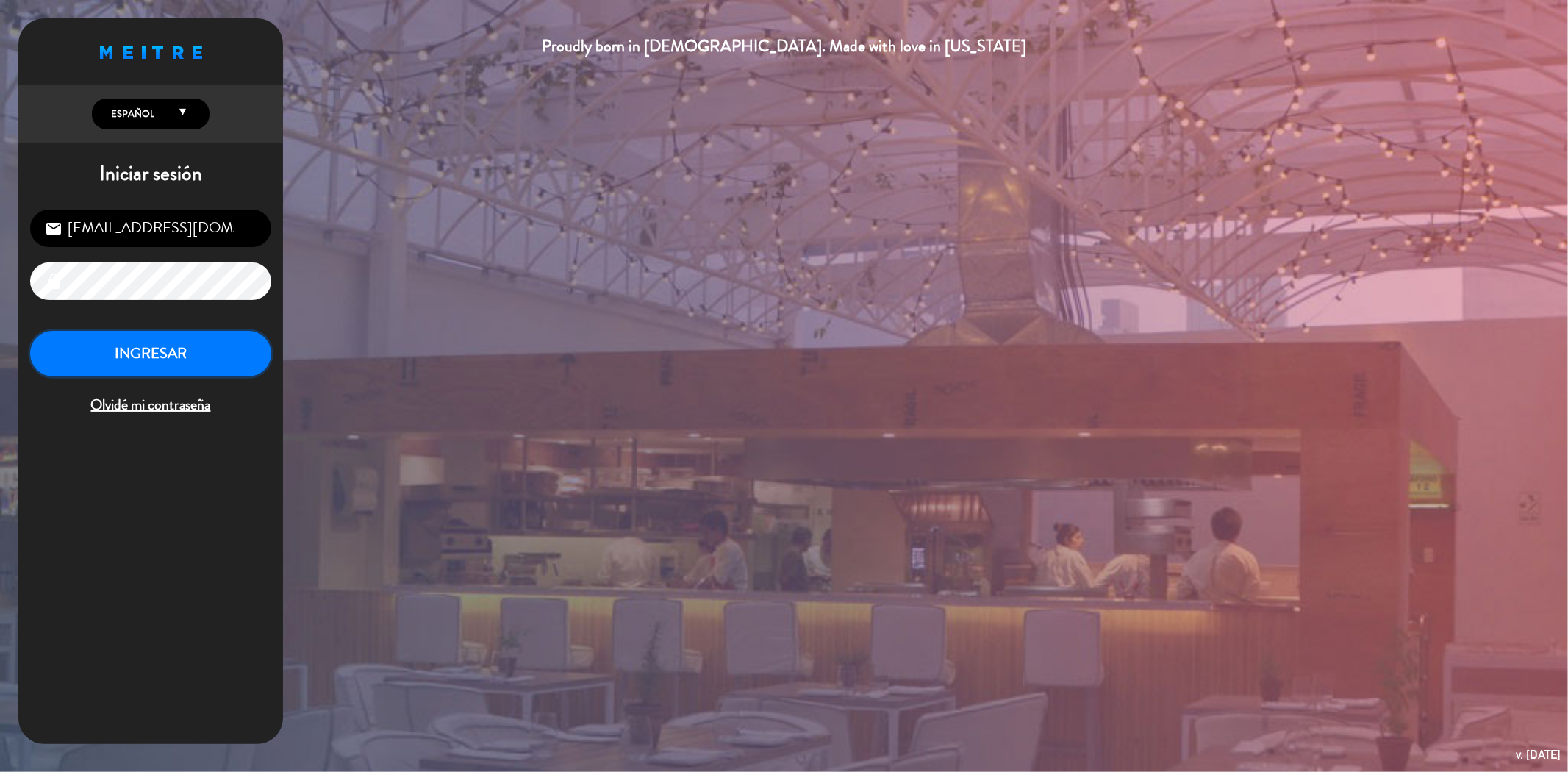
click at [174, 368] on button "INGRESAR" at bounding box center [151, 354] width 241 height 46
